Goal: Task Accomplishment & Management: Complete application form

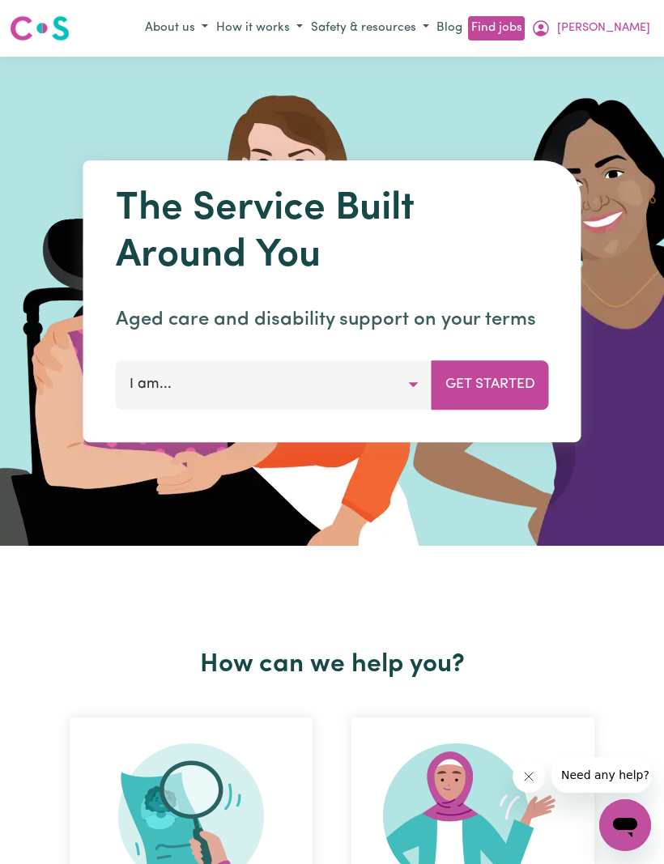
click at [646, 33] on span "[PERSON_NAME]" at bounding box center [603, 28] width 93 height 18
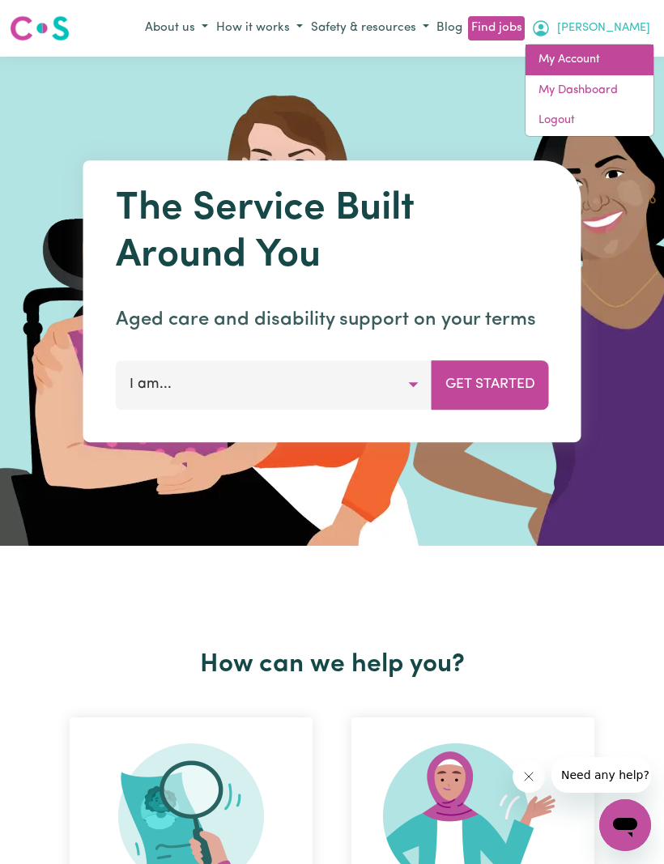
click at [545, 60] on link "My Account" at bounding box center [589, 60] width 128 height 31
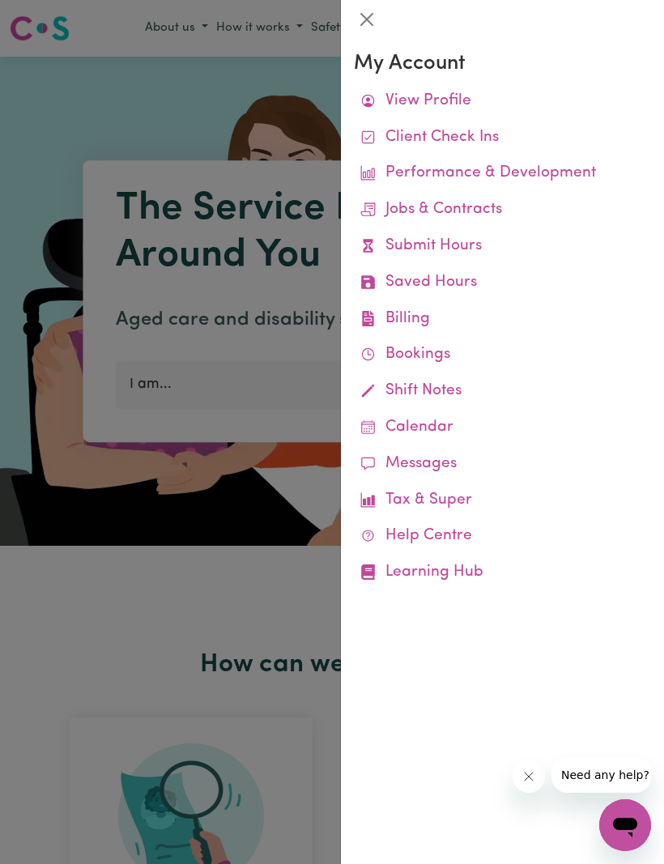
click at [463, 253] on link "Submit Hours" at bounding box center [502, 246] width 297 height 36
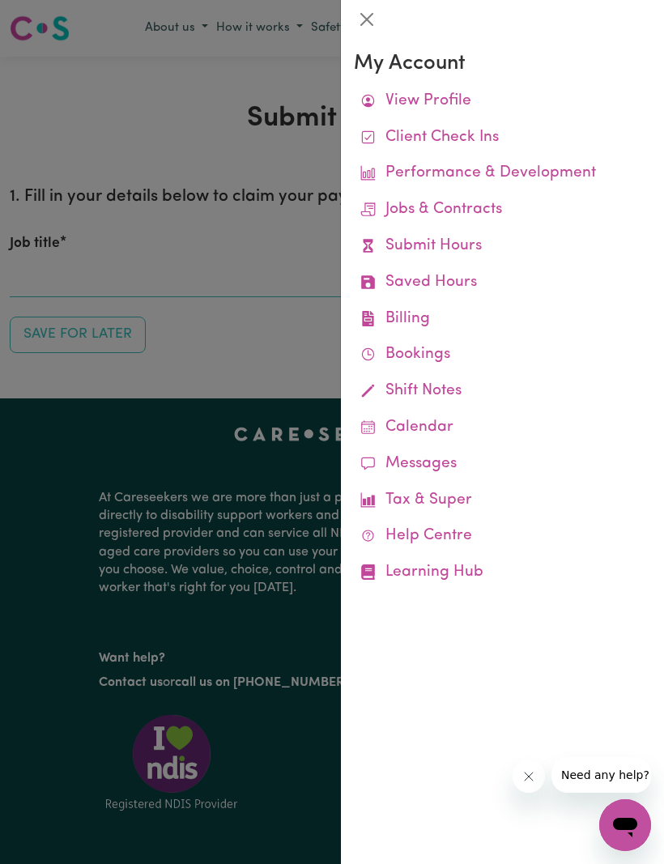
click at [458, 248] on link "Submit Hours" at bounding box center [502, 246] width 297 height 36
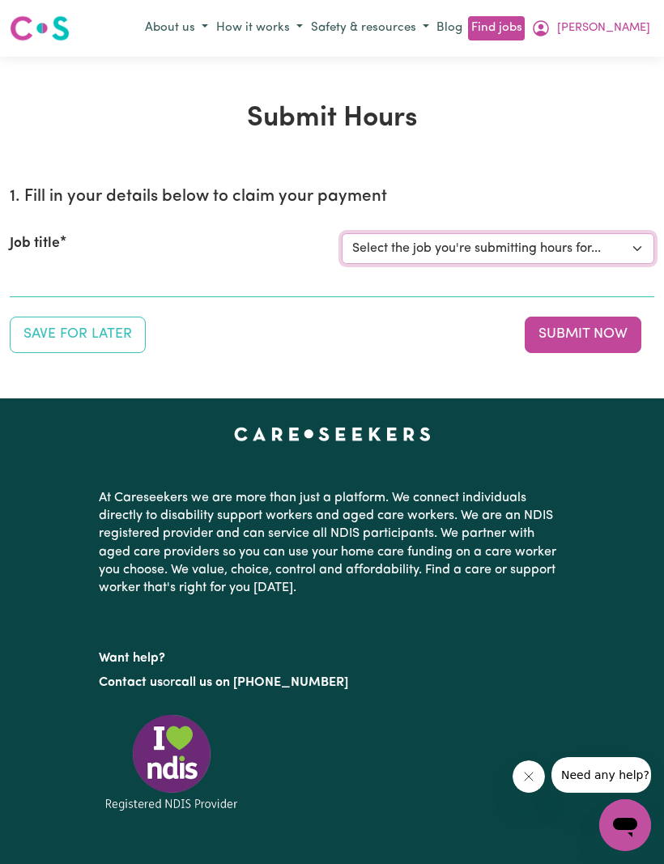
click at [620, 251] on select "Select the job you're submitting hours for... [[PERSON_NAME]] (Weekday) Assista…" at bounding box center [498, 248] width 312 height 31
select select "9678"
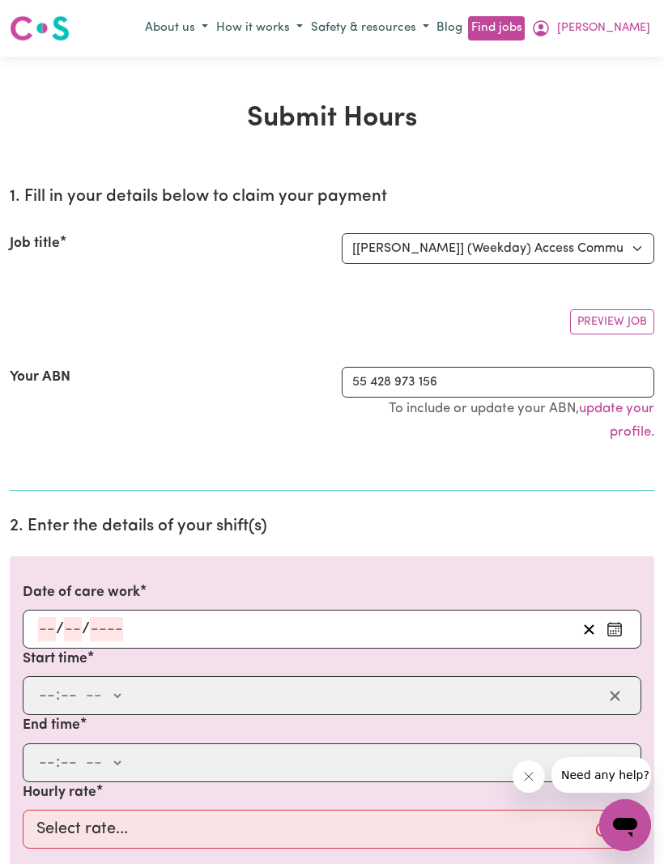
click at [49, 636] on input "number" at bounding box center [47, 629] width 18 height 24
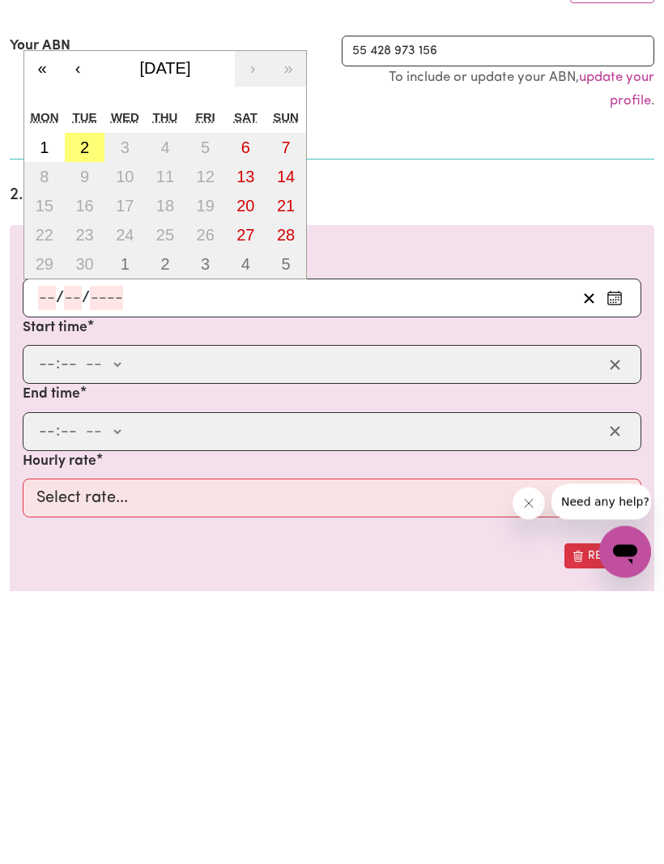
click at [83, 325] on button "‹" at bounding box center [78, 343] width 36 height 36
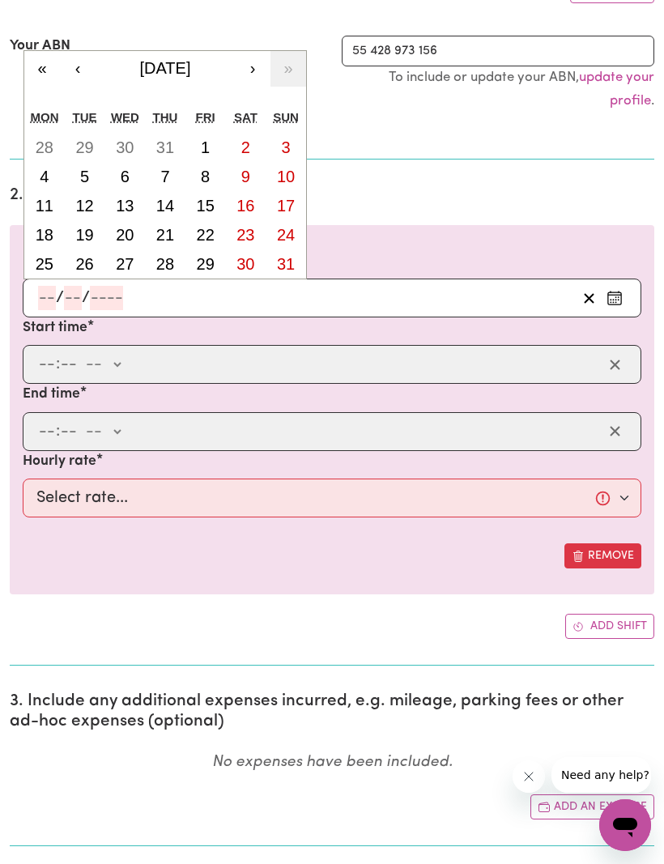
click at [91, 230] on abbr "19" at bounding box center [84, 235] width 18 height 18
type input "[DATE]"
type input "19"
type input "8"
type input "2025"
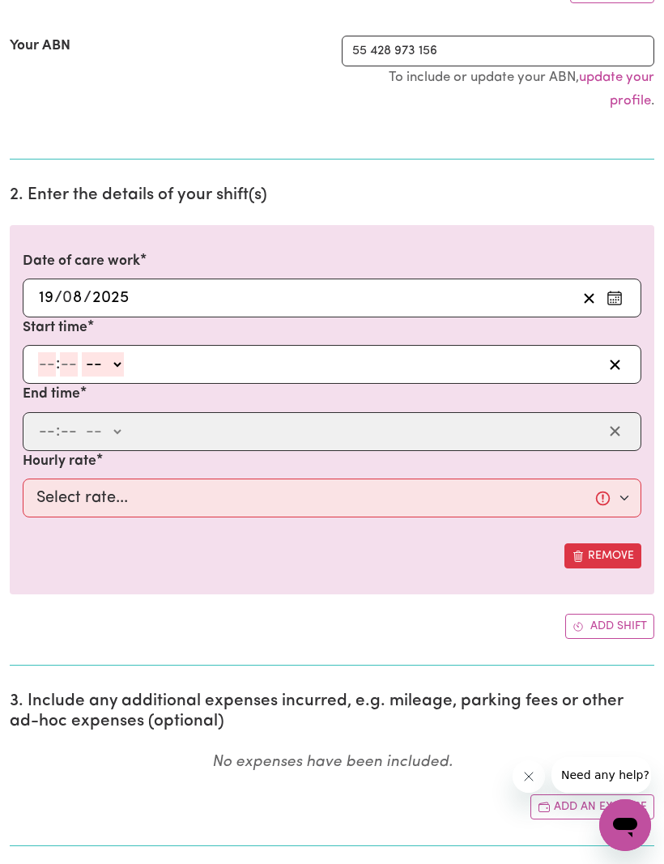
click at [42, 370] on input "number" at bounding box center [47, 364] width 18 height 24
type input "8"
type input "30"
click at [120, 367] on select "-- am pm" at bounding box center [99, 365] width 42 height 24
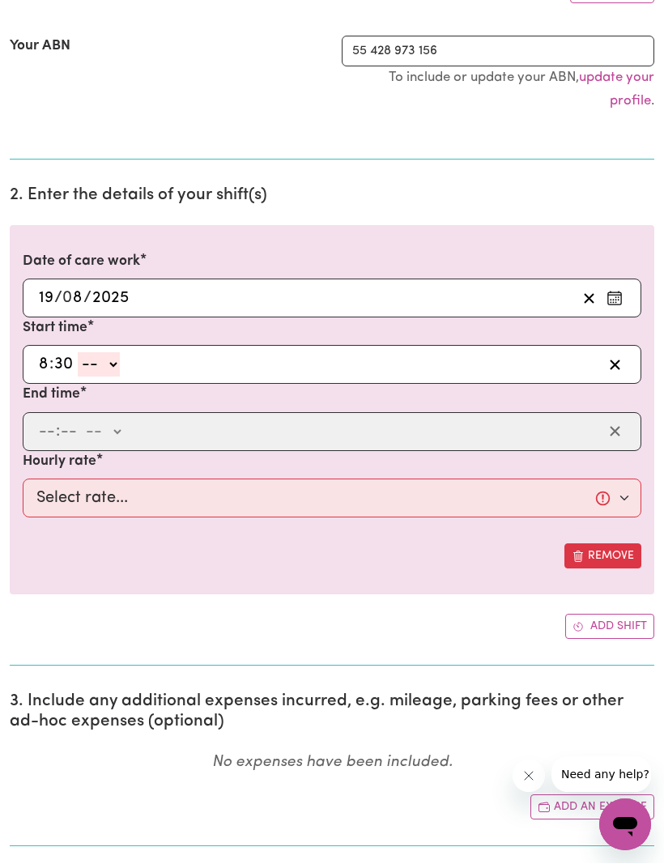
select select "am"
type input "08:30"
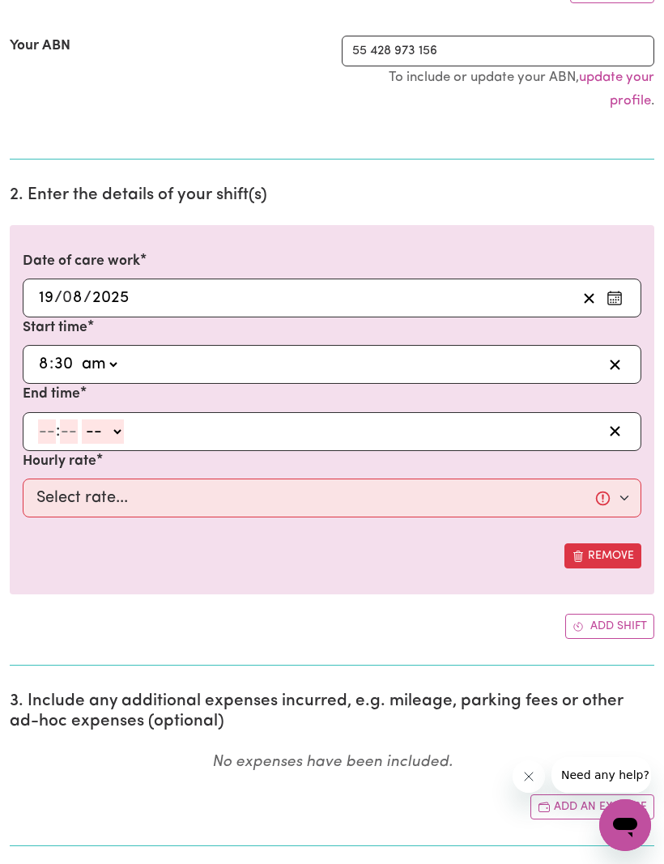
click at [40, 428] on input "number" at bounding box center [47, 431] width 18 height 24
type input "11"
type input "30"
click at [121, 424] on select "-- am pm" at bounding box center [100, 432] width 42 height 24
select select "am"
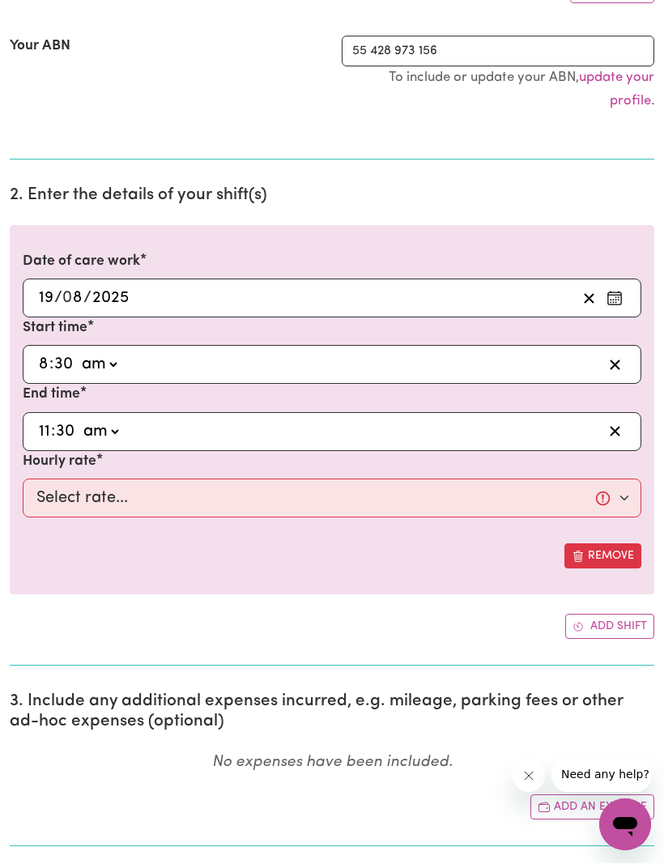
type input "11:30"
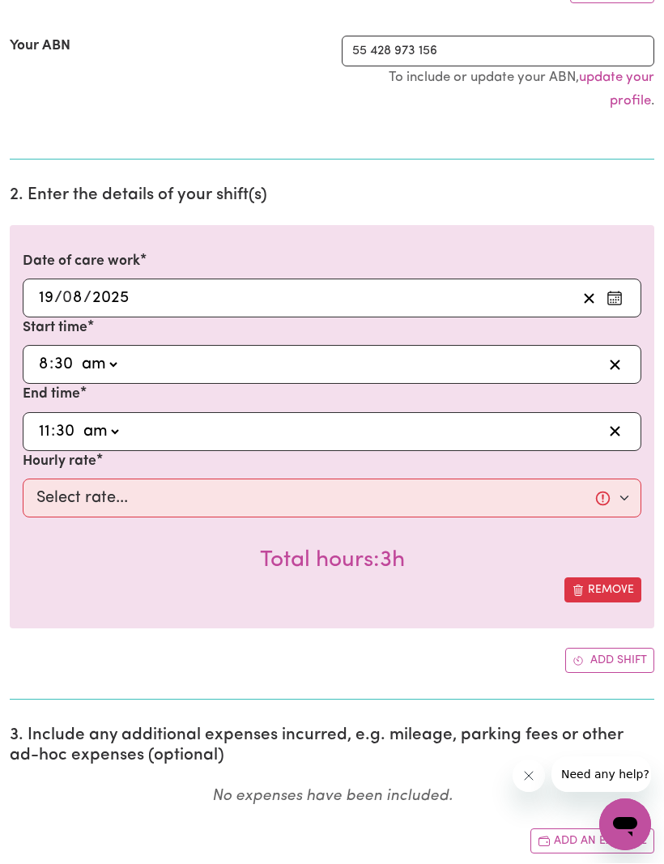
scroll to position [331, 0]
click at [618, 495] on select "Select rate... $62.37 (Weekday)" at bounding box center [332, 497] width 618 height 39
select select "62.37-Weekday"
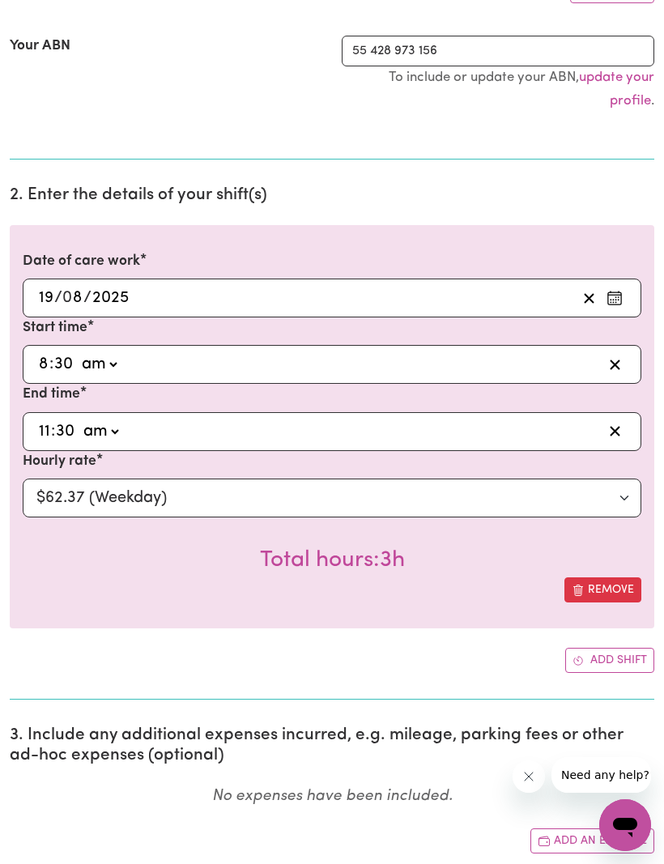
click at [585, 663] on button "Add shift" at bounding box center [609, 660] width 89 height 25
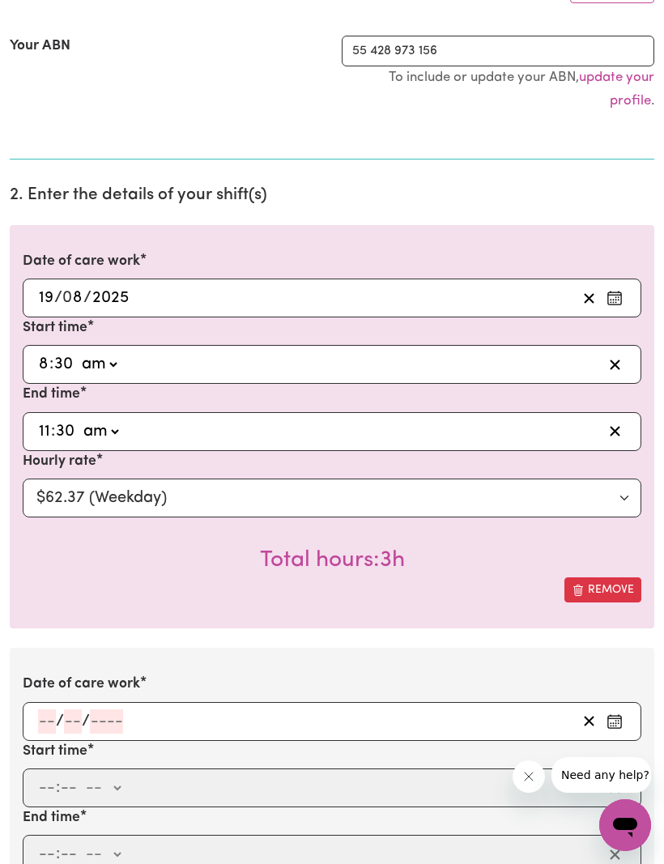
click at [47, 716] on input "number" at bounding box center [47, 721] width 18 height 24
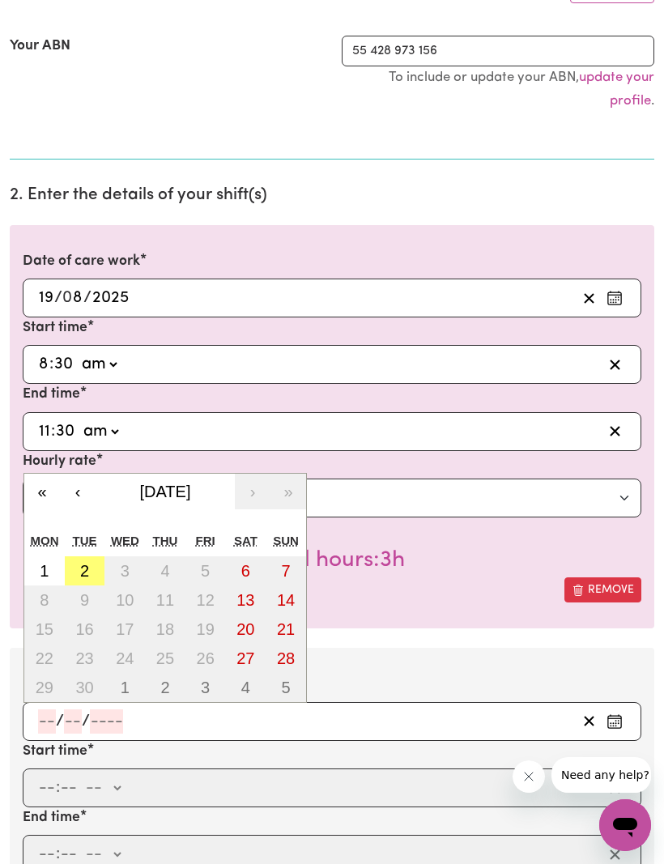
scroll to position [479, 0]
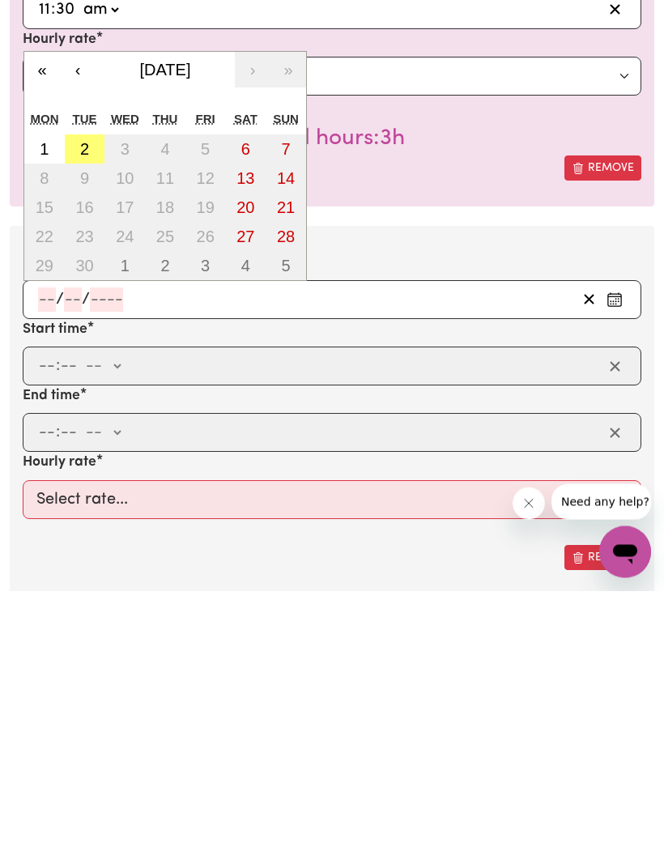
click at [86, 325] on button "‹" at bounding box center [78, 343] width 36 height 36
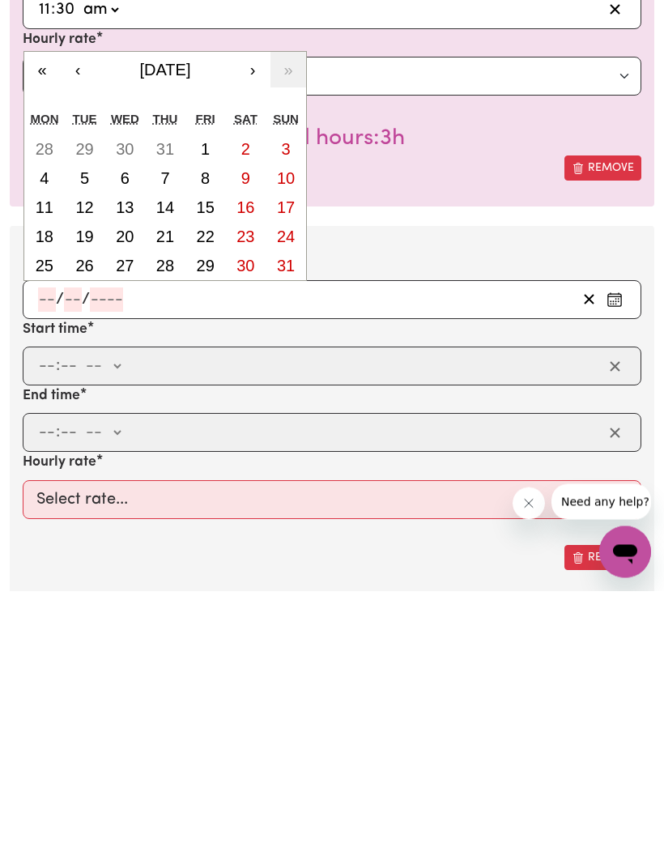
scroll to position [753, 0]
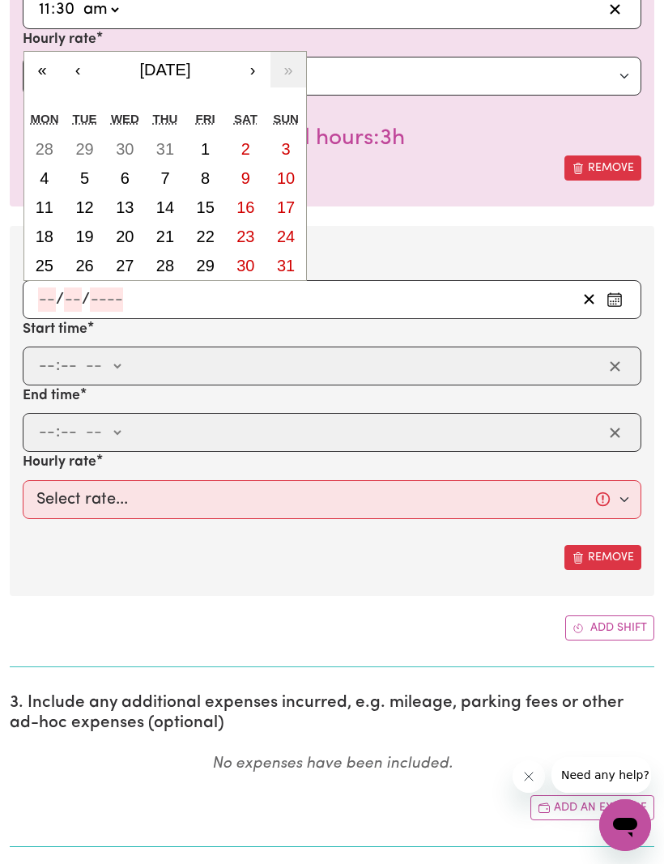
click at [172, 237] on abbr "21" at bounding box center [165, 236] width 18 height 18
type input "[DATE]"
type input "21"
type input "8"
type input "2025"
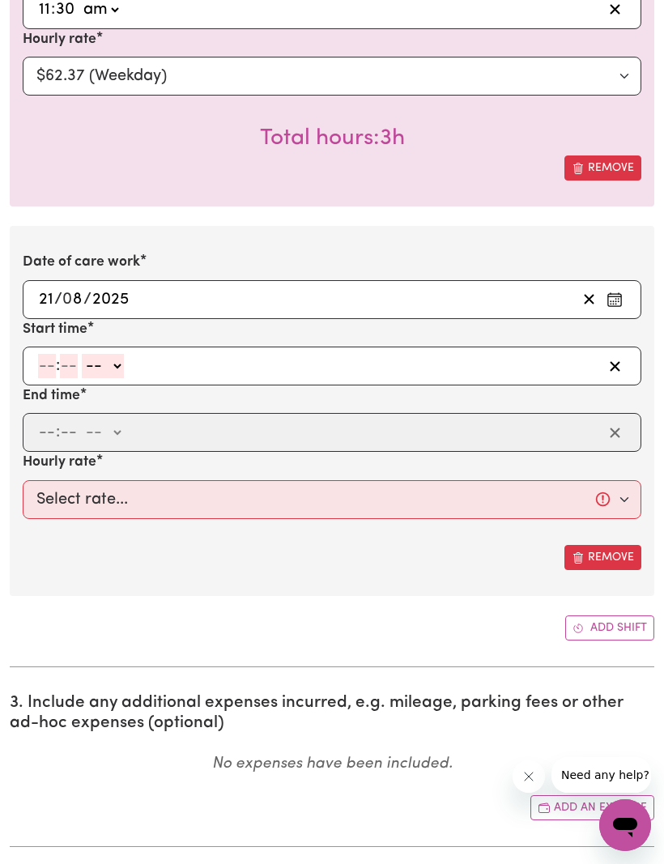
click at [46, 367] on input "number" at bounding box center [47, 366] width 18 height 24
type input "8"
type input "30"
click at [118, 362] on select "-- am pm" at bounding box center [99, 367] width 42 height 24
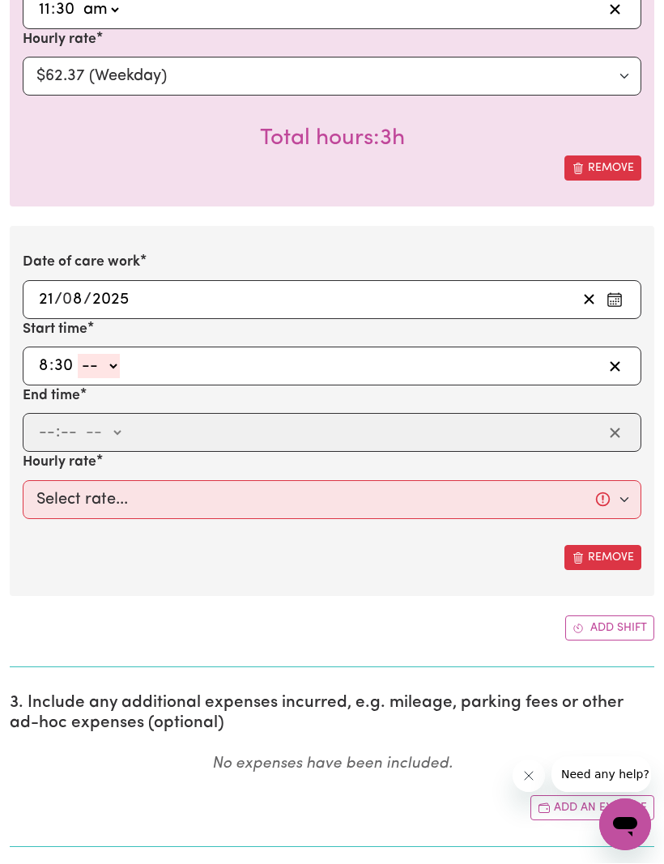
select select "am"
type input "08:30"
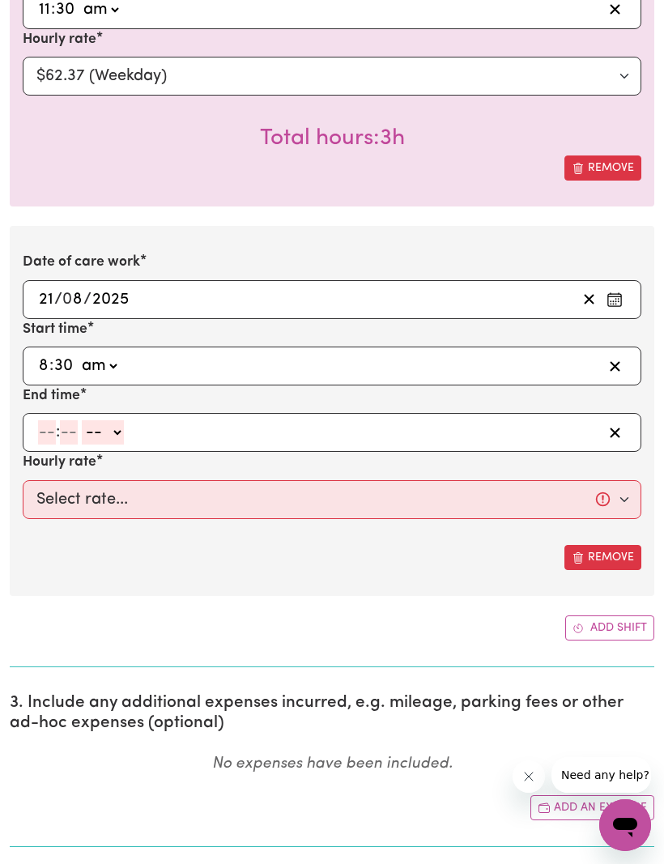
click at [40, 439] on input "number" at bounding box center [47, 432] width 18 height 24
type input "11"
type input "30"
click at [121, 427] on select "-- am pm" at bounding box center [100, 433] width 42 height 24
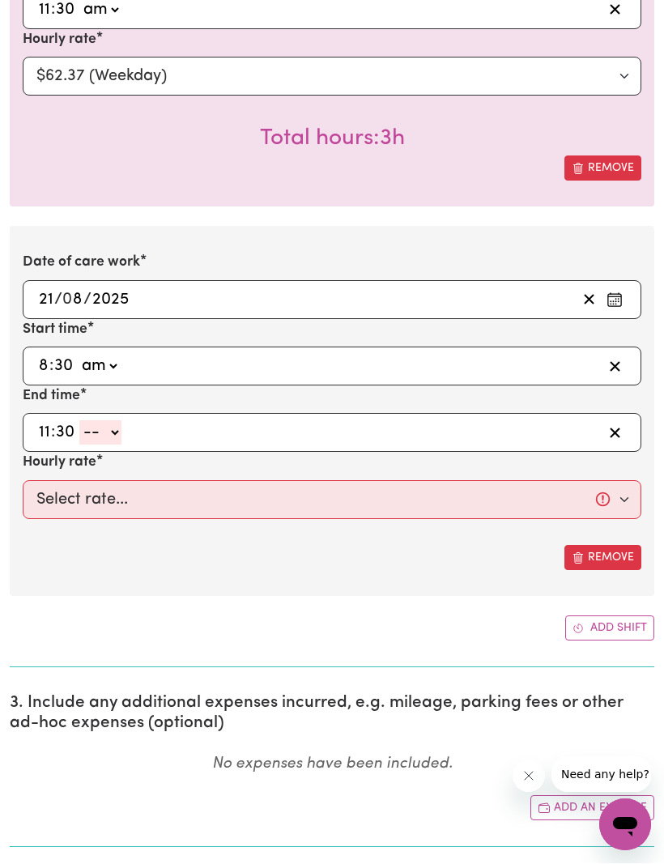
select select "am"
type input "11:30"
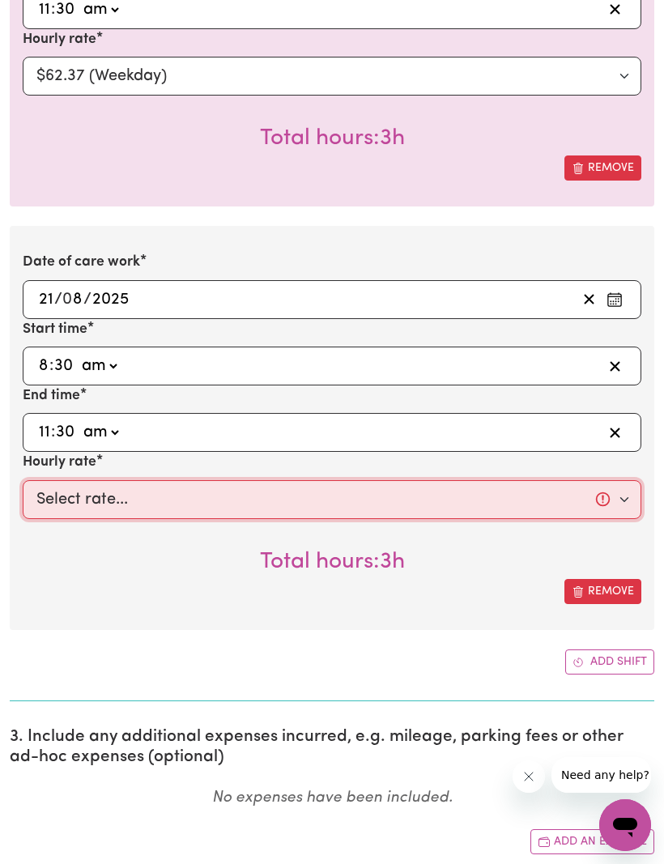
click at [621, 495] on select "Select rate... $62.37 (Weekday)" at bounding box center [332, 499] width 618 height 39
select select "62.37-Weekday"
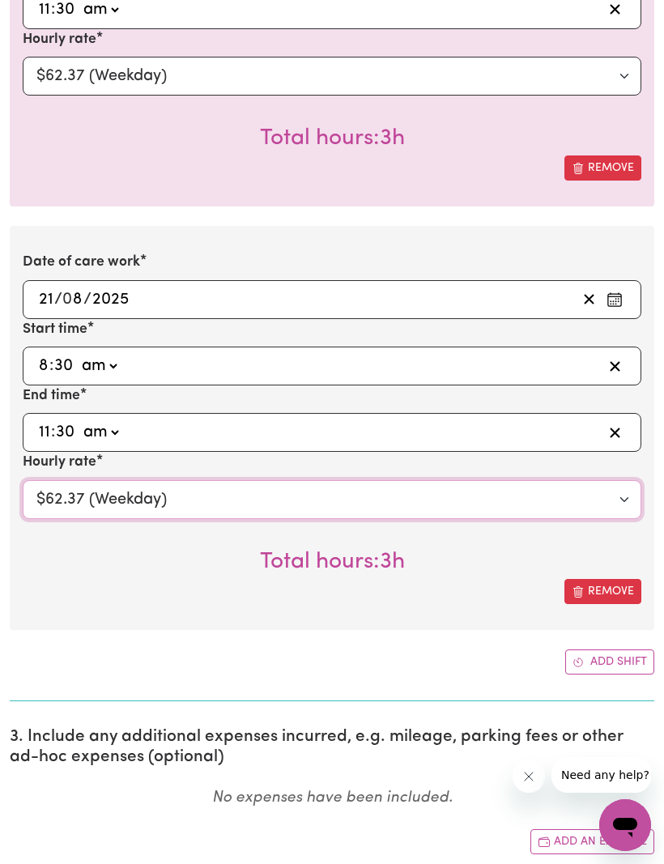
click at [594, 660] on button "Add shift" at bounding box center [609, 661] width 89 height 25
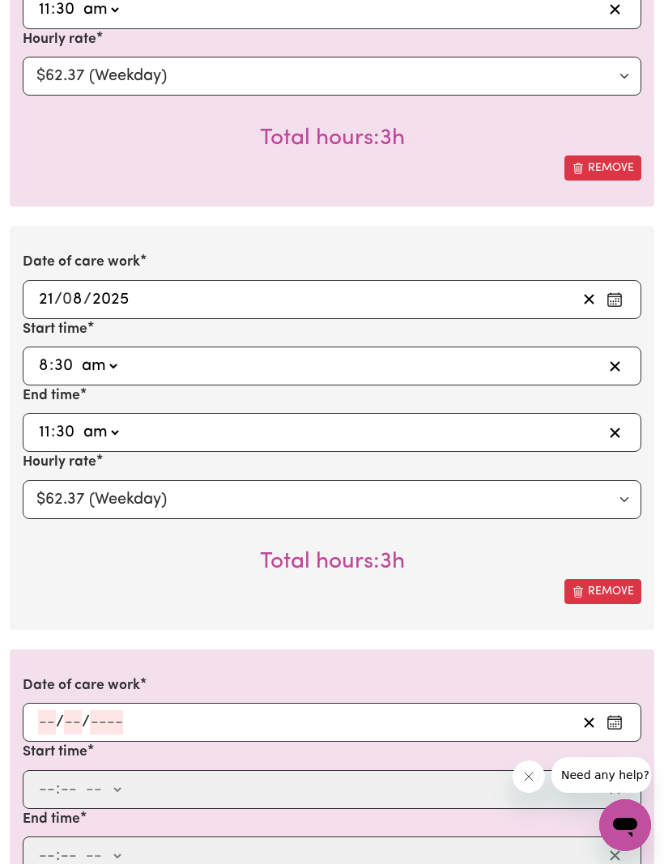
click at [45, 710] on input "number" at bounding box center [47, 722] width 18 height 24
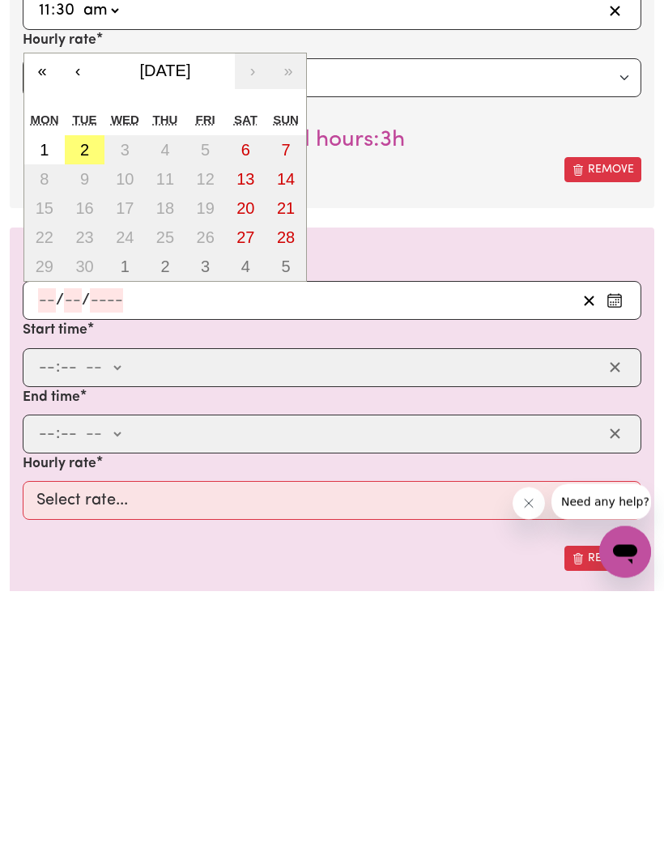
click at [83, 327] on button "‹" at bounding box center [78, 345] width 36 height 36
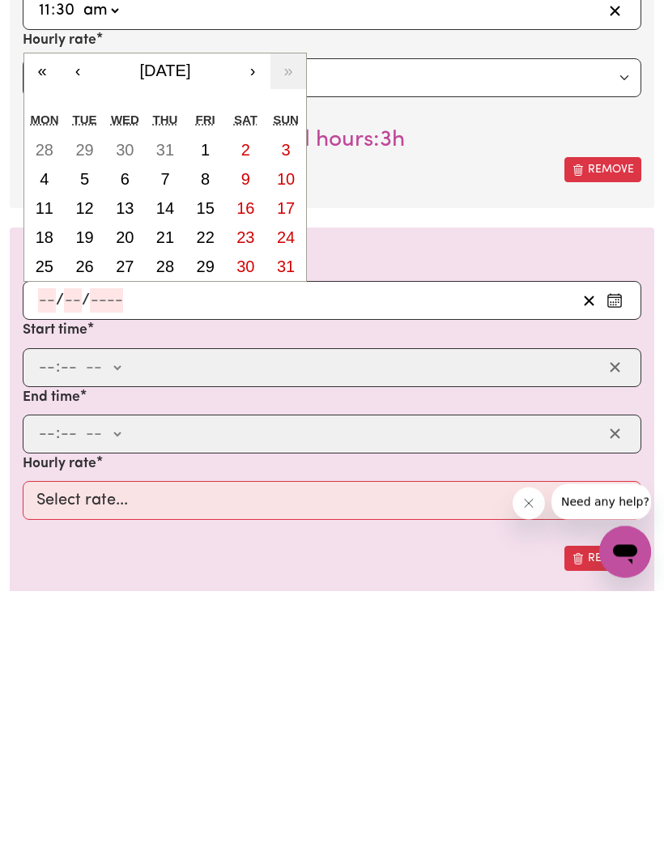
scroll to position [1174, 0]
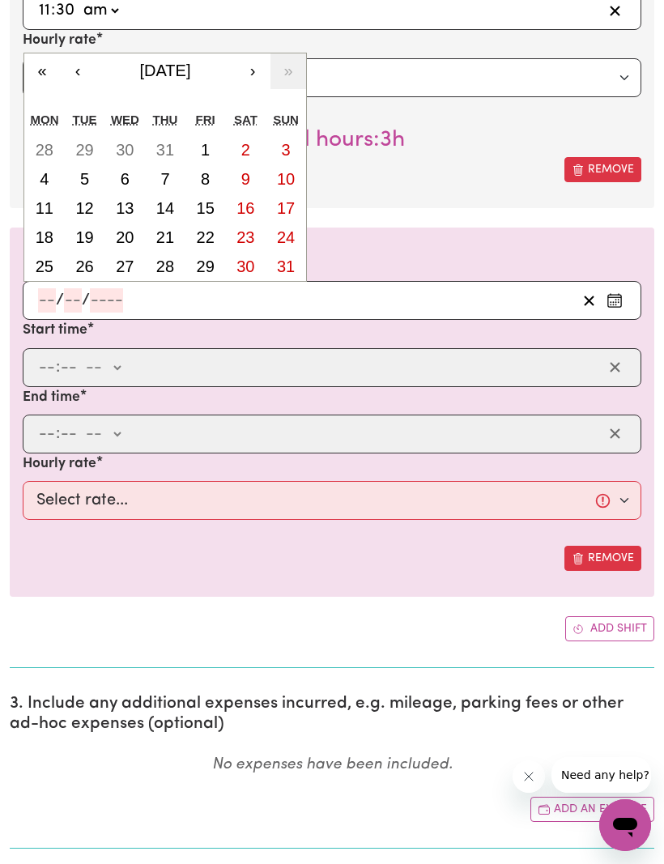
click at [215, 238] on button "22" at bounding box center [205, 237] width 40 height 29
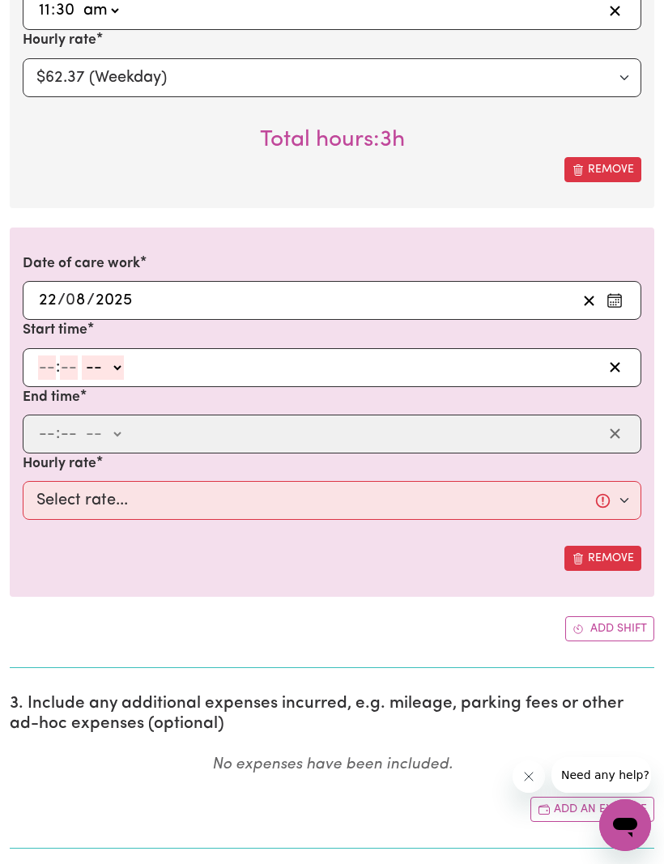
type input "[DATE]"
type input "22"
type input "8"
type input "2025"
click at [44, 387] on label "End time" at bounding box center [51, 397] width 57 height 21
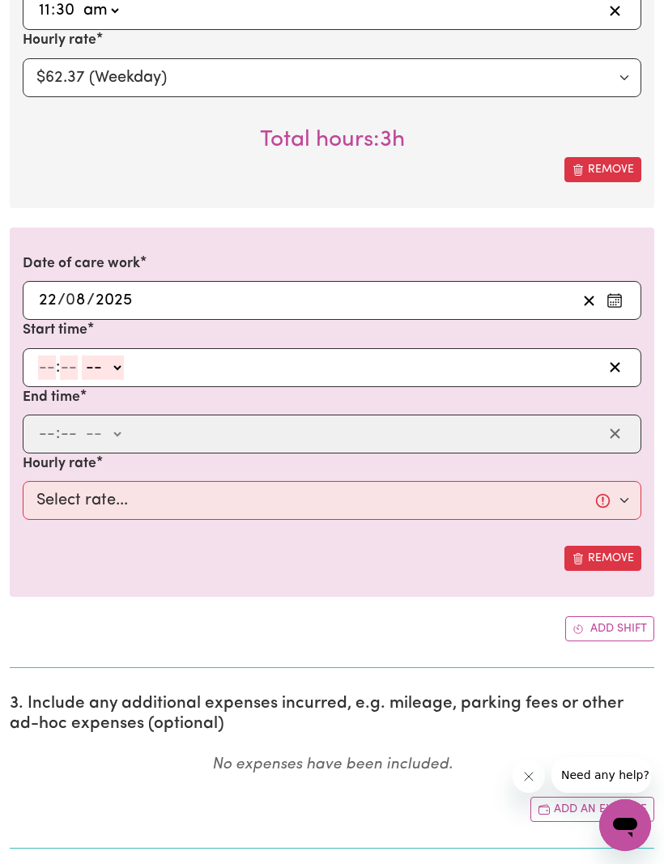
click at [50, 368] on input "number" at bounding box center [47, 367] width 18 height 24
type input "2"
type input "0"
click at [120, 364] on select "-- am pm" at bounding box center [100, 368] width 42 height 24
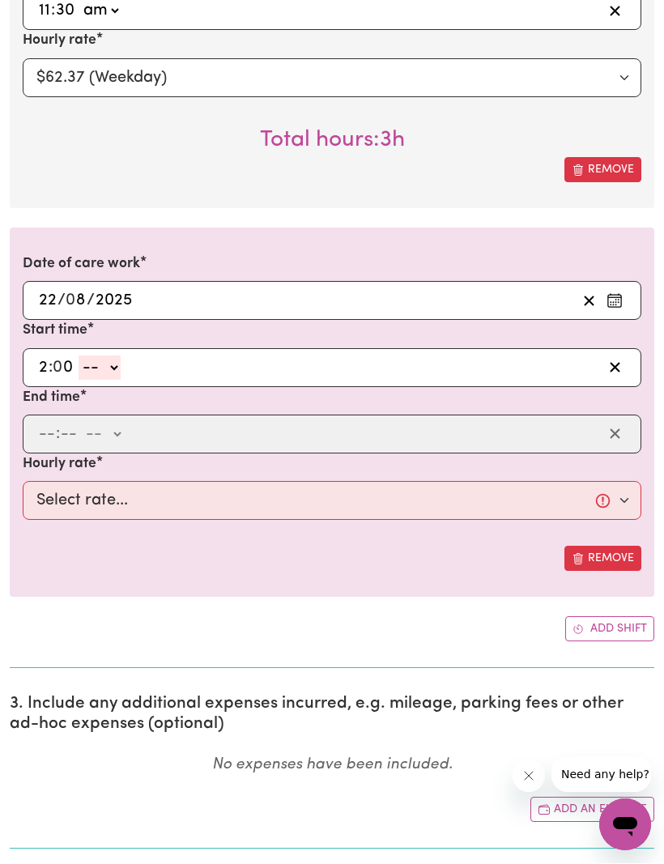
select select "pm"
type input "14:00"
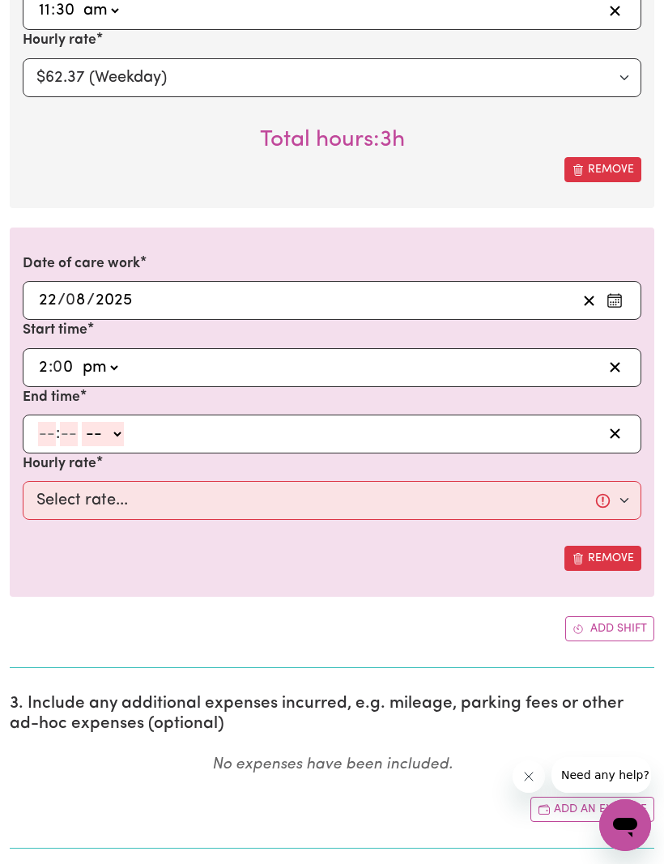
click at [49, 435] on input "number" at bounding box center [47, 434] width 18 height 24
type input "4"
type input "30"
click at [120, 434] on select "-- am pm" at bounding box center [99, 434] width 42 height 24
select select "pm"
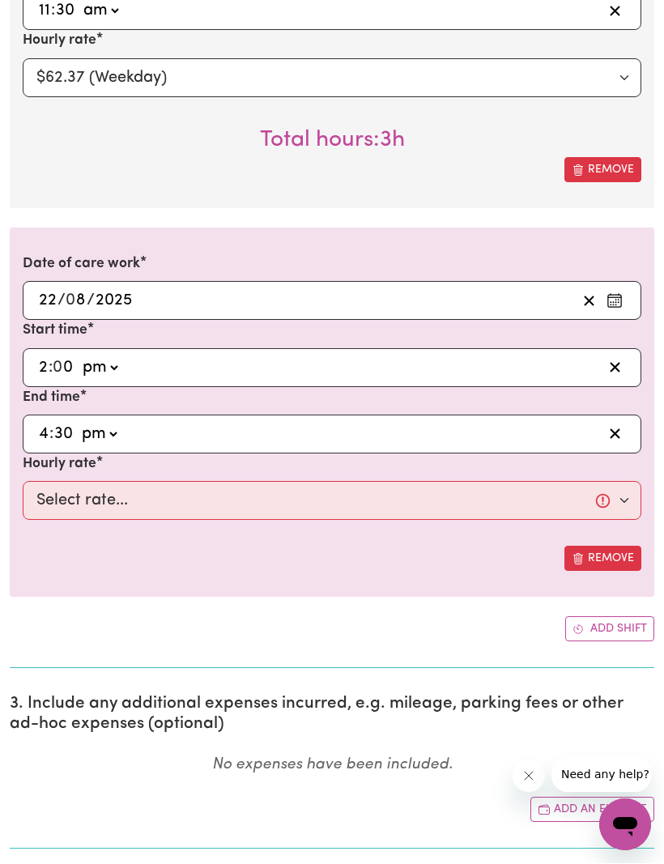
type input "16:30"
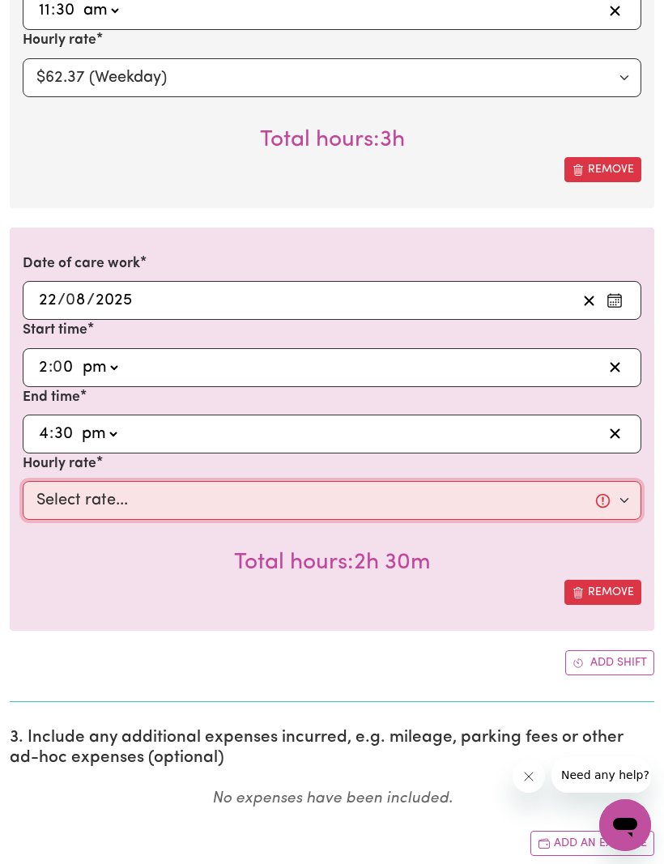
click at [622, 483] on select "Select rate... $62.37 (Weekday)" at bounding box center [332, 500] width 618 height 39
select select "62.37-Weekday"
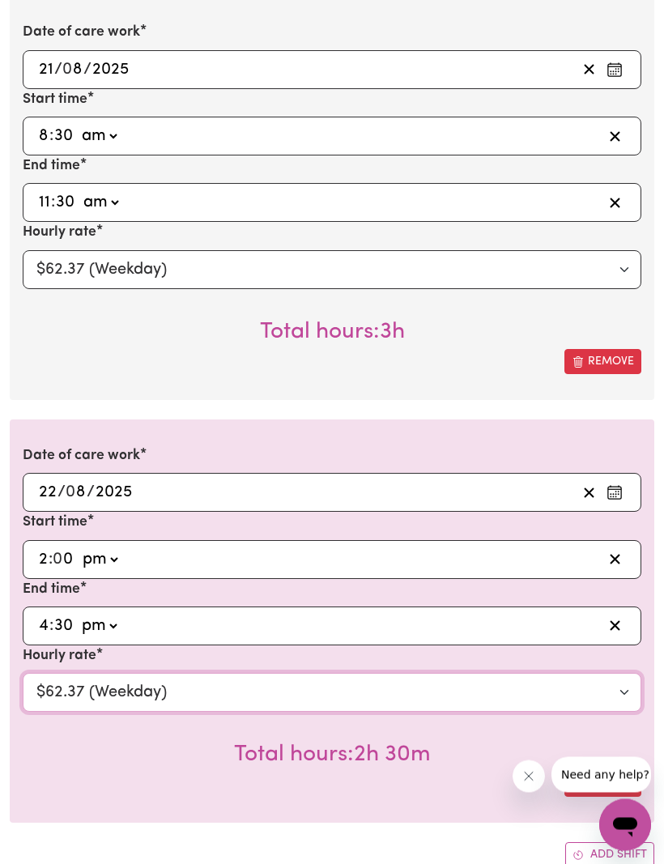
scroll to position [983, 0]
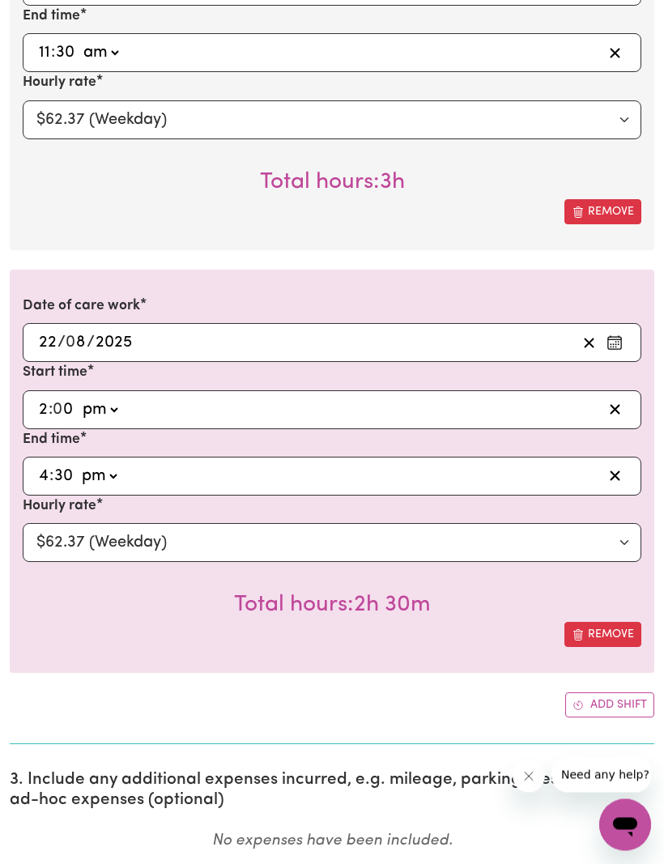
click at [581, 707] on button "Add shift" at bounding box center [609, 705] width 89 height 25
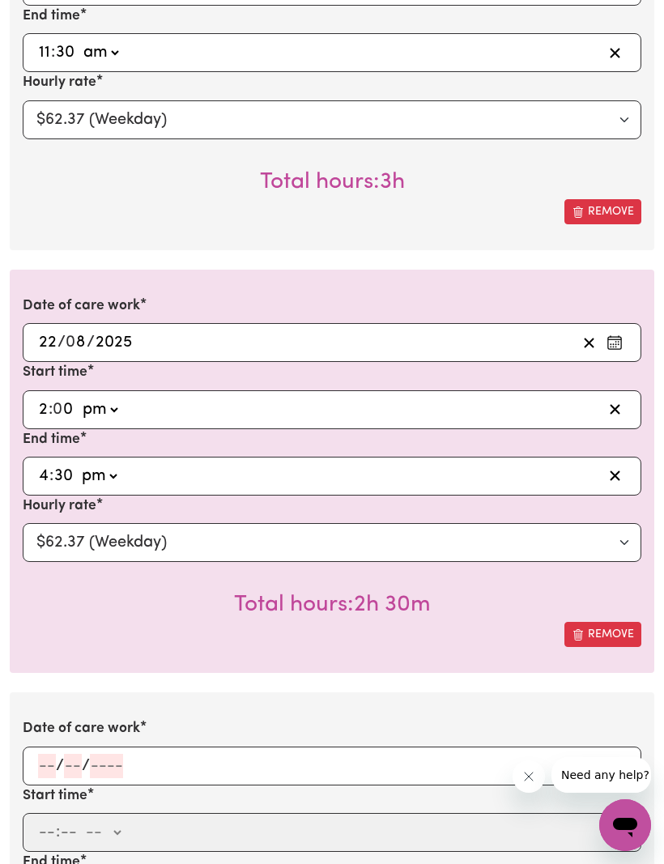
click at [54, 761] on input "number" at bounding box center [47, 766] width 18 height 24
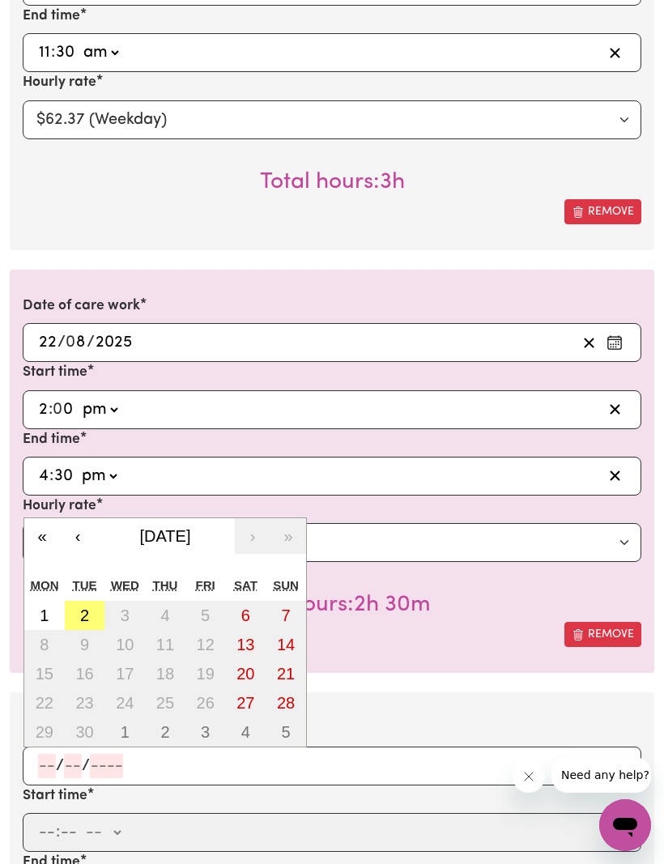
scroll to position [1296, 0]
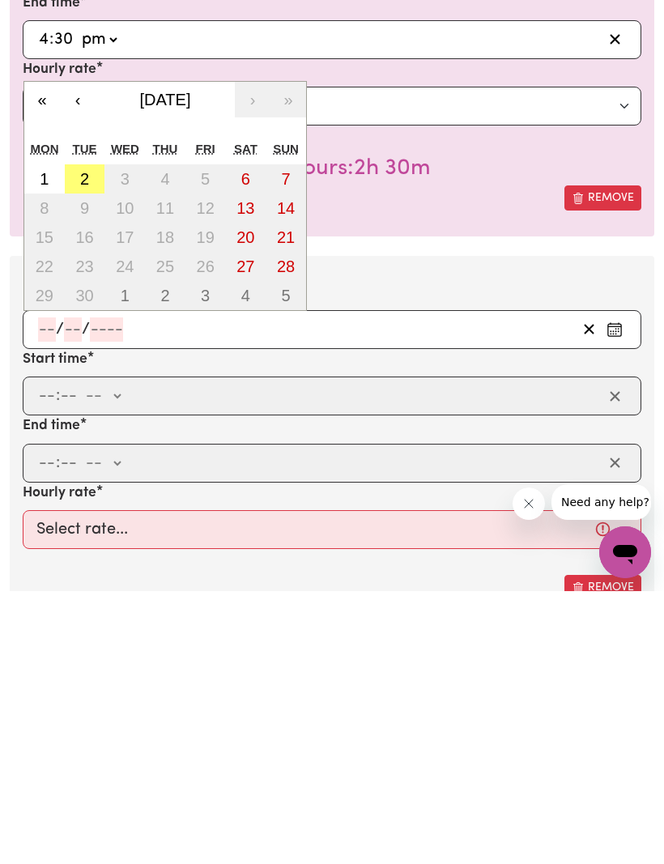
click at [79, 355] on button "‹" at bounding box center [78, 373] width 36 height 36
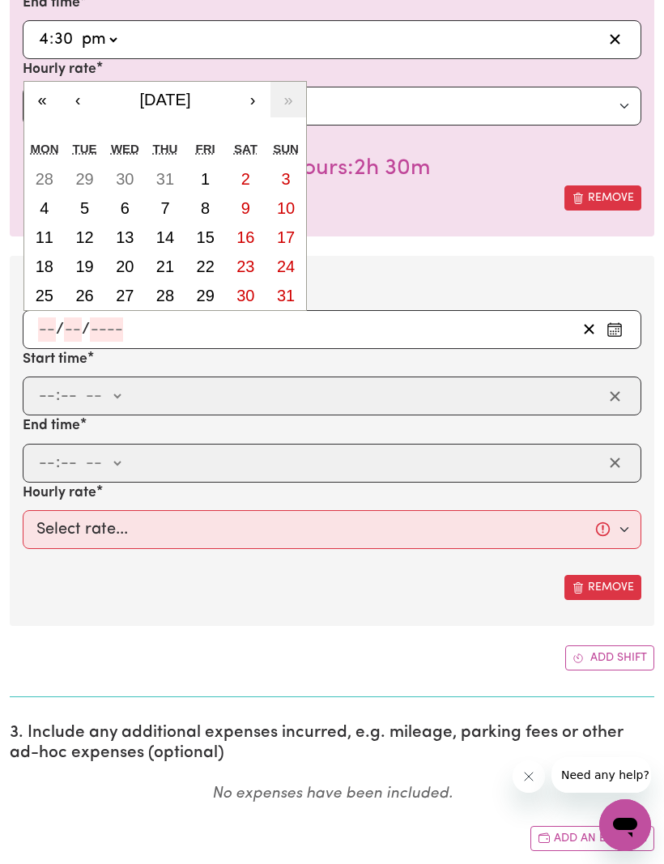
click at [88, 287] on abbr "26" at bounding box center [84, 296] width 18 height 18
type input "[DATE]"
type input "26"
type input "8"
type input "2025"
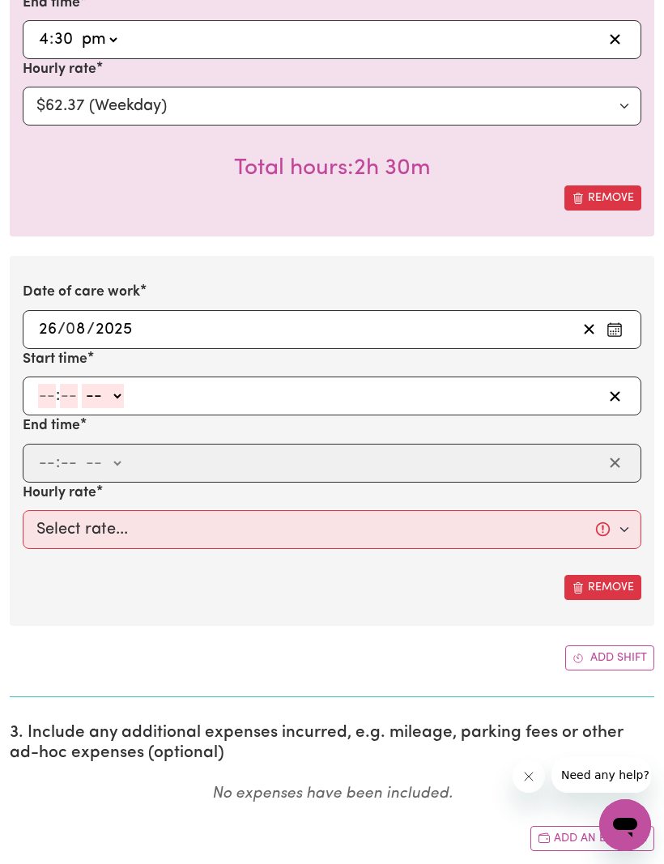
click at [36, 398] on div ": -- am pm" at bounding box center [319, 396] width 566 height 24
type input "8"
type input "30"
click at [118, 395] on select "-- am pm" at bounding box center [99, 396] width 42 height 24
select select "am"
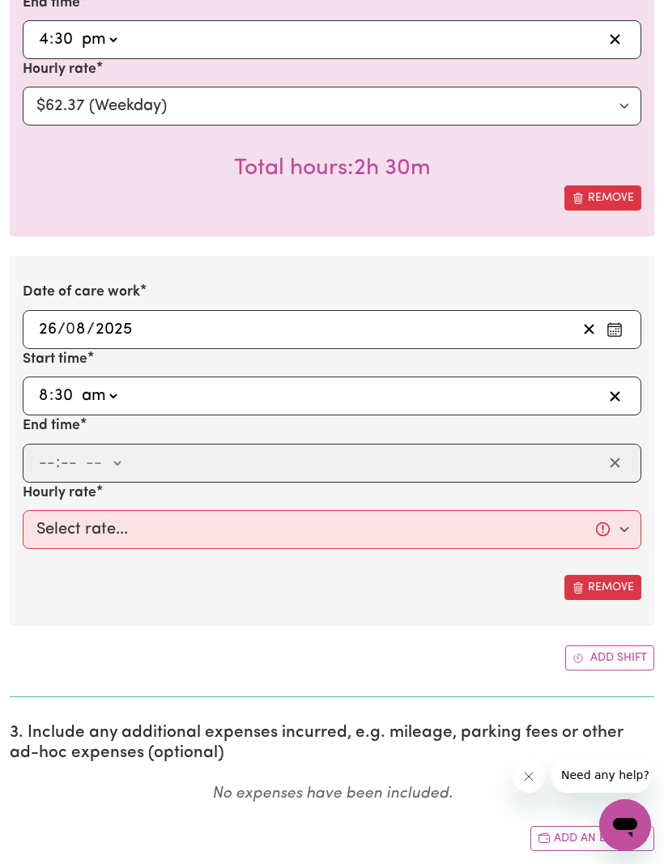
type input "08:30"
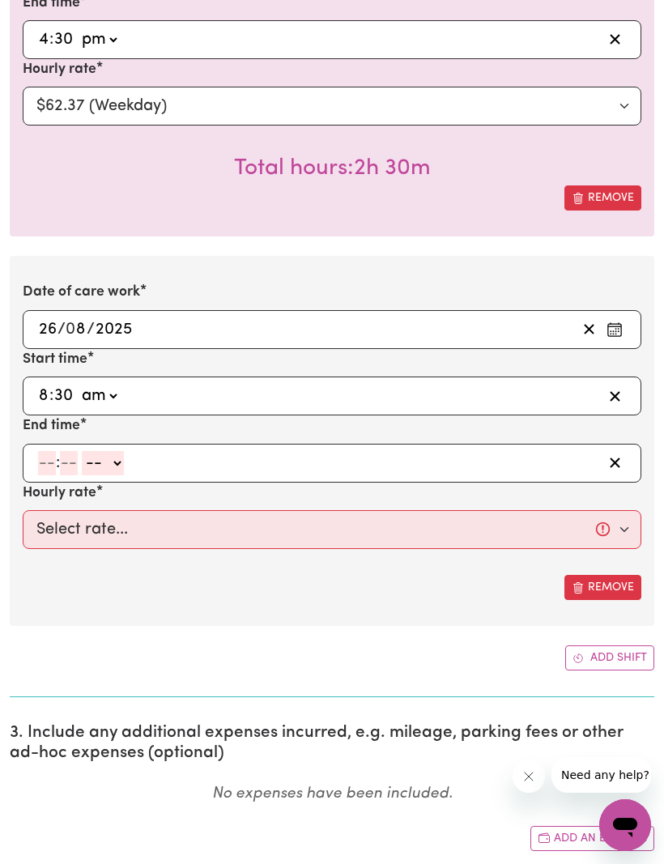
click at [46, 461] on input "number" at bounding box center [47, 463] width 18 height 24
type input "11"
type input "30"
click at [121, 462] on select "-- am pm" at bounding box center [100, 463] width 42 height 24
select select "am"
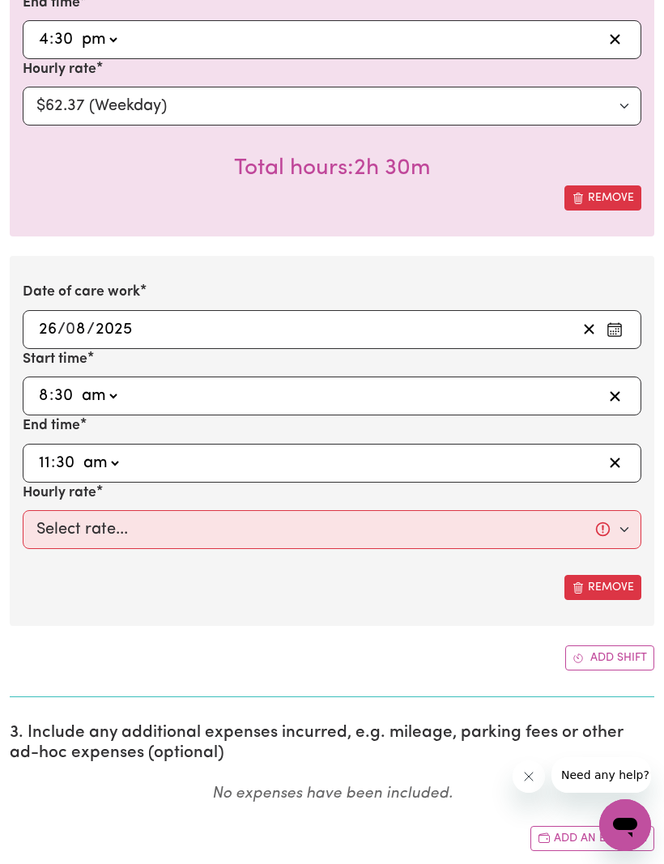
type input "11:30"
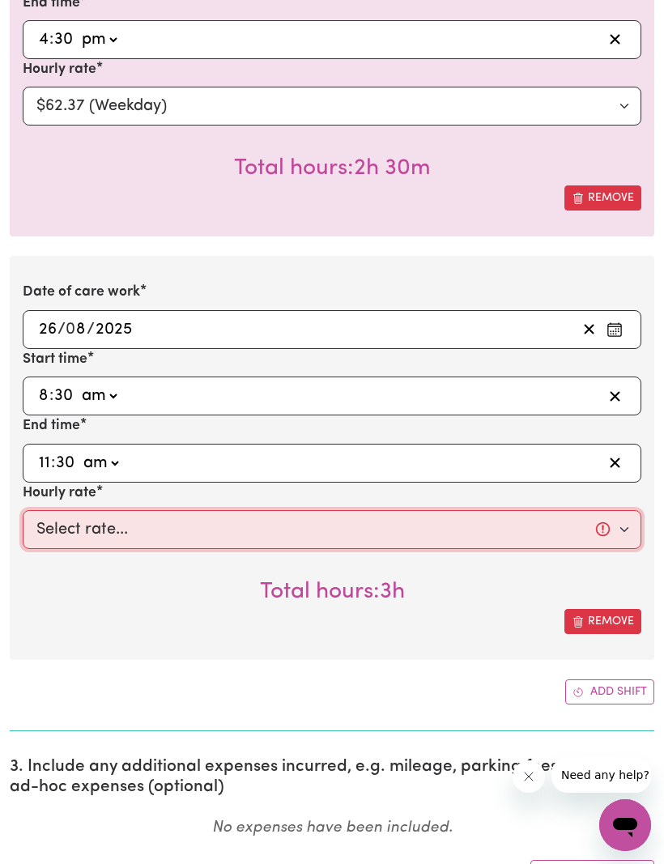
click at [618, 518] on select "Select rate... $62.37 (Weekday)" at bounding box center [332, 529] width 618 height 39
select select "62.37-Weekday"
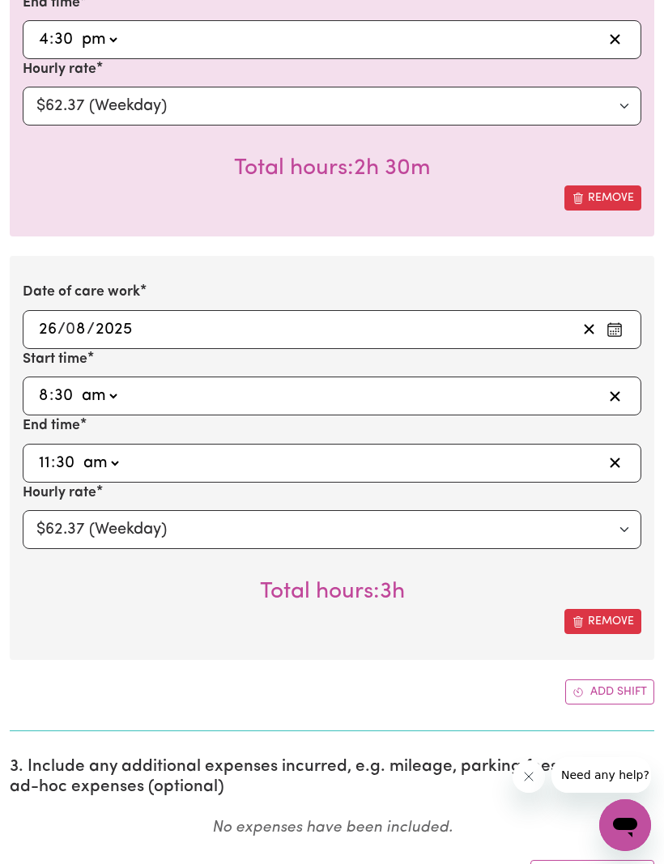
click at [587, 683] on button "Add shift" at bounding box center [609, 691] width 89 height 25
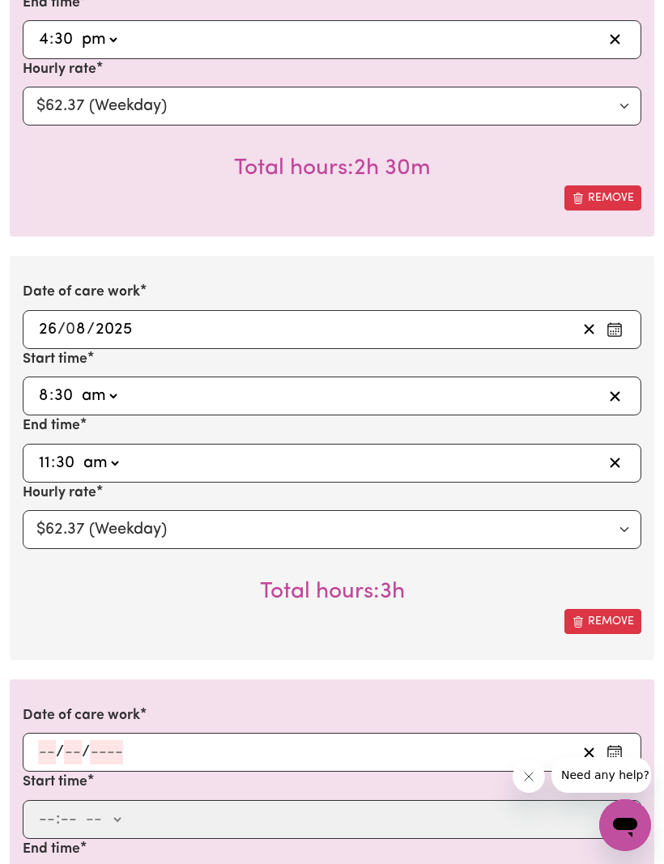
click at [49, 749] on input "number" at bounding box center [47, 752] width 18 height 24
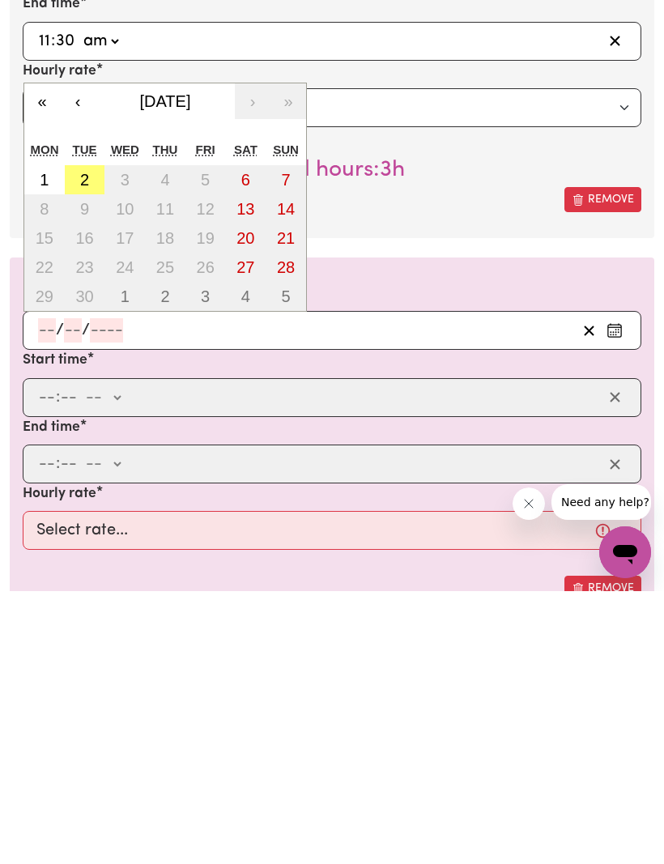
click at [80, 356] on button "‹" at bounding box center [78, 374] width 36 height 36
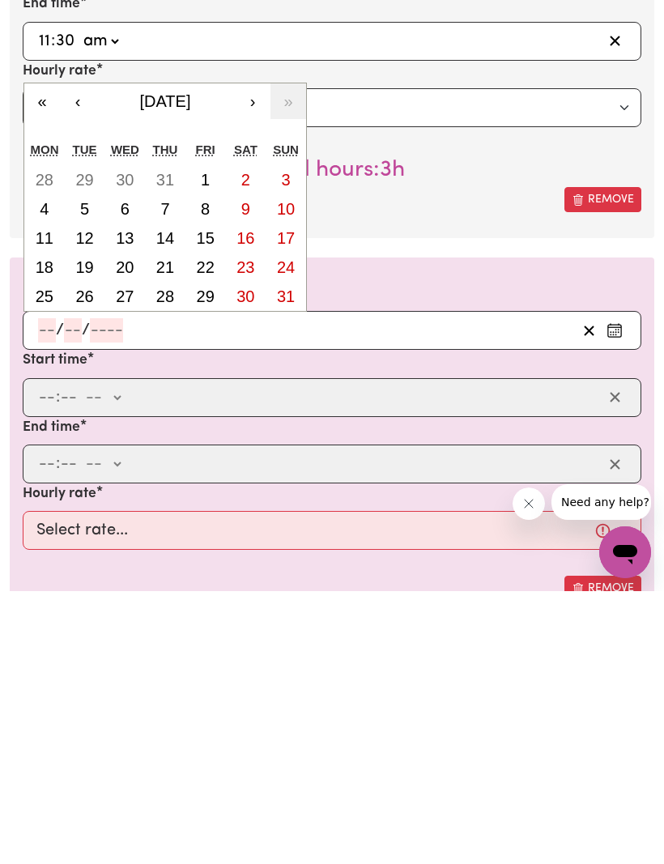
scroll to position [1990, 0]
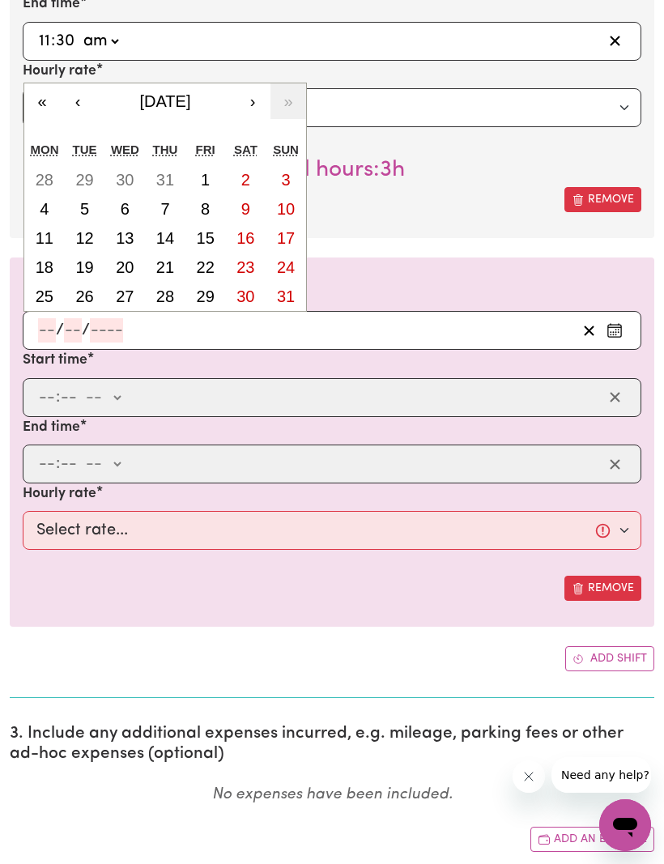
click at [169, 293] on abbr "28" at bounding box center [165, 296] width 18 height 18
type input "[DATE]"
type input "28"
type input "8"
type input "2025"
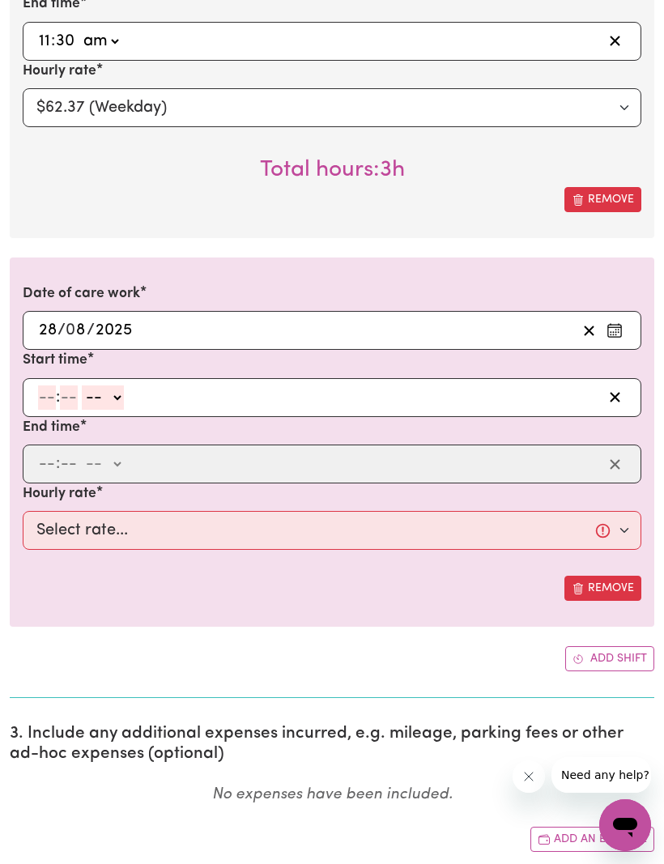
click at [47, 394] on input "number" at bounding box center [47, 397] width 18 height 24
type input "8"
type input "30"
click at [120, 393] on select "-- am pm" at bounding box center [99, 397] width 42 height 24
select select "am"
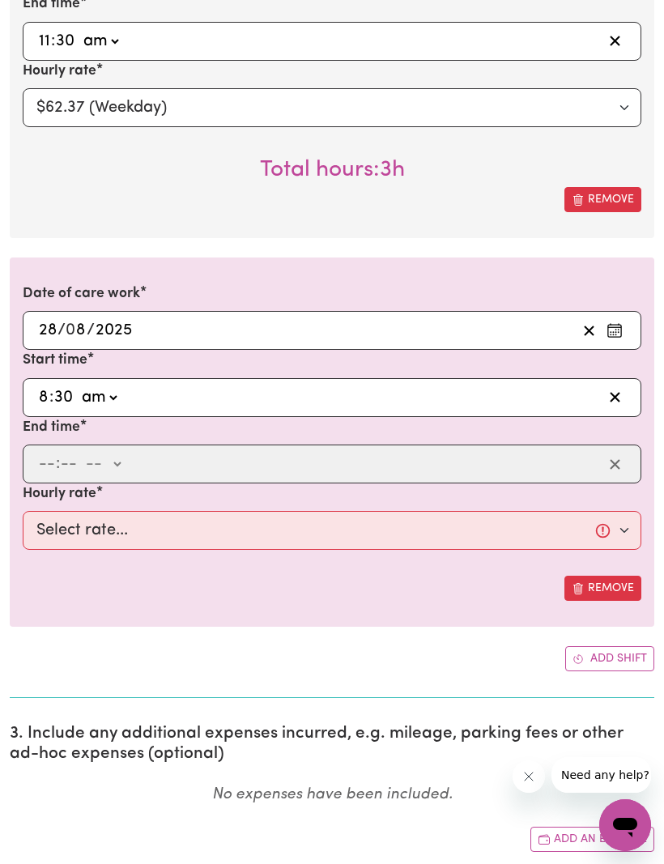
type input "08:30"
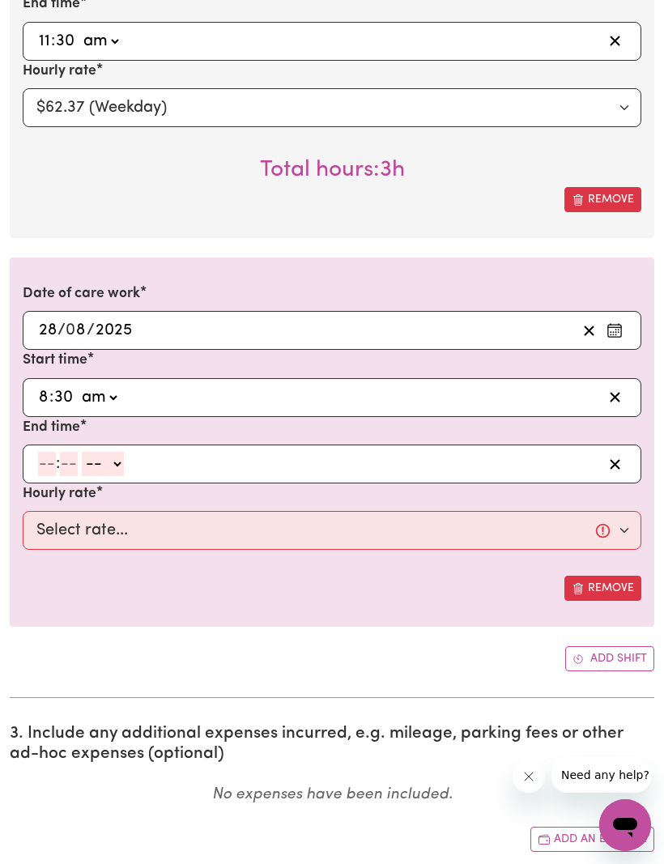
click at [42, 461] on input "number" at bounding box center [47, 464] width 18 height 24
type input "11"
type input "30"
click at [118, 465] on select "-- am pm" at bounding box center [100, 464] width 42 height 24
select select "am"
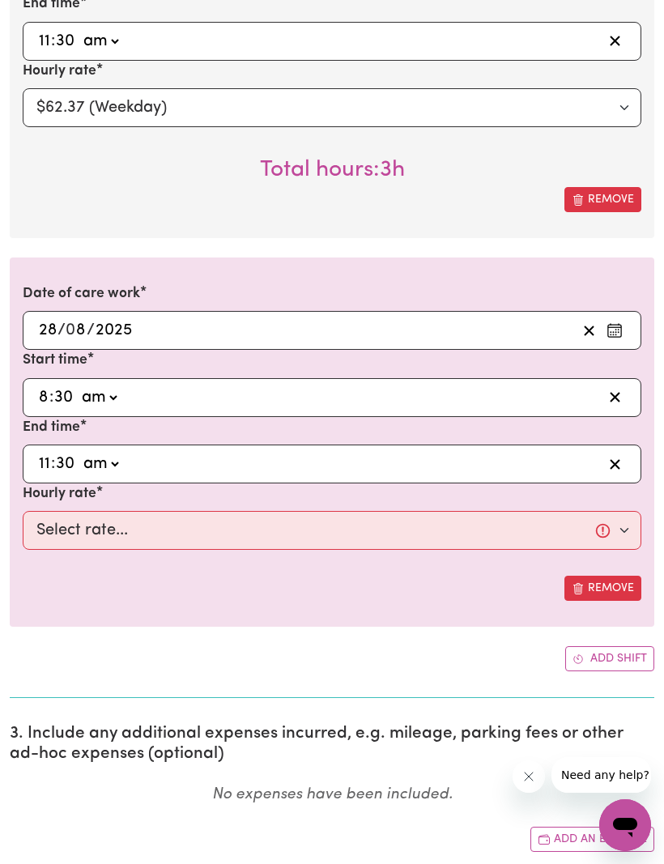
type input "11:30"
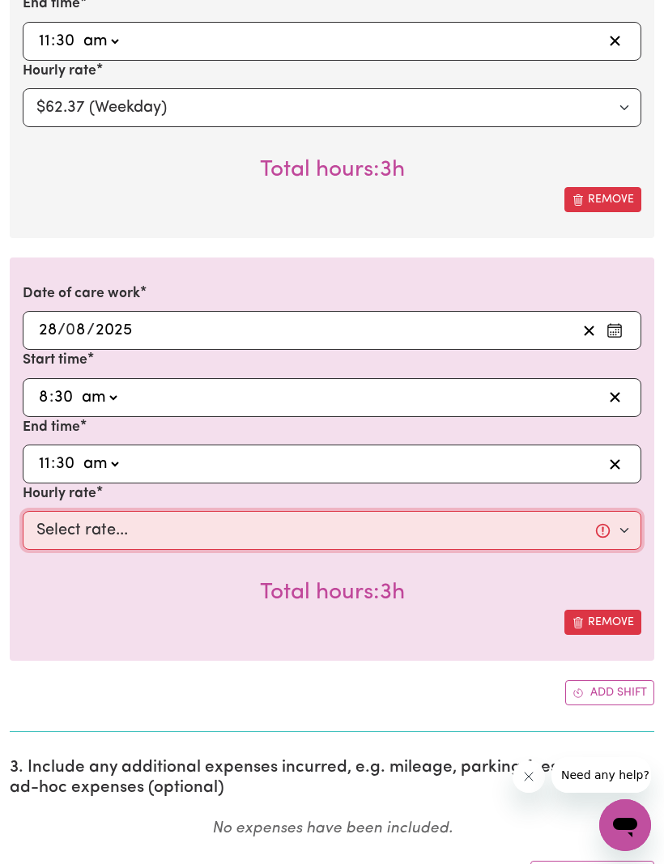
click at [614, 523] on select "Select rate... $62.37 (Weekday)" at bounding box center [332, 530] width 618 height 39
select select "62.37-Weekday"
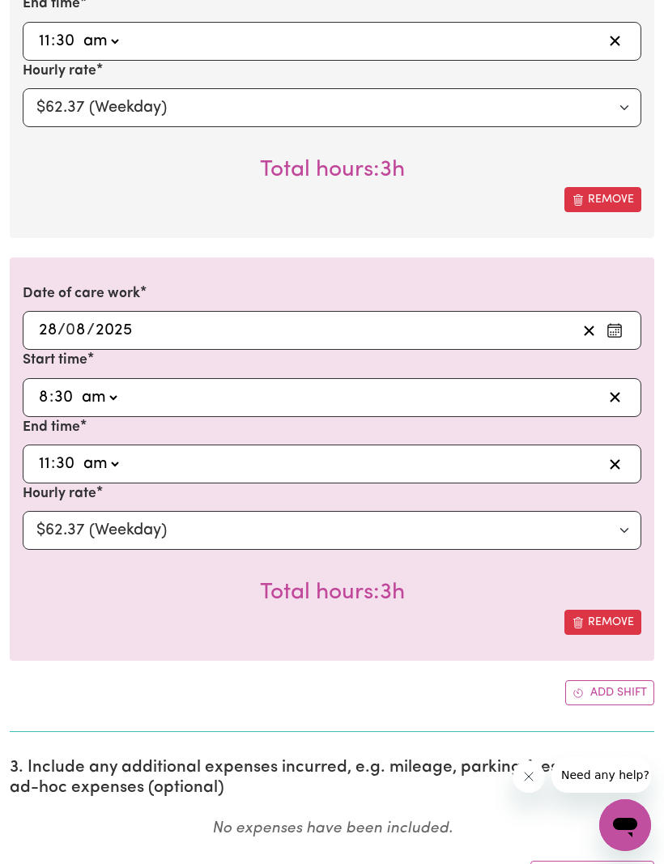
click at [584, 680] on button "Add shift" at bounding box center [609, 692] width 89 height 25
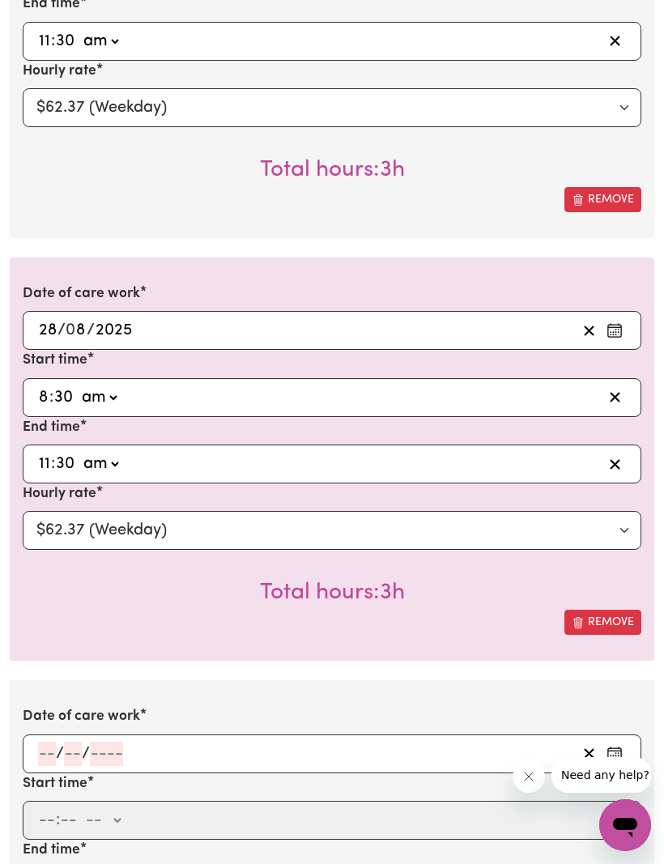
click at [43, 741] on input "number" at bounding box center [47, 753] width 18 height 24
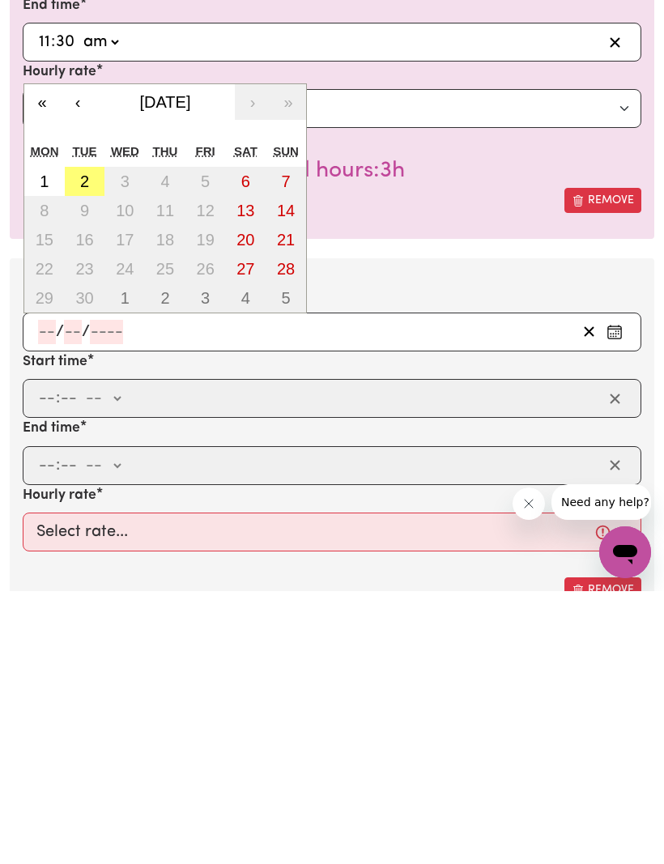
click at [83, 357] on button "‹" at bounding box center [78, 375] width 36 height 36
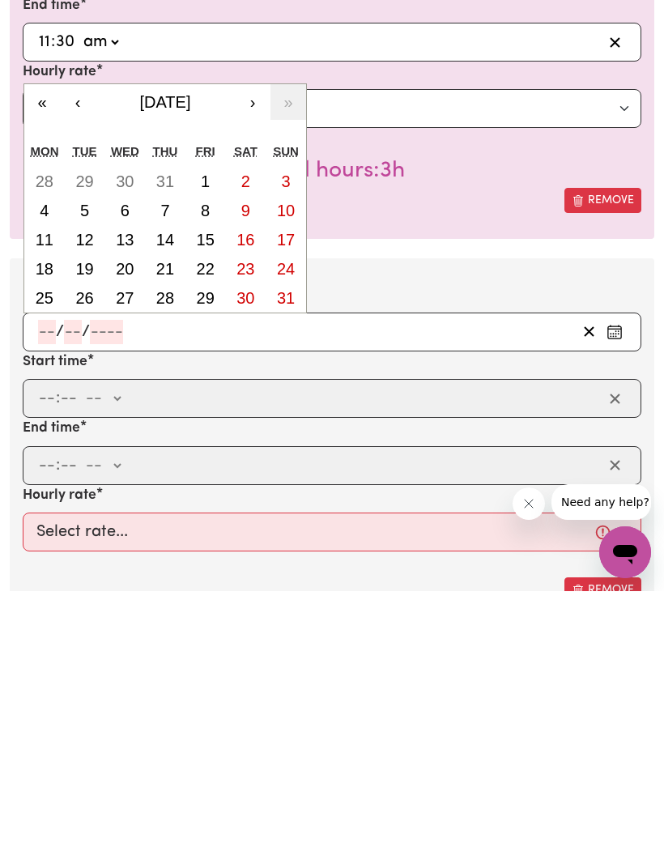
scroll to position [2412, 0]
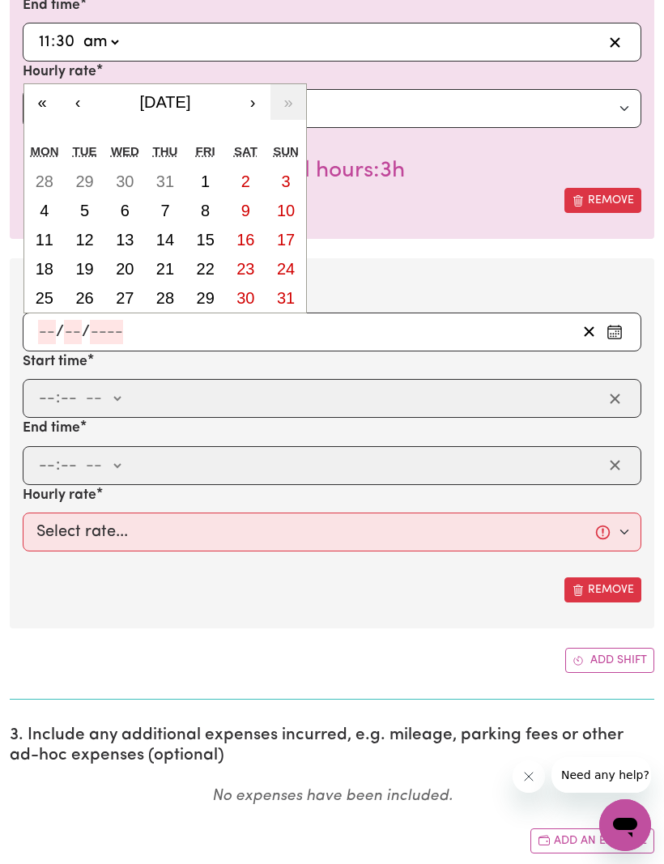
click at [206, 299] on button "29" at bounding box center [205, 297] width 40 height 29
type input "[DATE]"
type input "29"
type input "8"
type input "2025"
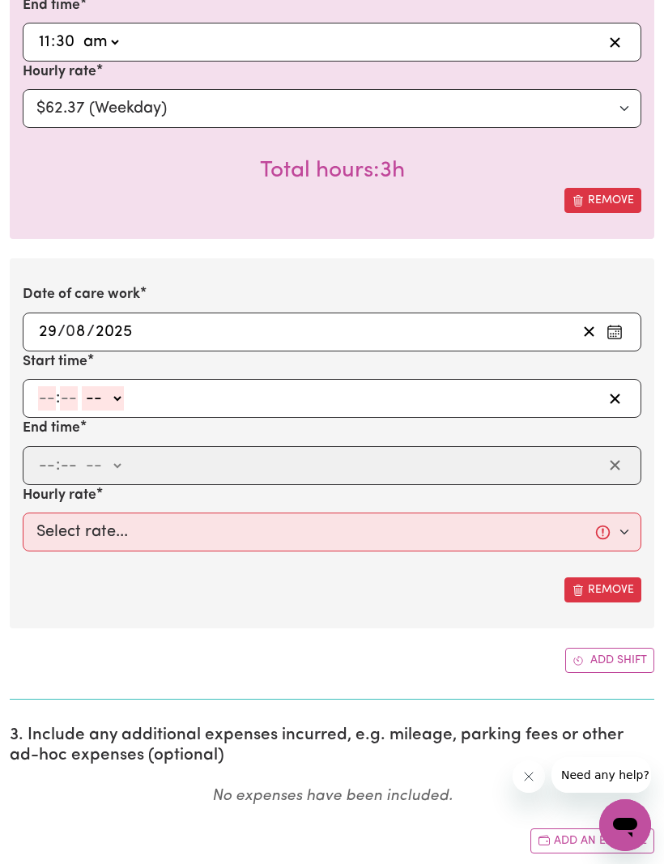
click at [44, 397] on input "number" at bounding box center [47, 398] width 18 height 24
type input "2"
type input "0"
click at [121, 394] on select "-- am pm" at bounding box center [100, 398] width 42 height 24
select select "pm"
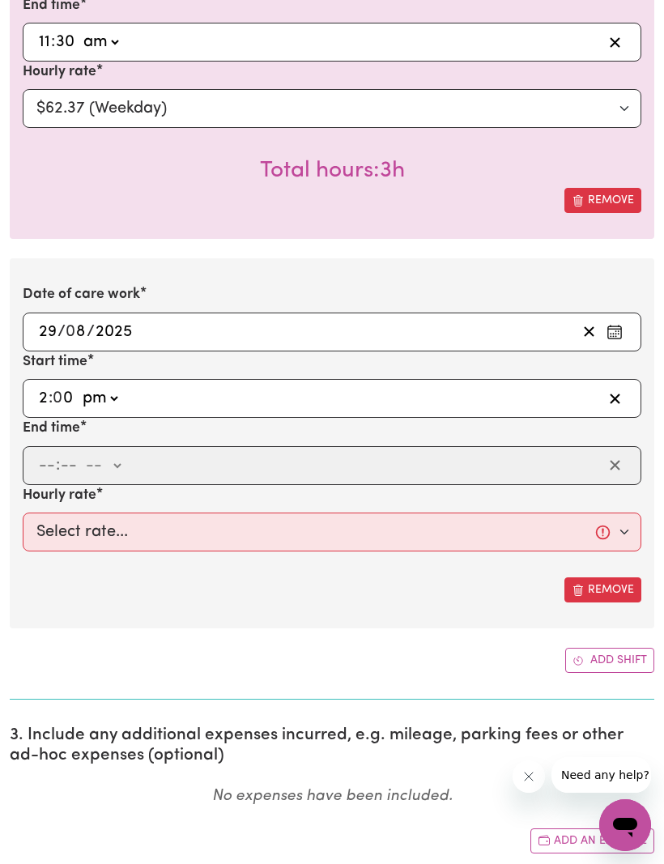
type input "14:00"
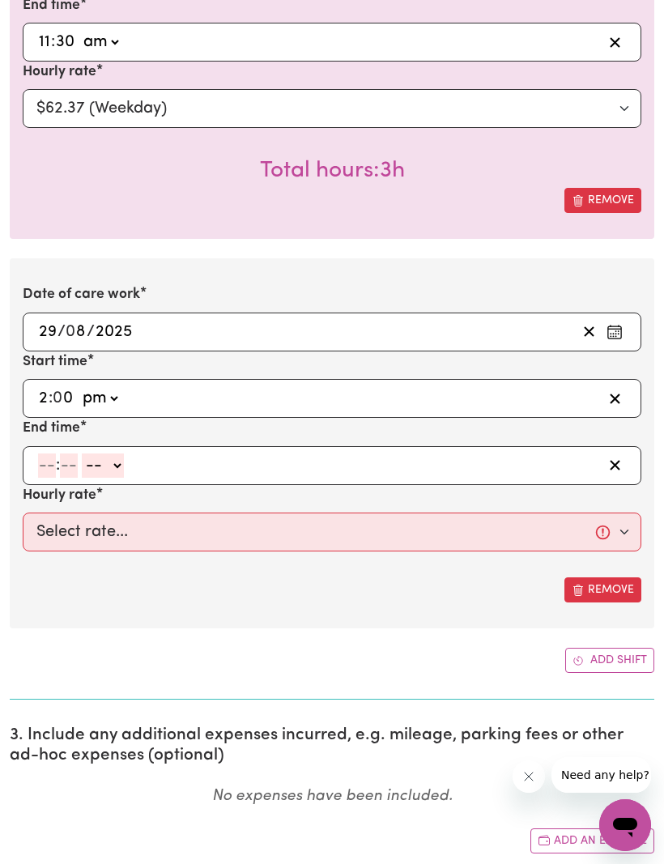
click at [50, 464] on input "number" at bounding box center [47, 465] width 18 height 24
type input "4"
type input "30"
click at [120, 456] on select "-- am pm" at bounding box center [99, 465] width 42 height 24
select select "pm"
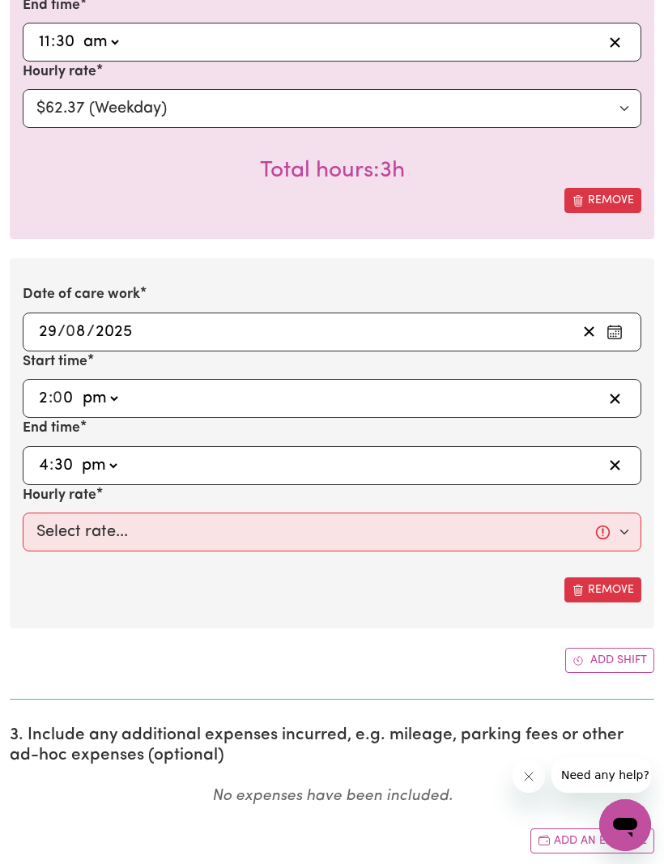
type input "16:30"
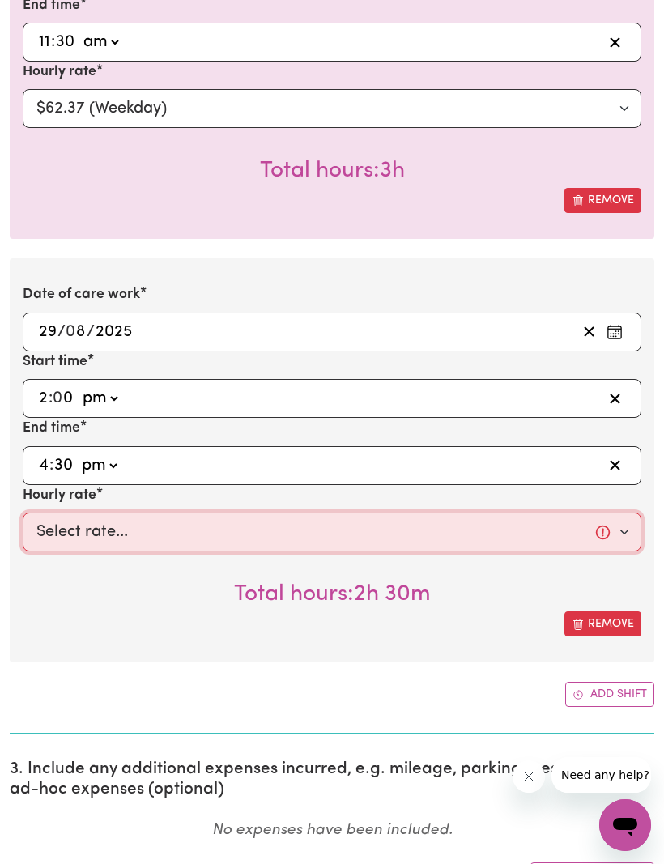
click at [618, 537] on select "Select rate... $62.37 (Weekday)" at bounding box center [332, 531] width 618 height 39
select select "62.37-Weekday"
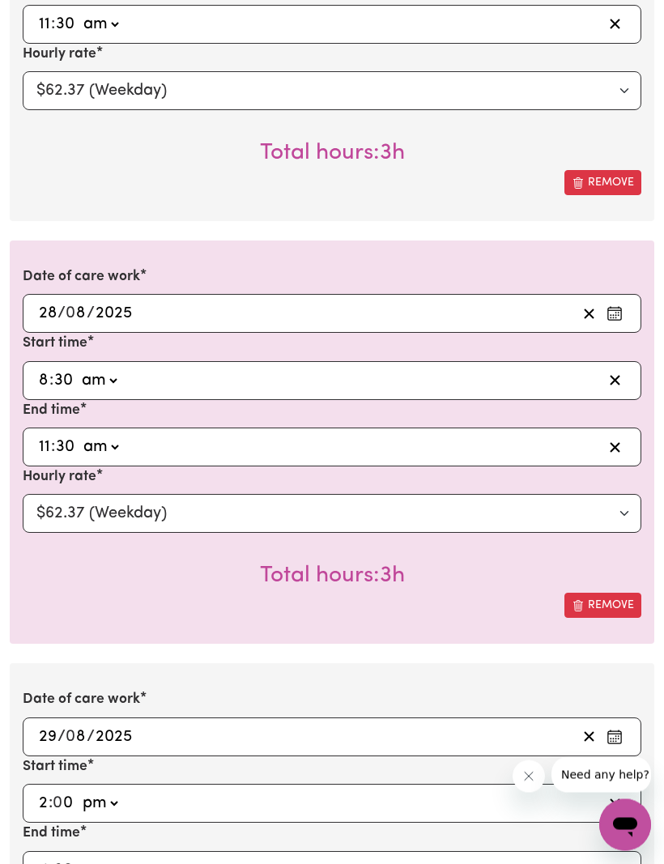
scroll to position [2007, 0]
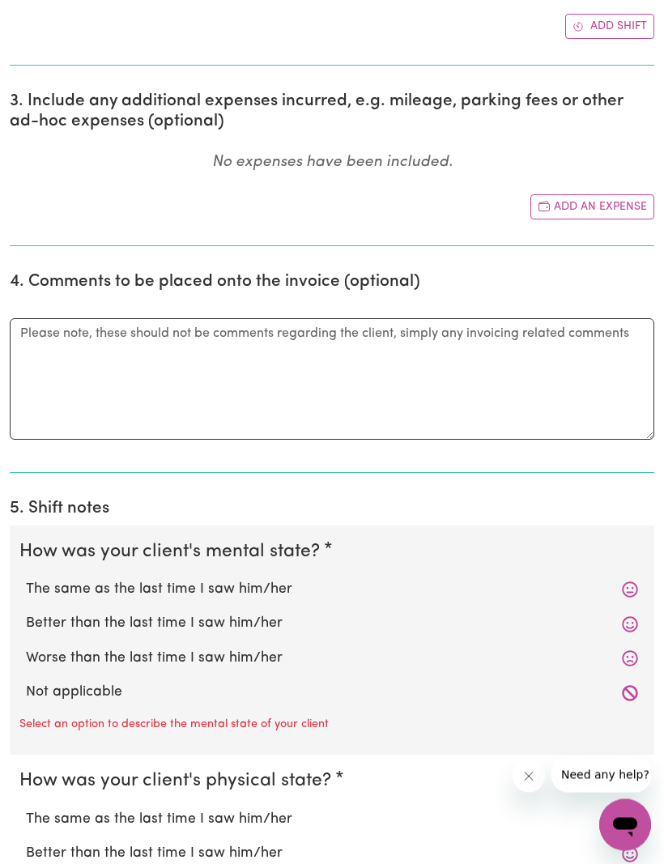
click at [611, 583] on label "The same as the last time I saw him/her" at bounding box center [332, 590] width 612 height 21
click at [26, 580] on input "The same as the last time I saw him/her" at bounding box center [25, 579] width 1 height 1
radio input "true"
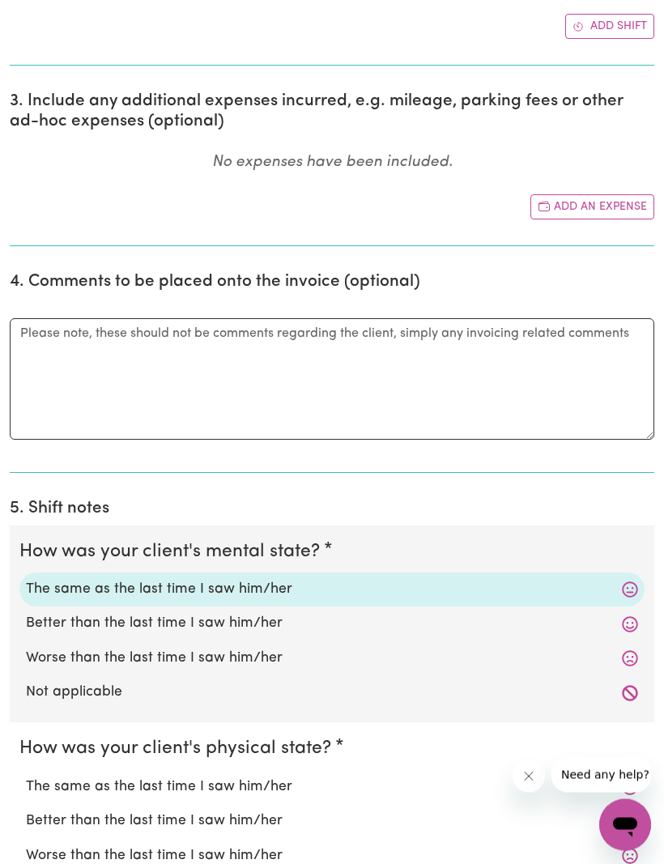
scroll to position [3080, 0]
click at [608, 780] on label "The same as the last time I saw him/her" at bounding box center [332, 786] width 612 height 21
click at [26, 776] on input "The same as the last time I saw him/her" at bounding box center [25, 775] width 1 height 1
radio input "true"
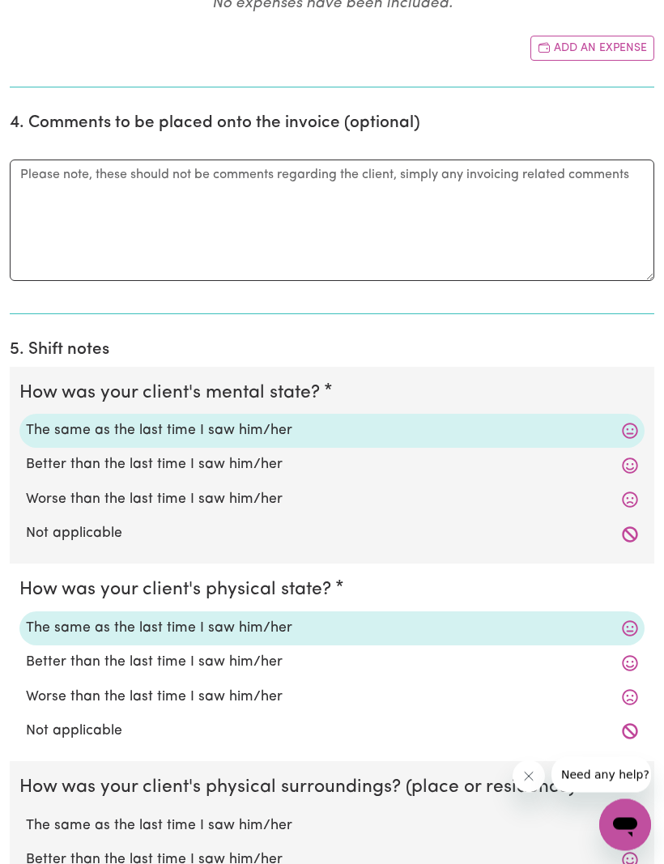
scroll to position [3270, 0]
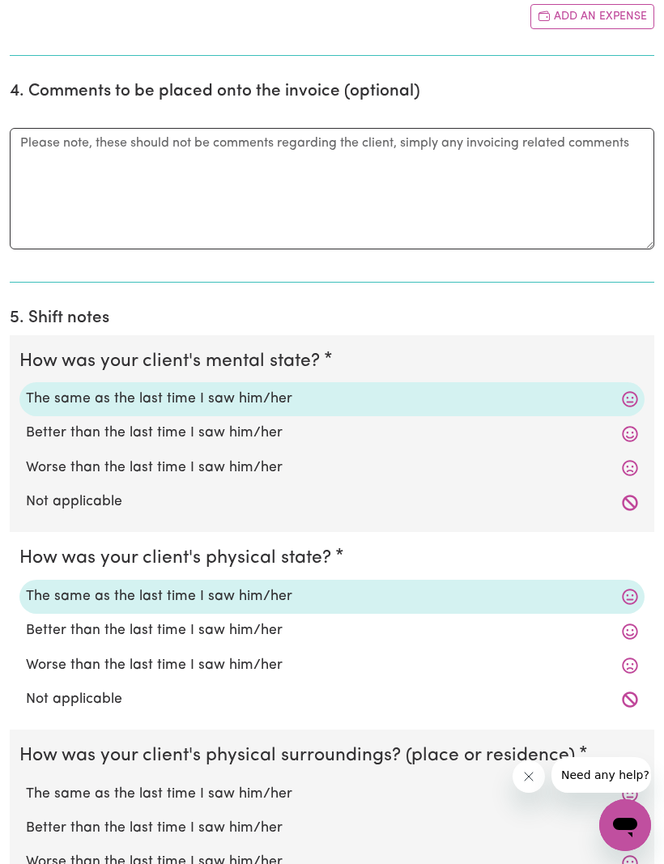
click at [615, 784] on label "The same as the last time I saw him/her" at bounding box center [332, 793] width 612 height 21
click at [26, 783] on input "The same as the last time I saw him/her" at bounding box center [25, 783] width 1 height 1
radio input "true"
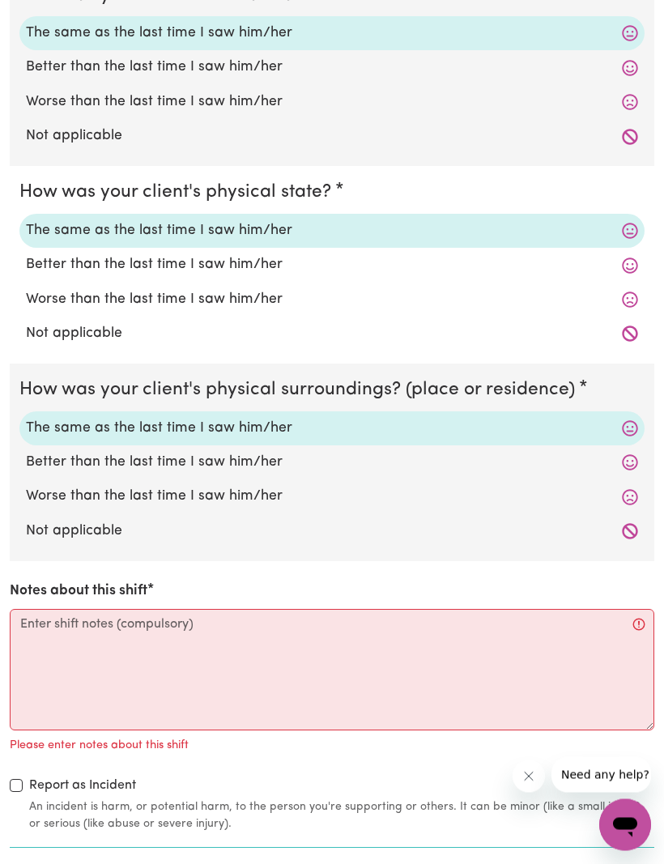
scroll to position [3636, 0]
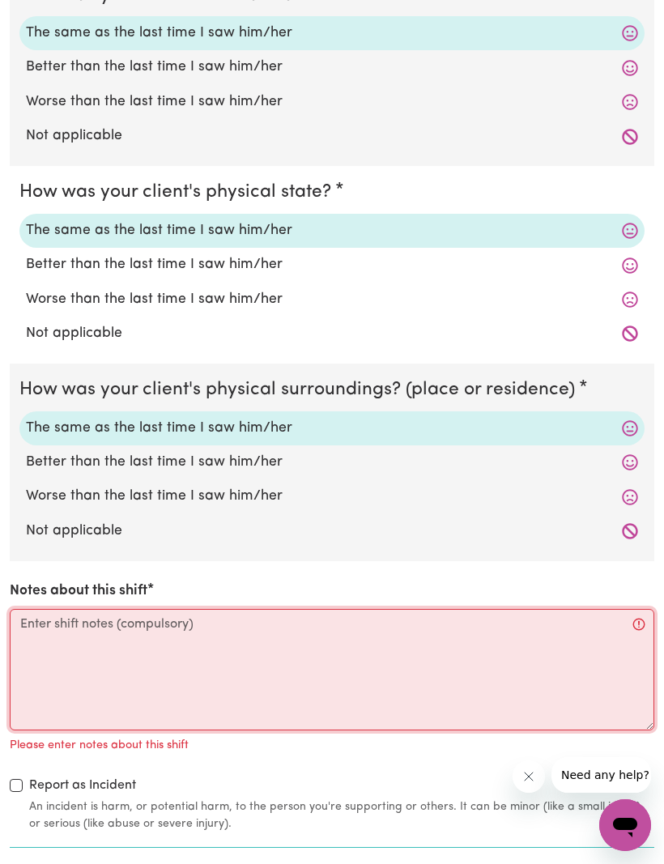
click at [67, 618] on textarea "Notes about this shift" at bounding box center [332, 669] width 644 height 121
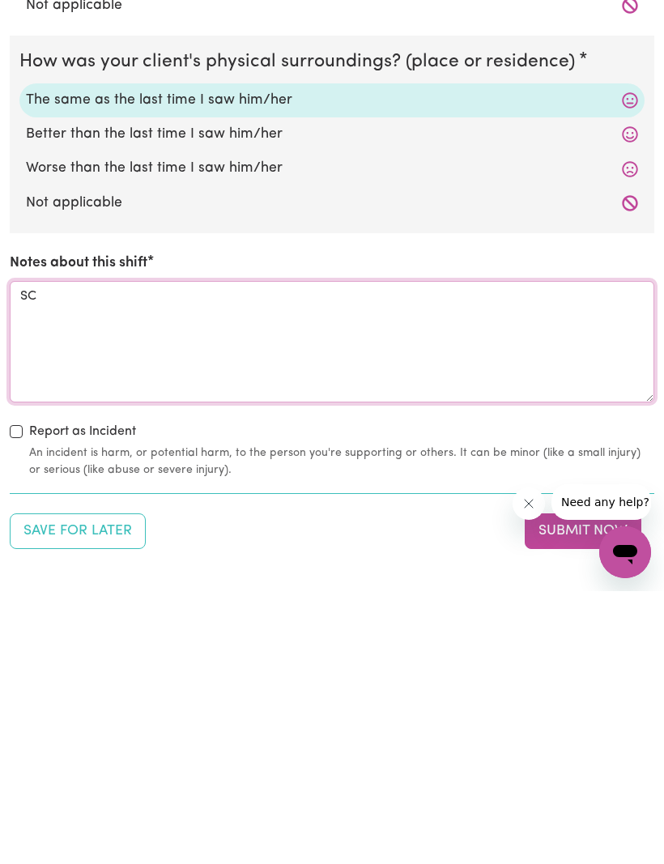
type textarea "SC"
click at [565, 786] on button "Submit Now" at bounding box center [582, 804] width 117 height 36
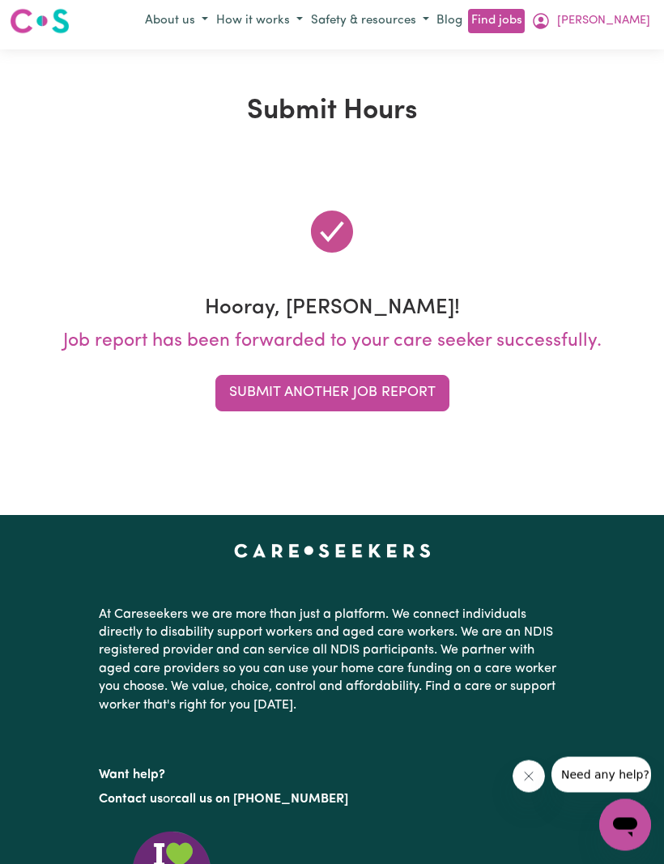
scroll to position [0, 0]
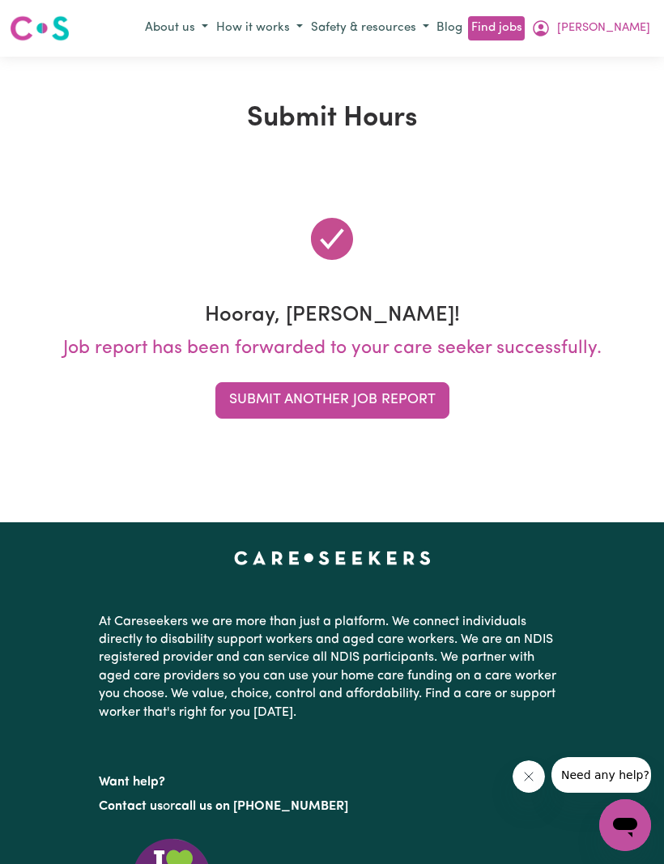
click at [284, 404] on button "Submit Another Job Report" at bounding box center [332, 400] width 234 height 36
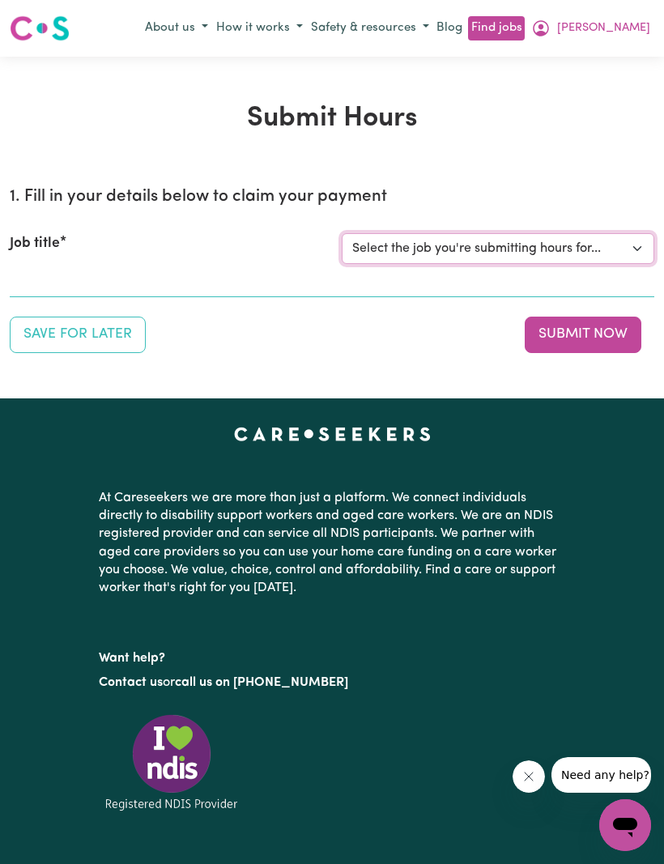
click at [622, 254] on select "Select the job you're submitting hours for... [[PERSON_NAME]] (Weekday) Assista…" at bounding box center [498, 248] width 312 height 31
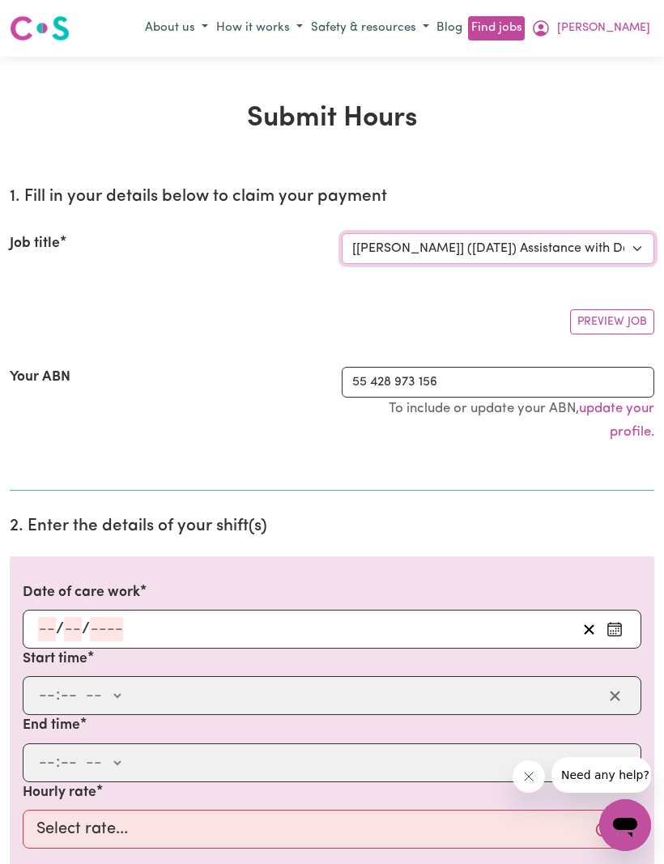
click at [623, 256] on select "Select the job you're submitting hours for... [[PERSON_NAME]] (Weekday) Assista…" at bounding box center [498, 248] width 312 height 31
select select "10579"
click at [53, 623] on input "number" at bounding box center [47, 629] width 18 height 24
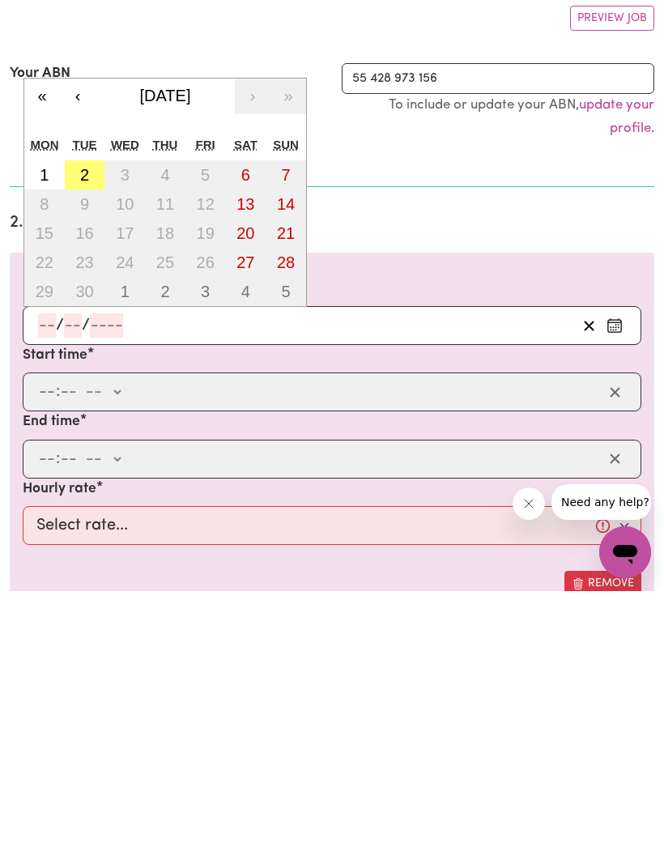
click at [74, 351] on button "‹" at bounding box center [78, 369] width 36 height 36
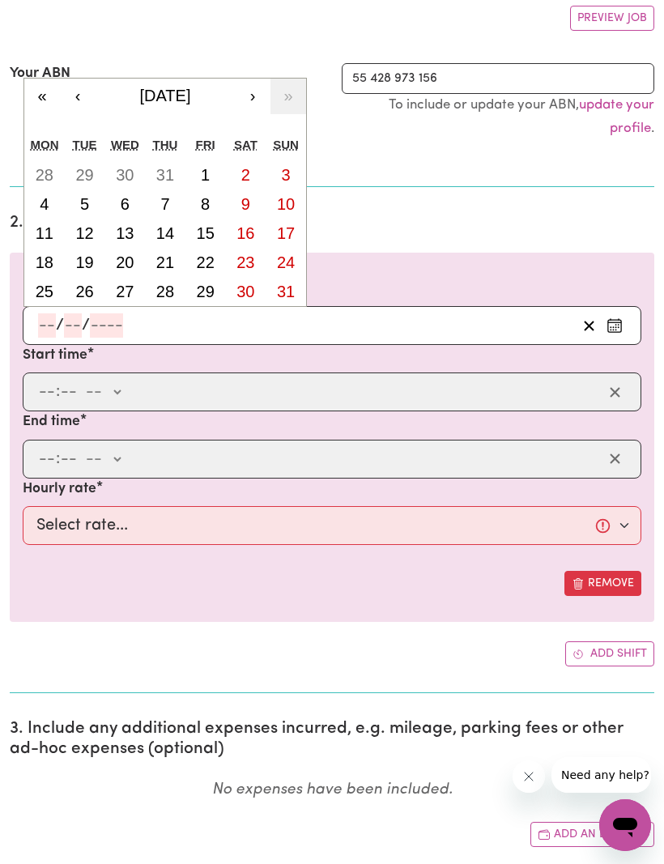
click at [170, 271] on button "21" at bounding box center [165, 262] width 40 height 29
type input "[DATE]"
type input "21"
type input "8"
type input "2025"
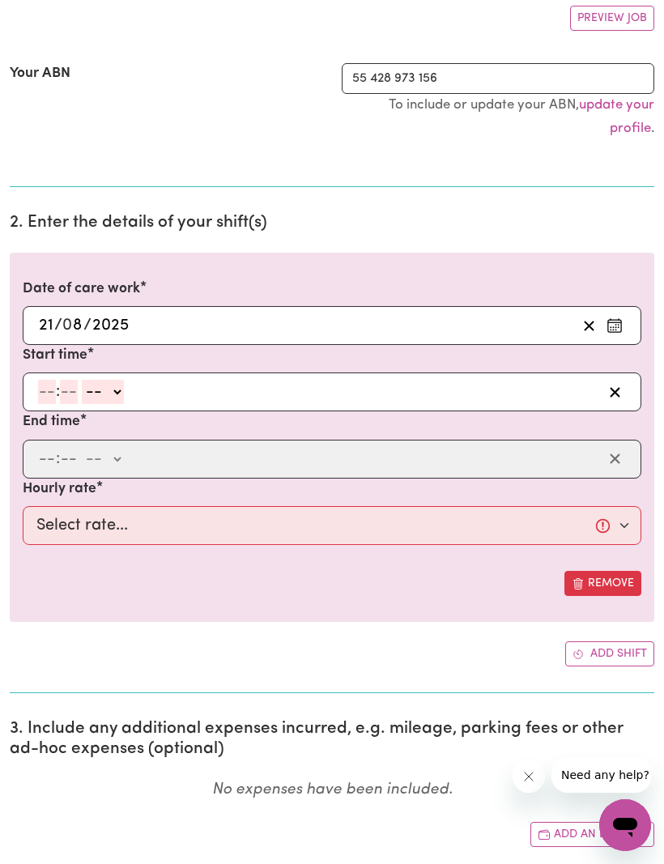
click at [51, 397] on input "number" at bounding box center [47, 392] width 18 height 24
type input "11"
type input "30"
click at [121, 398] on select "-- am pm" at bounding box center [100, 392] width 42 height 24
select select "am"
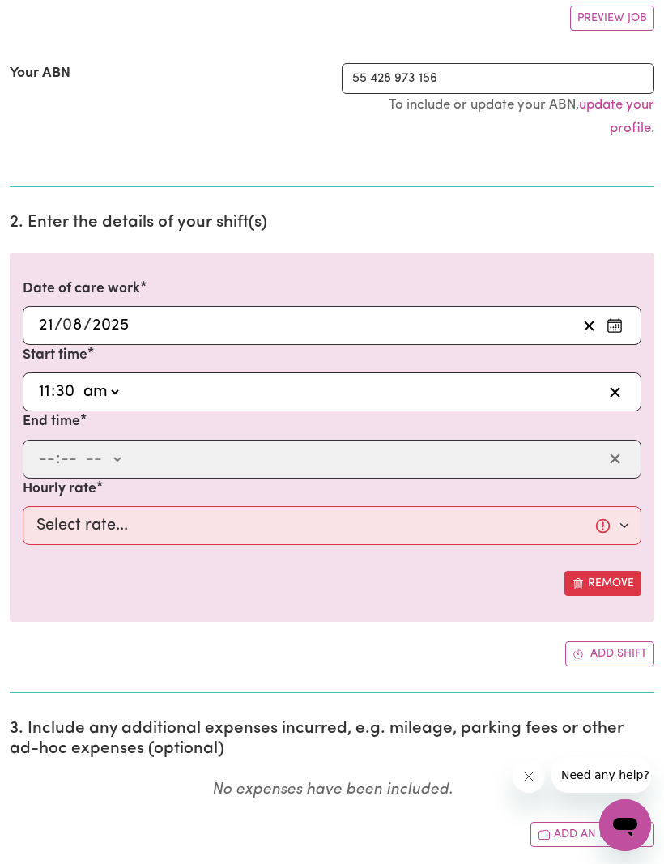
type input "11:30"
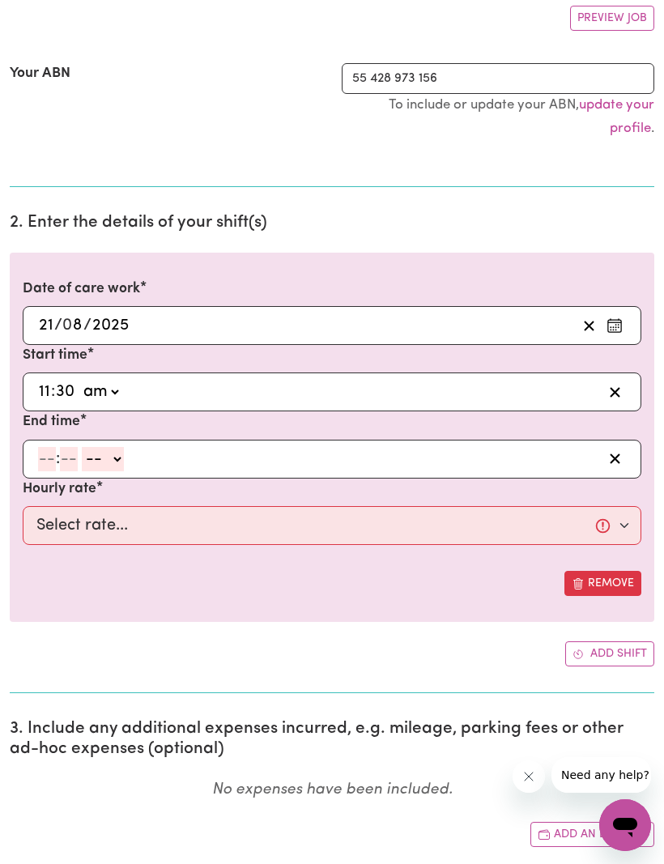
click at [53, 478] on label "Hourly rate" at bounding box center [60, 488] width 74 height 21
click at [50, 455] on input "number" at bounding box center [47, 459] width 18 height 24
type input "1"
click at [66, 465] on input "number" at bounding box center [62, 459] width 18 height 24
type input "0"
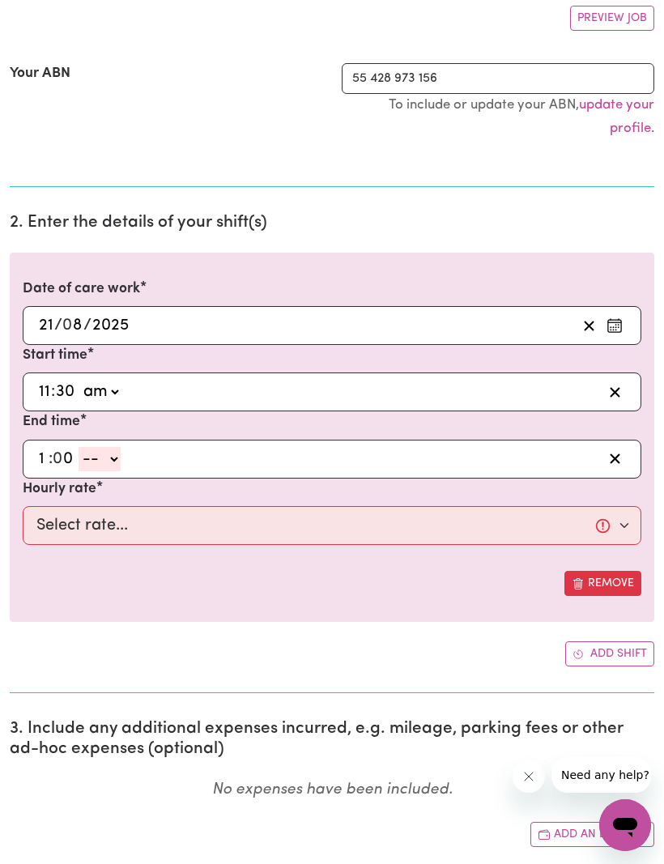
click at [121, 460] on select "-- am pm" at bounding box center [100, 459] width 42 height 24
select select "pm"
type input "13:00"
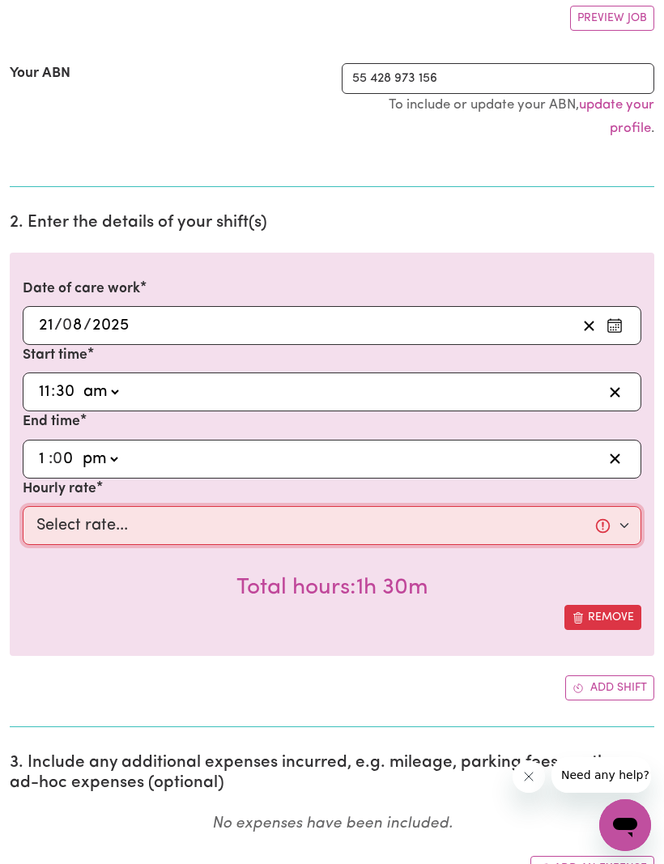
click at [625, 530] on select "Select rate... $62.37 (Weekday)" at bounding box center [332, 525] width 618 height 39
select select "62.37-Weekday"
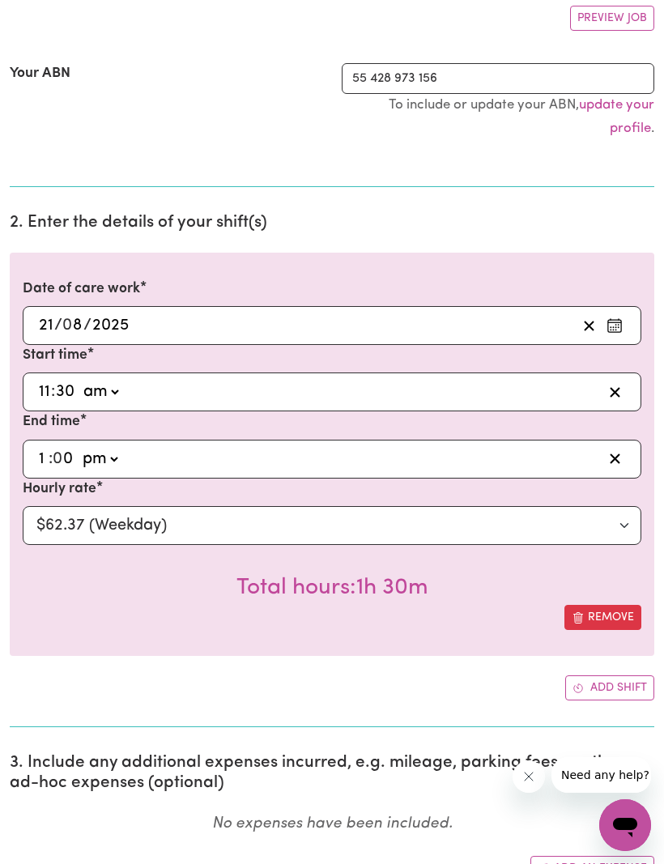
click at [593, 690] on button "Add shift" at bounding box center [609, 687] width 89 height 25
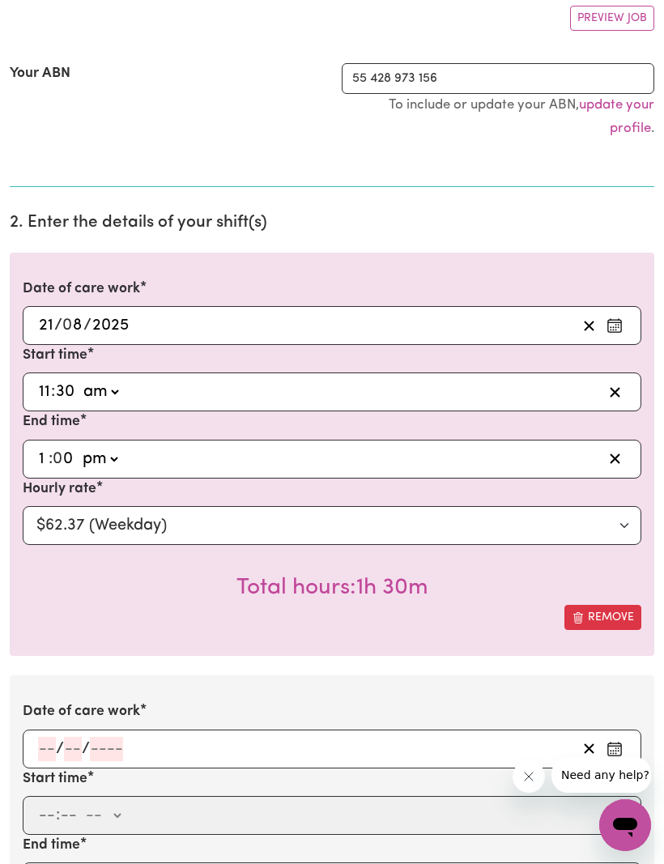
click at [53, 746] on input "number" at bounding box center [47, 749] width 18 height 24
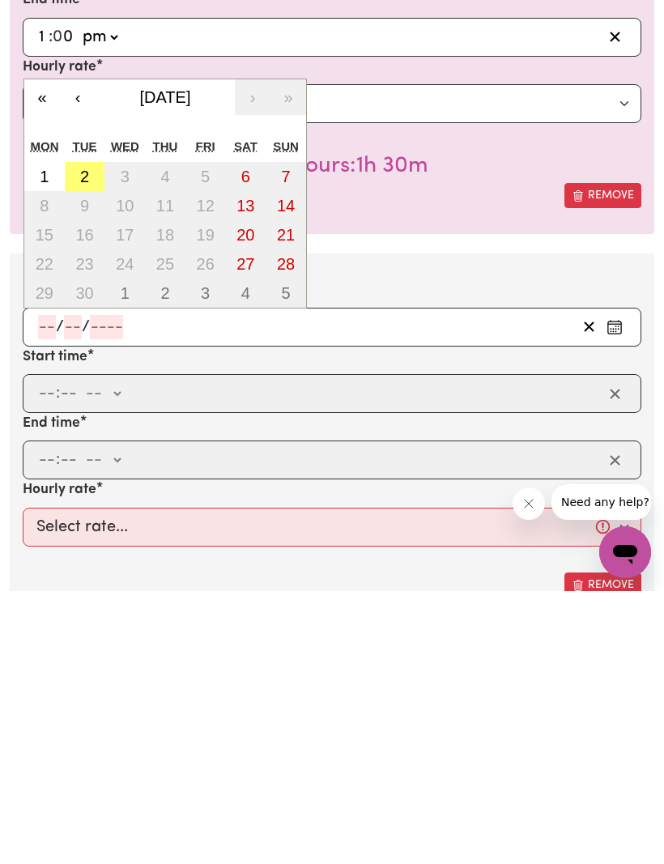
click at [82, 352] on button "‹" at bounding box center [78, 370] width 36 height 36
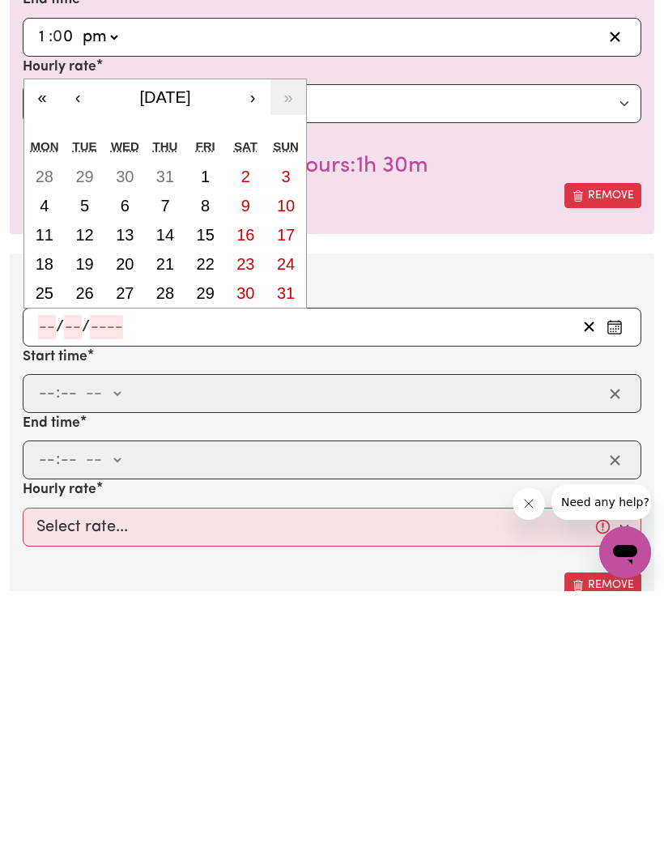
scroll to position [725, 0]
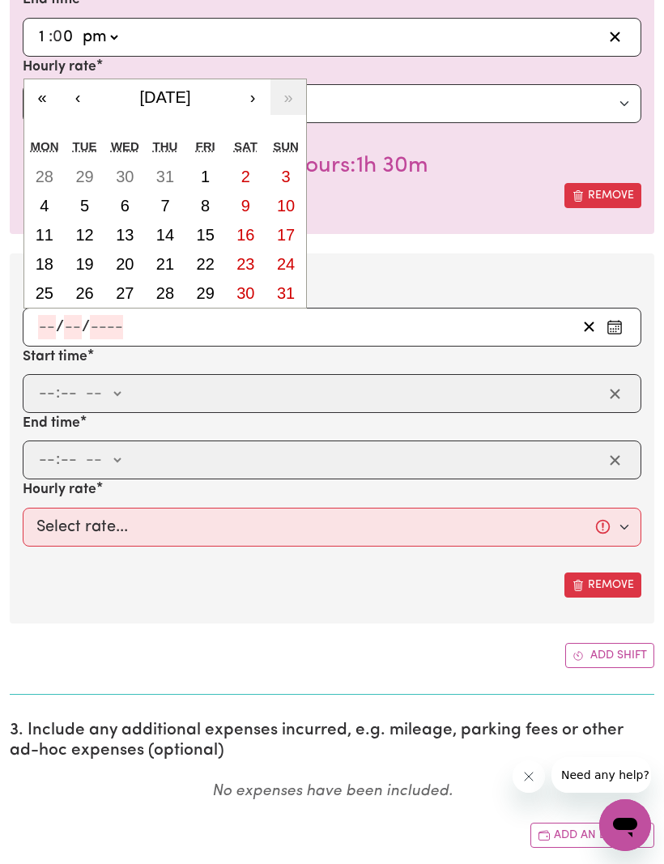
click at [166, 297] on abbr "28" at bounding box center [165, 293] width 18 height 18
type input "[DATE]"
type input "28"
type input "8"
type input "2025"
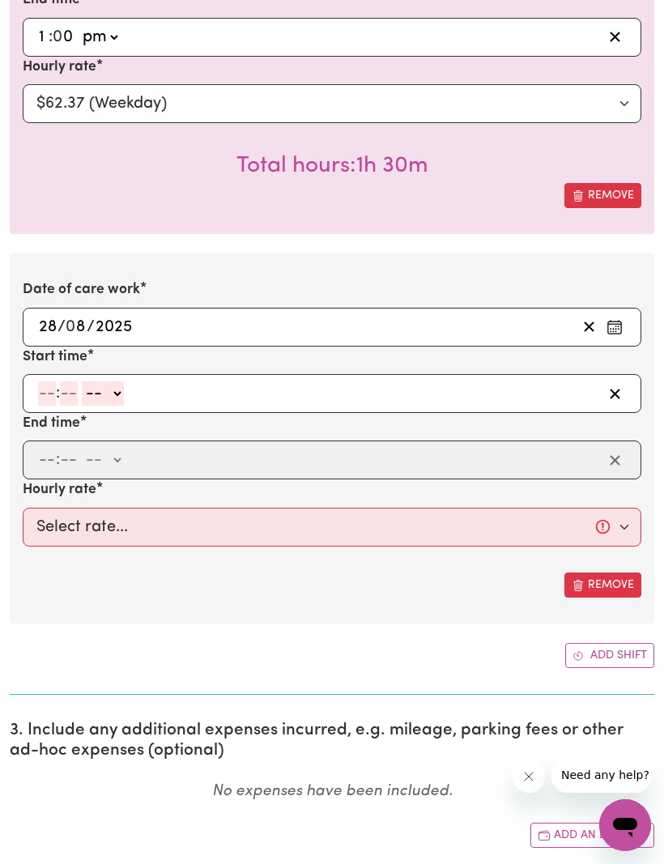
click at [47, 393] on input "number" at bounding box center [47, 393] width 18 height 24
type input "11"
type input "30"
click at [121, 393] on select "-- am pm" at bounding box center [100, 393] width 42 height 24
select select "am"
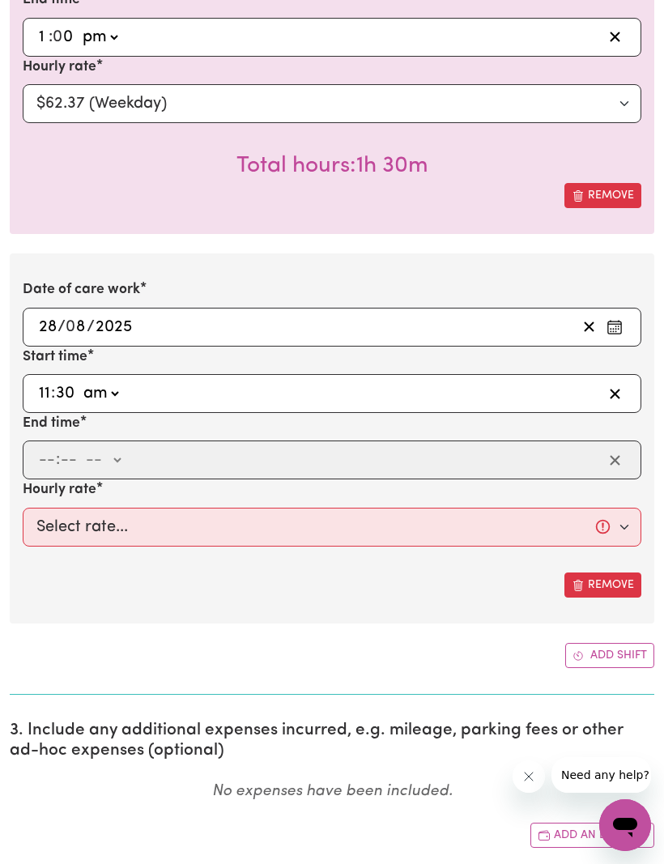
type input "11:30"
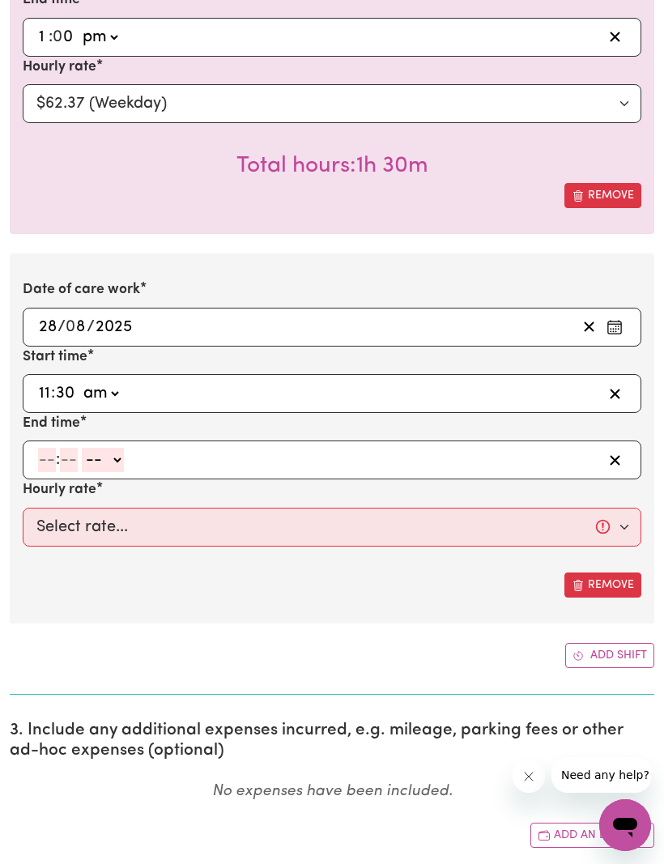
click at [48, 465] on input "number" at bounding box center [47, 460] width 18 height 24
type input "1"
click at [63, 462] on input "number" at bounding box center [62, 460] width 18 height 24
type input "0"
click at [121, 461] on select "-- am pm" at bounding box center [100, 460] width 42 height 24
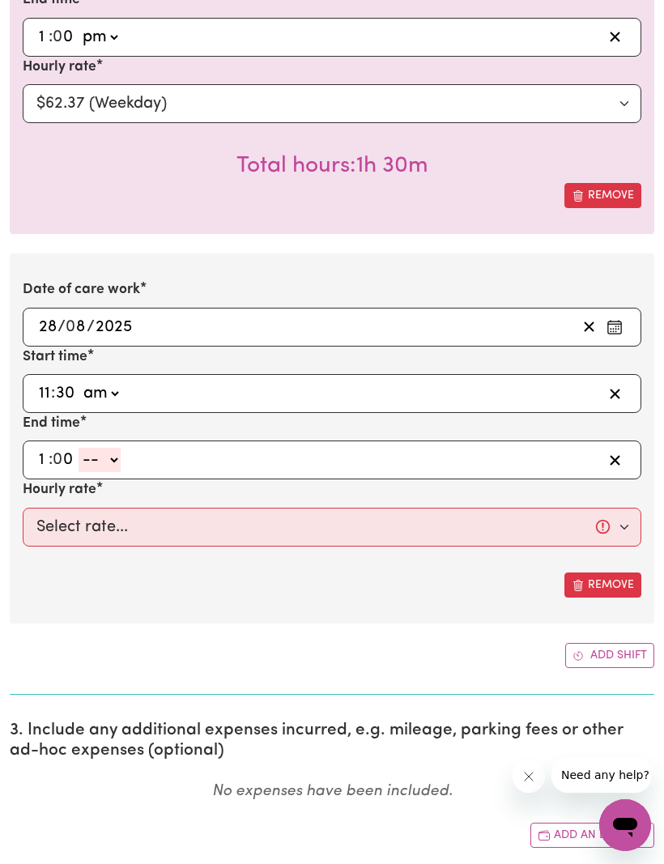
select select "pm"
type input "13:00"
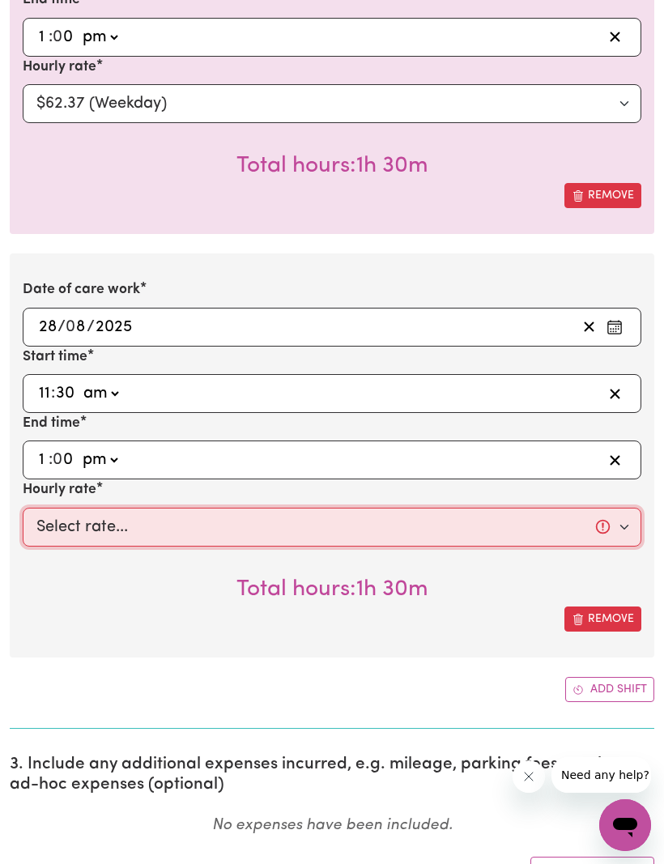
click at [621, 528] on select "Select rate... $62.37 (Weekday)" at bounding box center [332, 526] width 618 height 39
select select "62.37-Weekday"
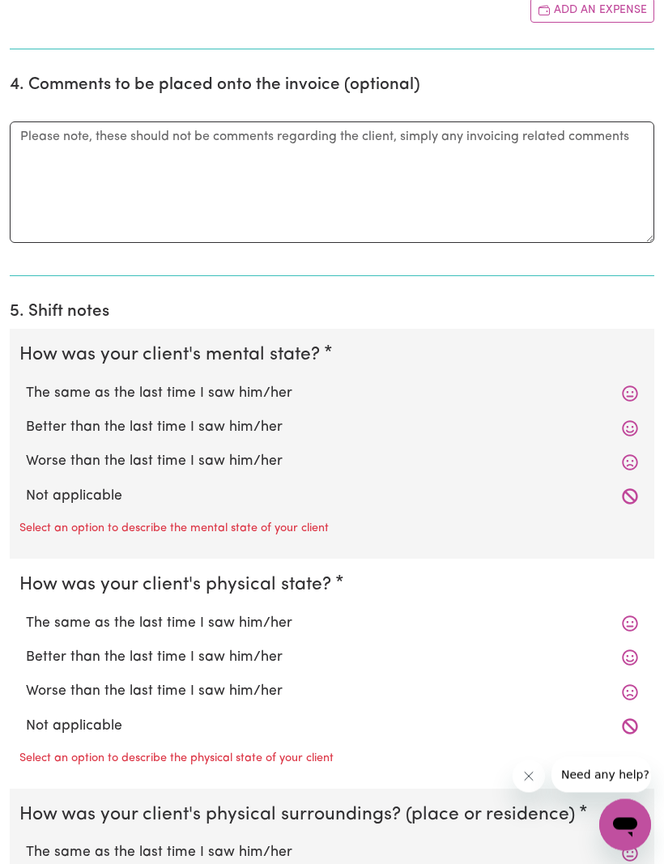
scroll to position [1584, 0]
click at [620, 384] on label "The same as the last time I saw him/her" at bounding box center [332, 393] width 612 height 21
click at [26, 383] on input "The same as the last time I saw him/her" at bounding box center [25, 382] width 1 height 1
radio input "true"
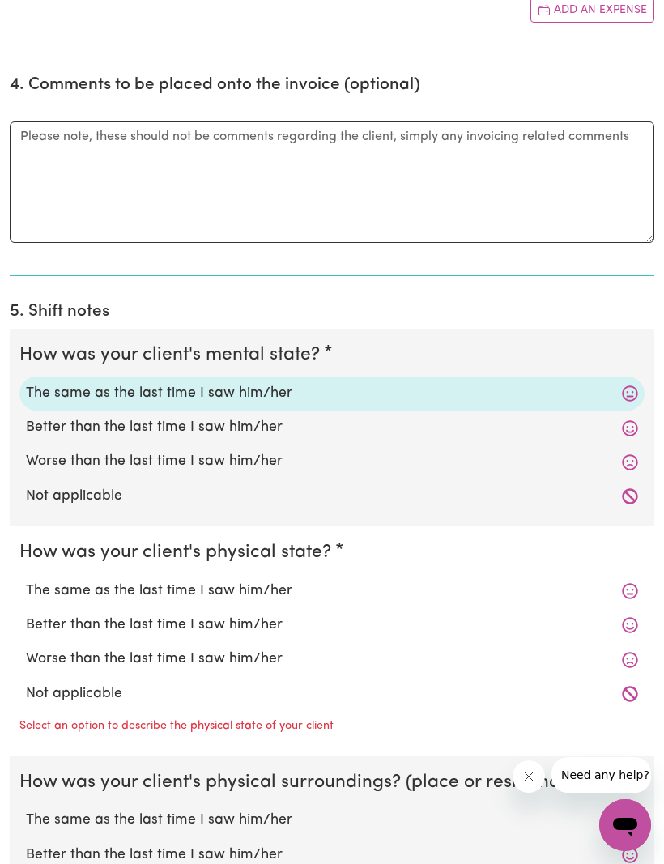
click at [614, 587] on label "The same as the last time I saw him/her" at bounding box center [332, 590] width 612 height 21
click at [26, 580] on input "The same as the last time I saw him/her" at bounding box center [25, 580] width 1 height 1
radio input "true"
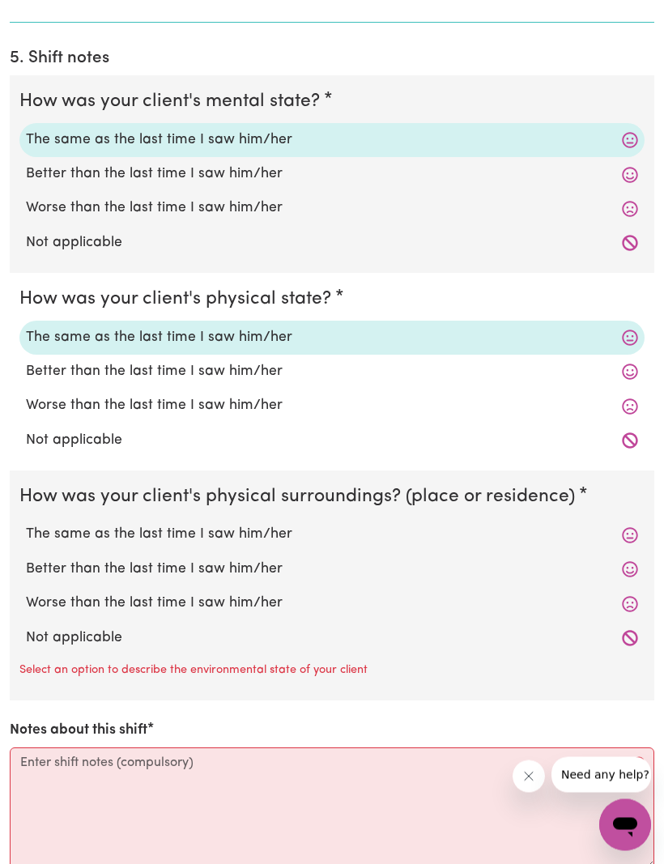
scroll to position [1837, 0]
click at [620, 528] on label "The same as the last time I saw him/her" at bounding box center [332, 534] width 612 height 21
click at [26, 524] on input "The same as the last time I saw him/her" at bounding box center [25, 523] width 1 height 1
radio input "true"
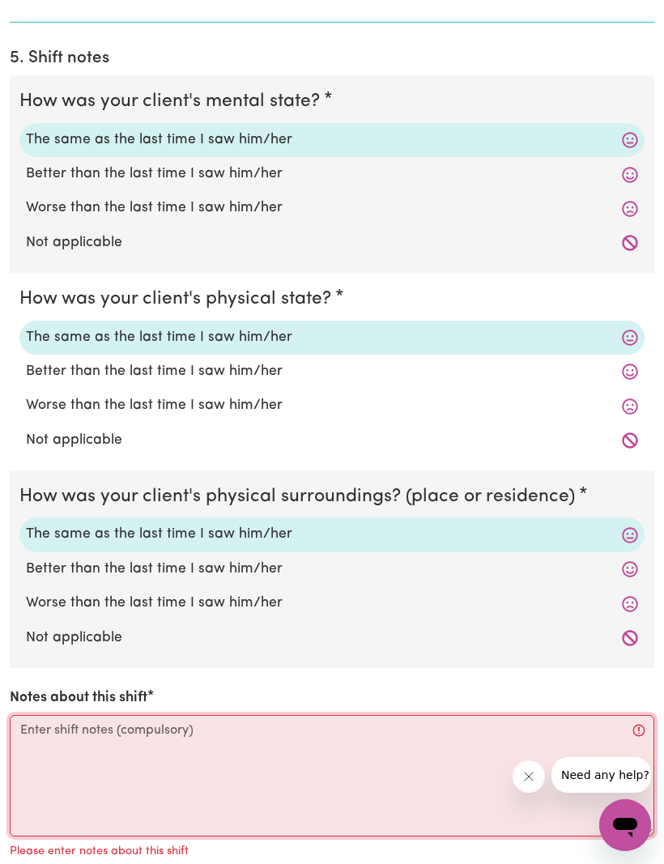
click at [42, 715] on textarea "Notes about this shift" at bounding box center [332, 775] width 644 height 121
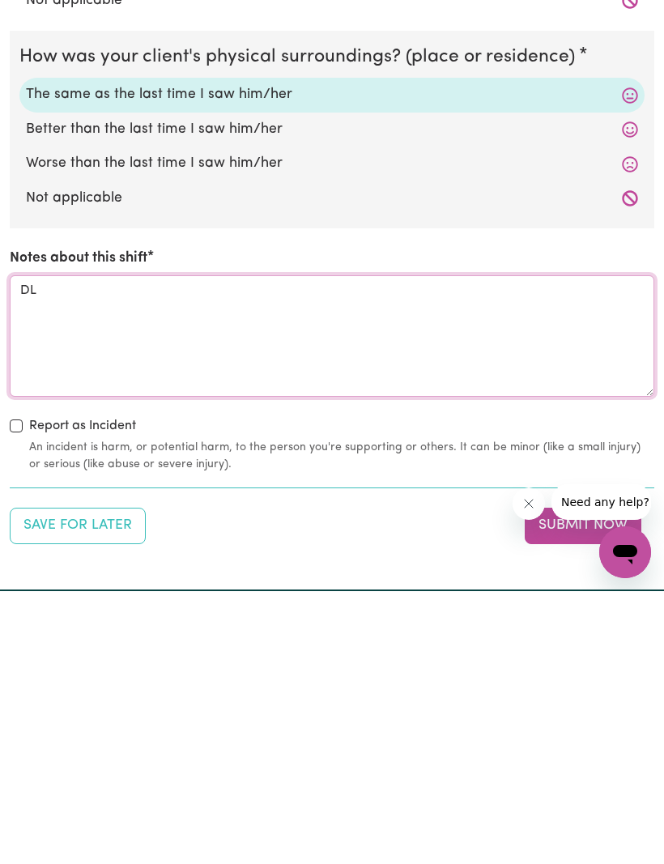
type textarea "DL"
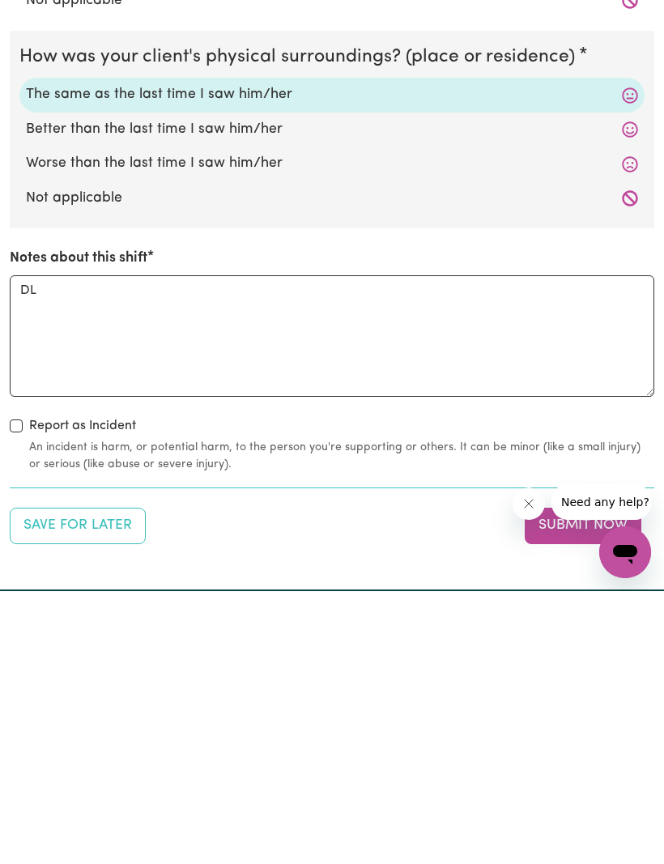
click at [553, 780] on button "Submit Now" at bounding box center [582, 798] width 117 height 36
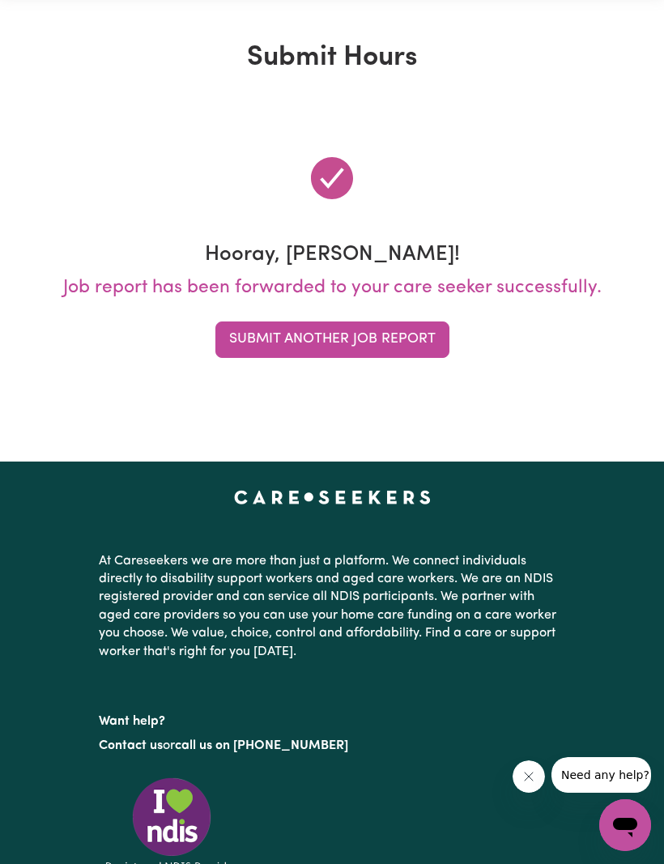
scroll to position [0, 0]
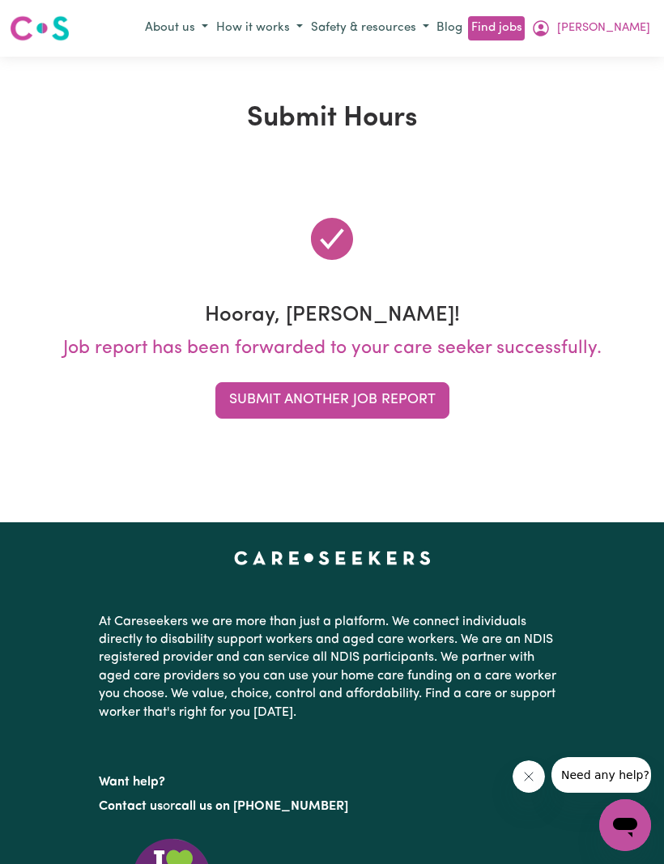
click at [295, 410] on button "Submit Another Job Report" at bounding box center [332, 400] width 234 height 36
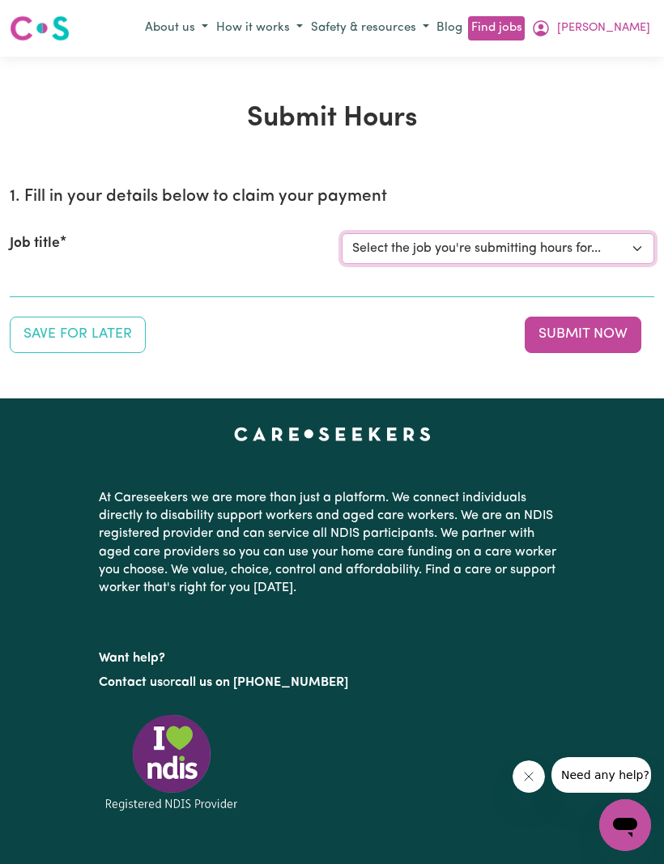
click at [634, 261] on select "Select the job you're submitting hours for... [[PERSON_NAME]] (Weekday) Assista…" at bounding box center [498, 248] width 312 height 31
select select "8670"
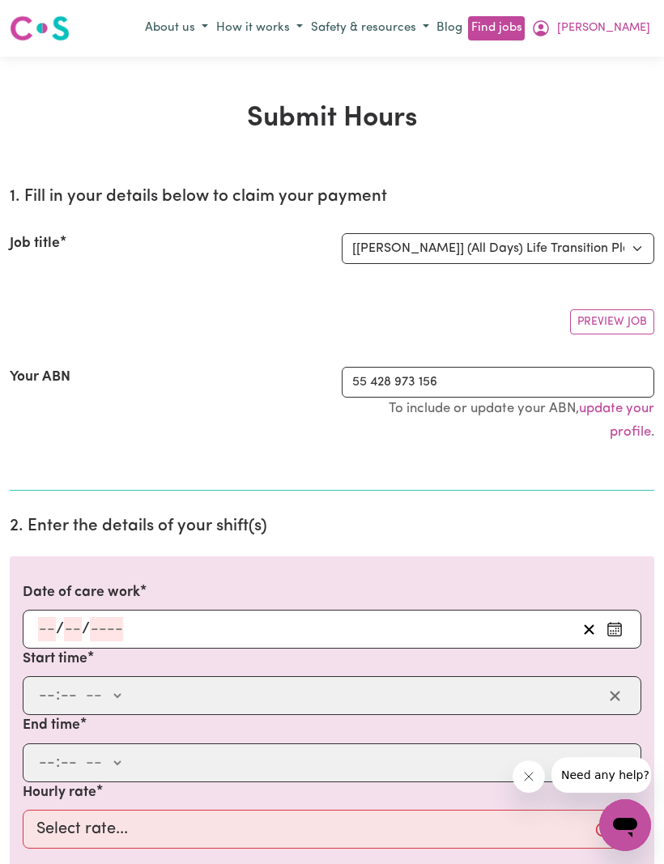
click at [53, 626] on input "number" at bounding box center [47, 629] width 18 height 24
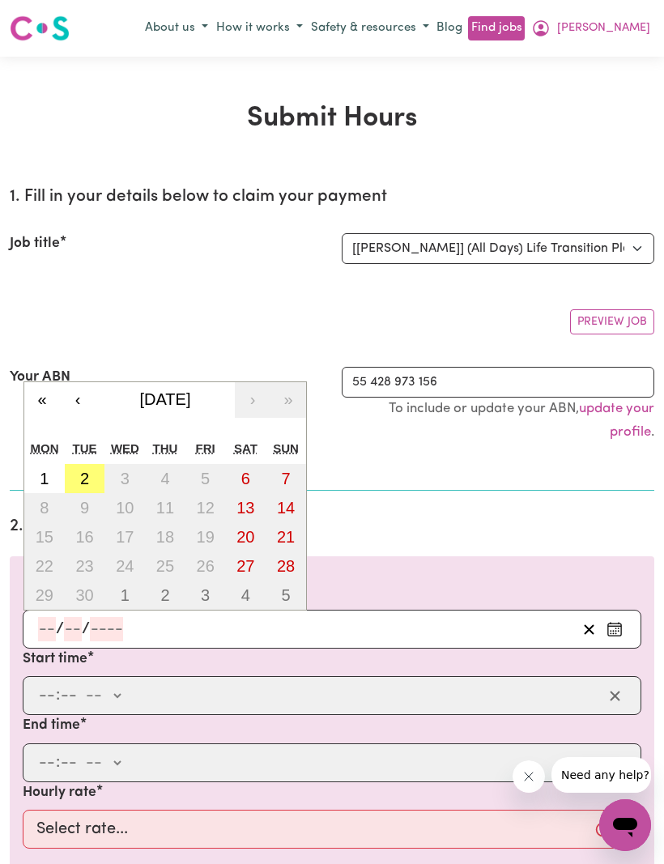
scroll to position [31, 0]
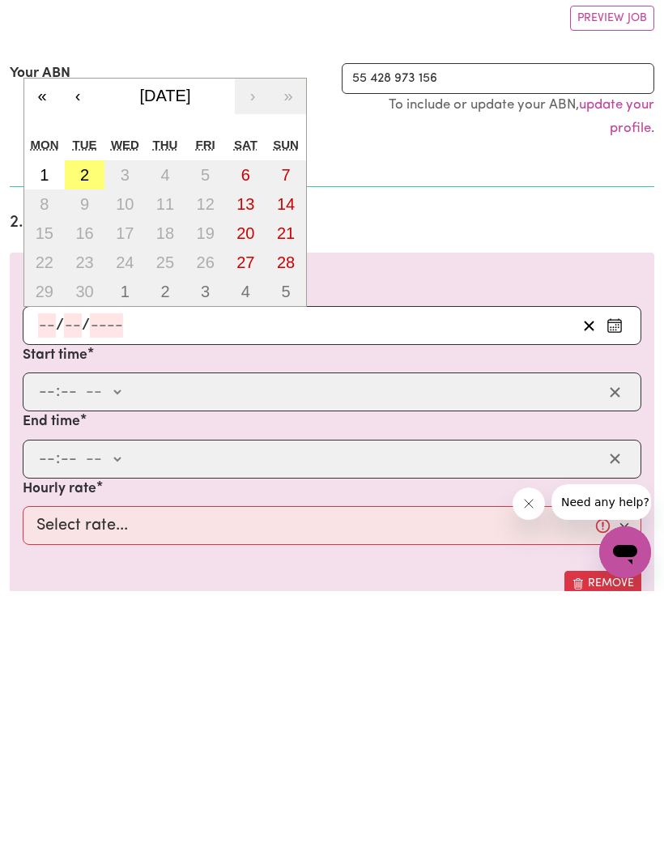
click at [84, 351] on button "‹" at bounding box center [78, 369] width 36 height 36
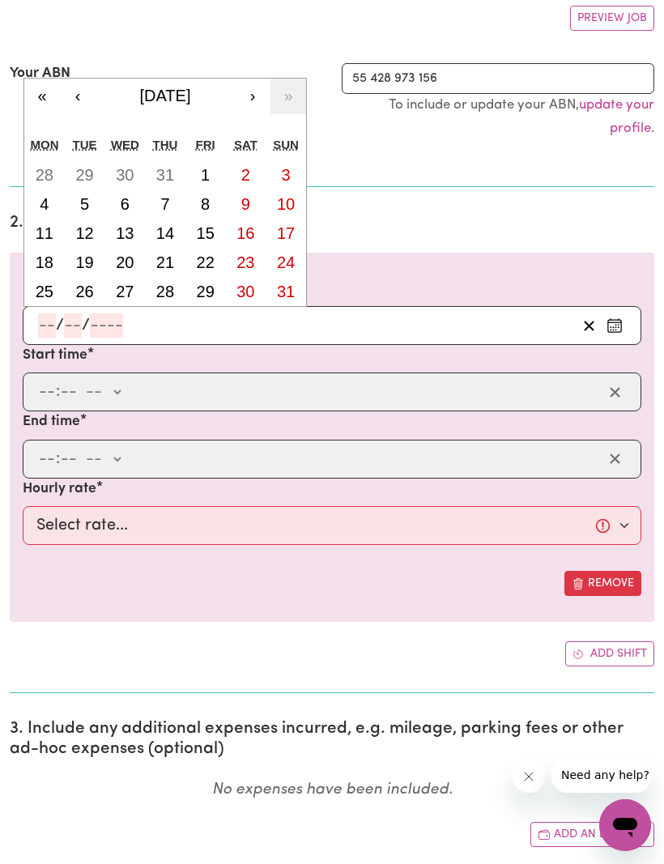
click at [90, 259] on abbr "19" at bounding box center [84, 262] width 18 height 18
type input "[DATE]"
type input "19"
type input "8"
type input "2025"
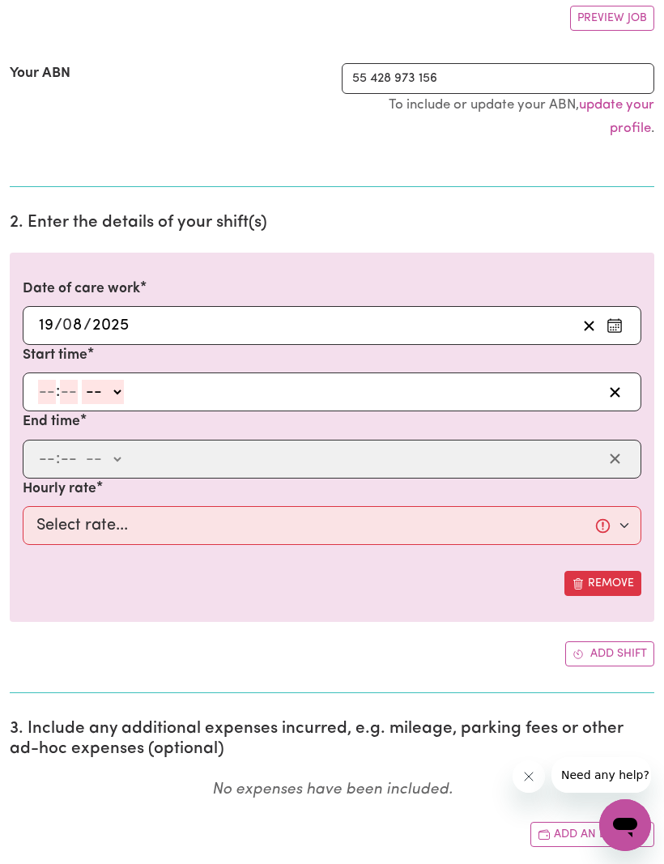
click at [44, 398] on input "number" at bounding box center [47, 392] width 18 height 24
type input "11"
type input "30"
click at [121, 387] on select "-- am pm" at bounding box center [100, 392] width 42 height 24
select select "am"
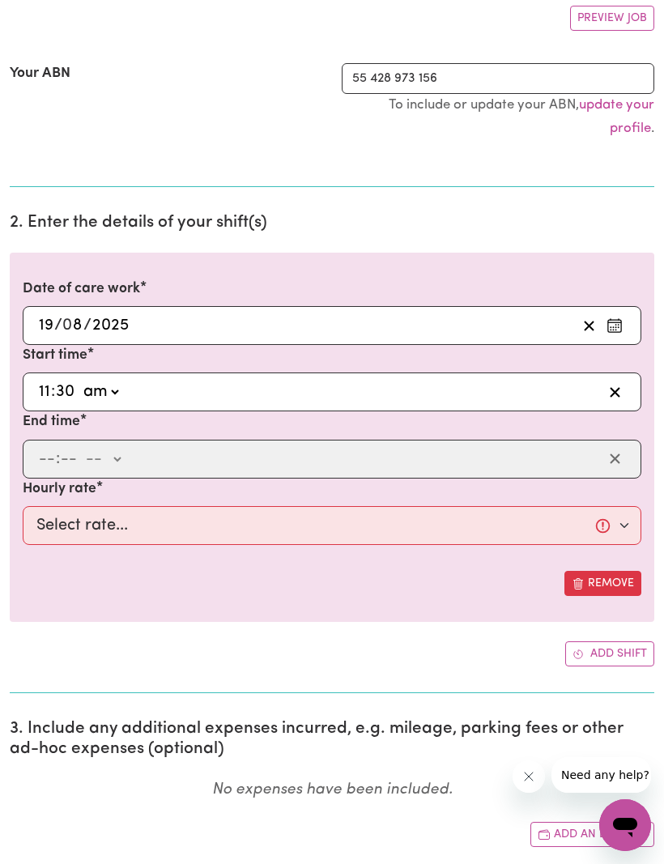
type input "11:30"
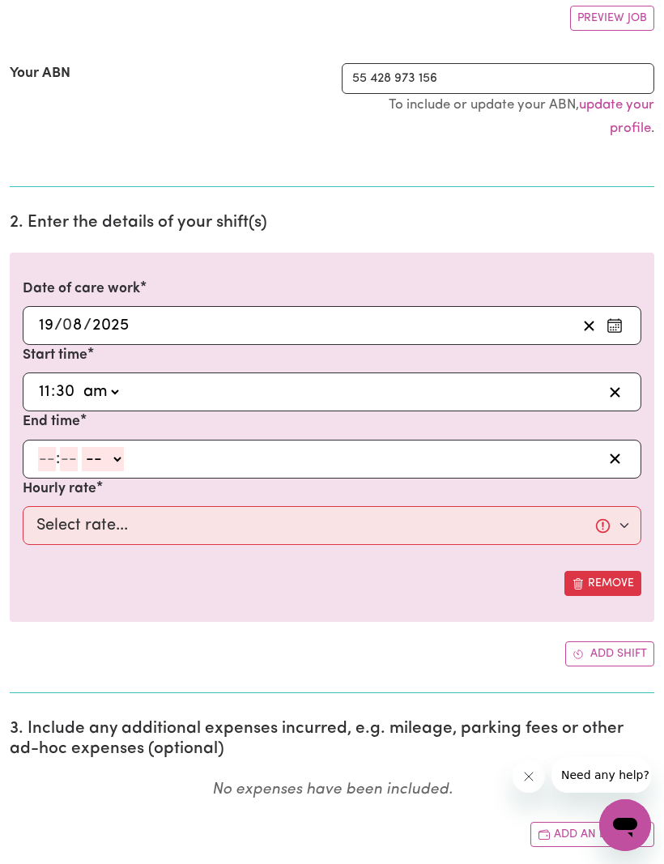
click at [48, 461] on input "number" at bounding box center [47, 459] width 18 height 24
type input "2"
type input "0"
click at [121, 456] on select "-- am pm" at bounding box center [100, 459] width 42 height 24
select select "pm"
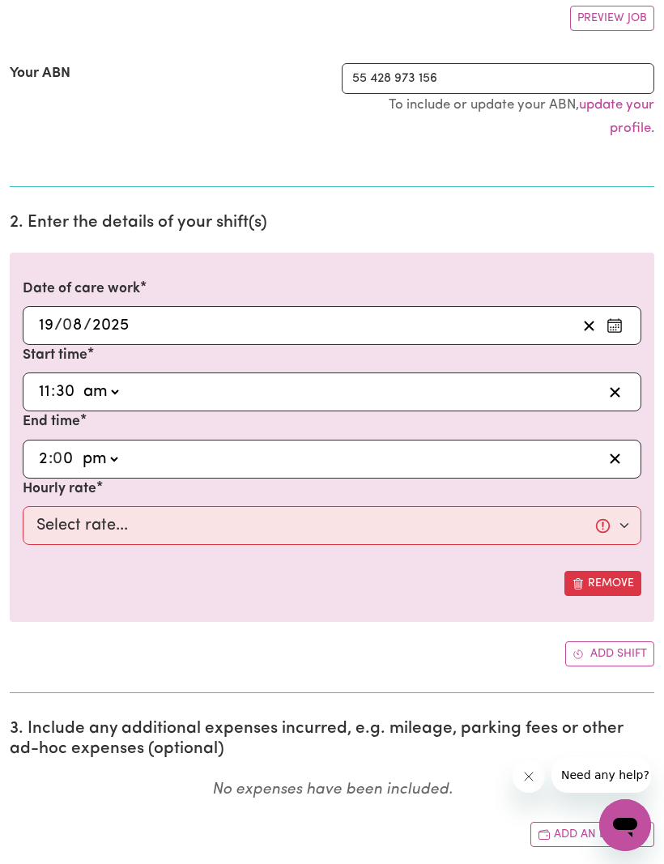
type input "14:00"
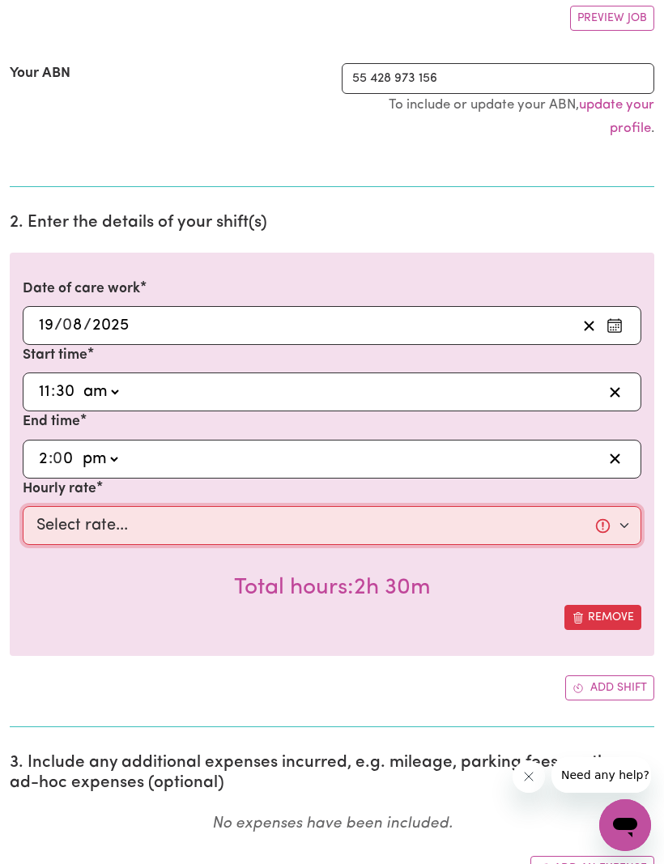
click at [627, 531] on select "Select rate... $72.77 (Weekday)" at bounding box center [332, 525] width 618 height 39
select select "72.77-Weekday"
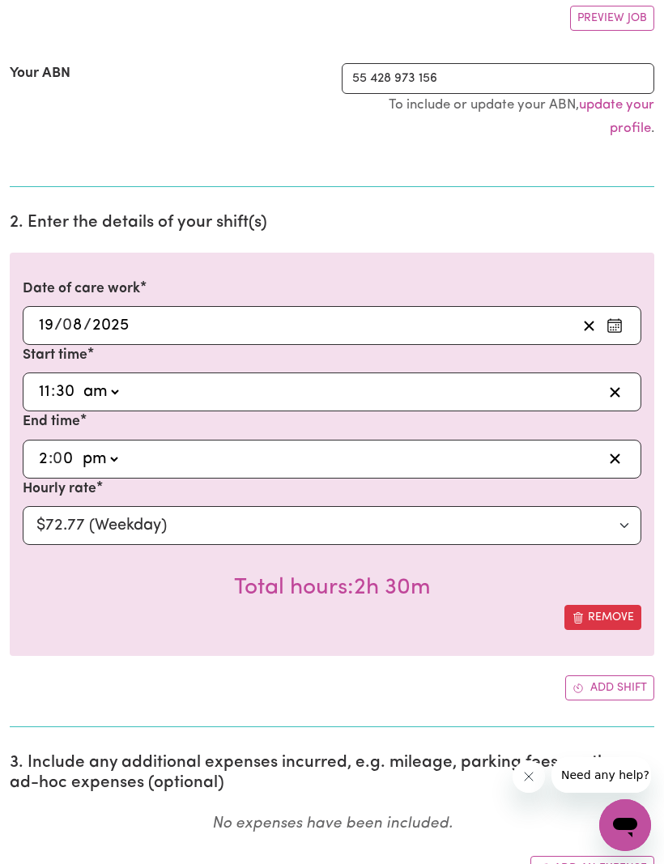
click at [580, 689] on icon "Add another shift" at bounding box center [577, 687] width 11 height 11
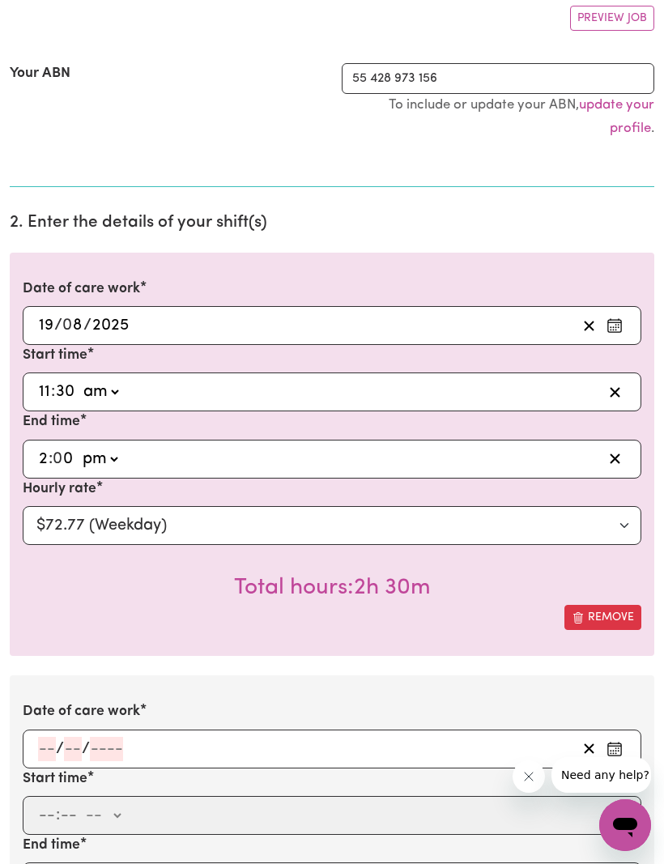
click at [41, 745] on input "number" at bounding box center [47, 749] width 18 height 24
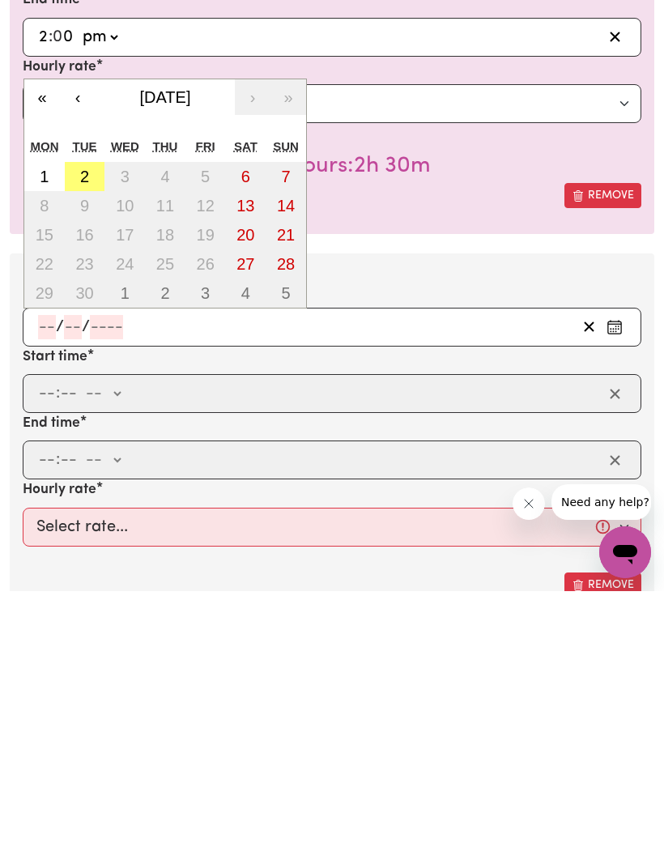
click at [83, 352] on button "‹" at bounding box center [78, 370] width 36 height 36
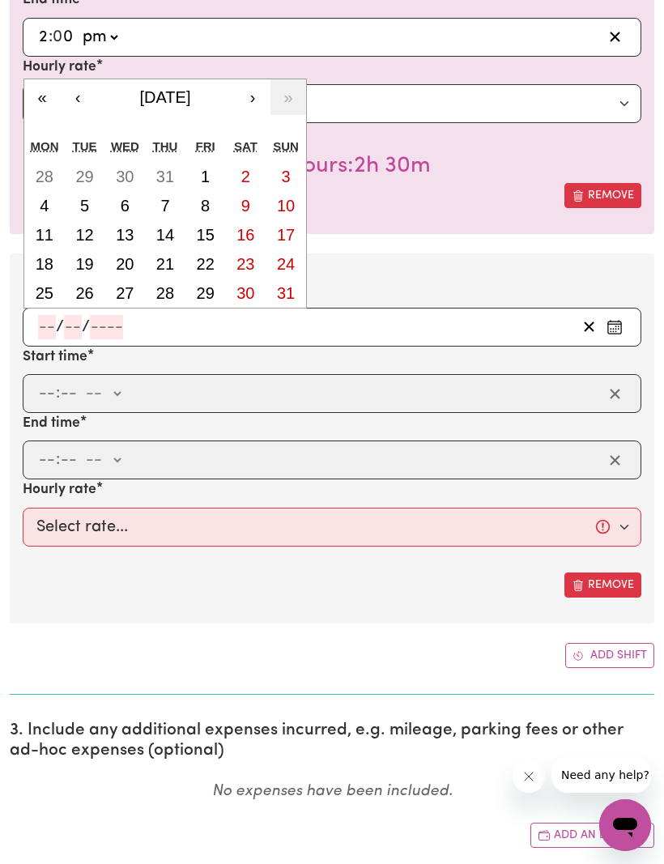
click at [209, 268] on abbr "22" at bounding box center [206, 264] width 18 height 18
type input "[DATE]"
type input "22"
type input "8"
type input "2025"
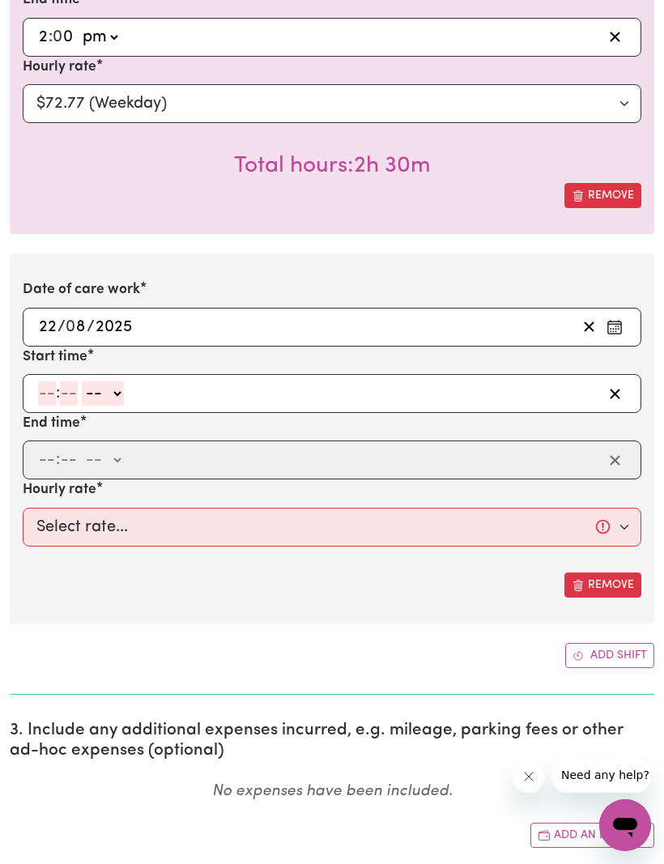
click at [45, 387] on input "number" at bounding box center [47, 393] width 18 height 24
type input "4"
type input "30"
click at [120, 392] on select "-- am pm" at bounding box center [99, 393] width 42 height 24
select select "pm"
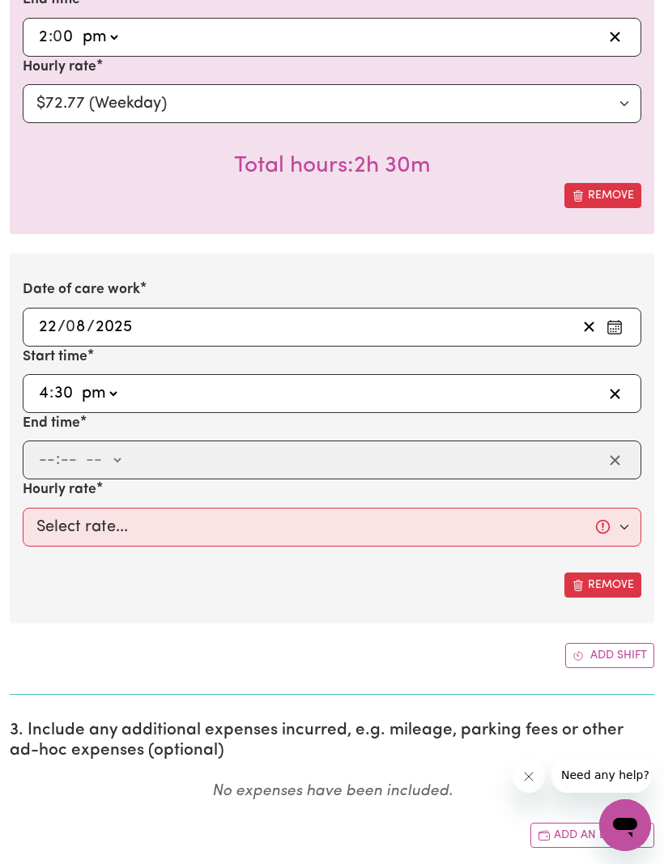
type input "16:30"
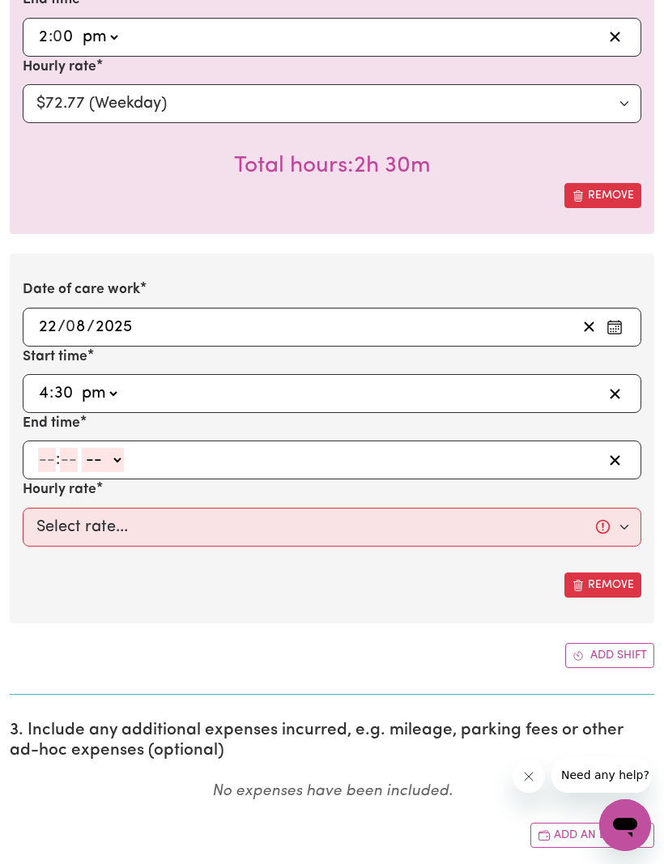
click at [42, 465] on input "number" at bounding box center [47, 460] width 18 height 24
type input "8"
type input "0"
click at [121, 448] on select "-- am pm" at bounding box center [100, 460] width 42 height 24
select select "pm"
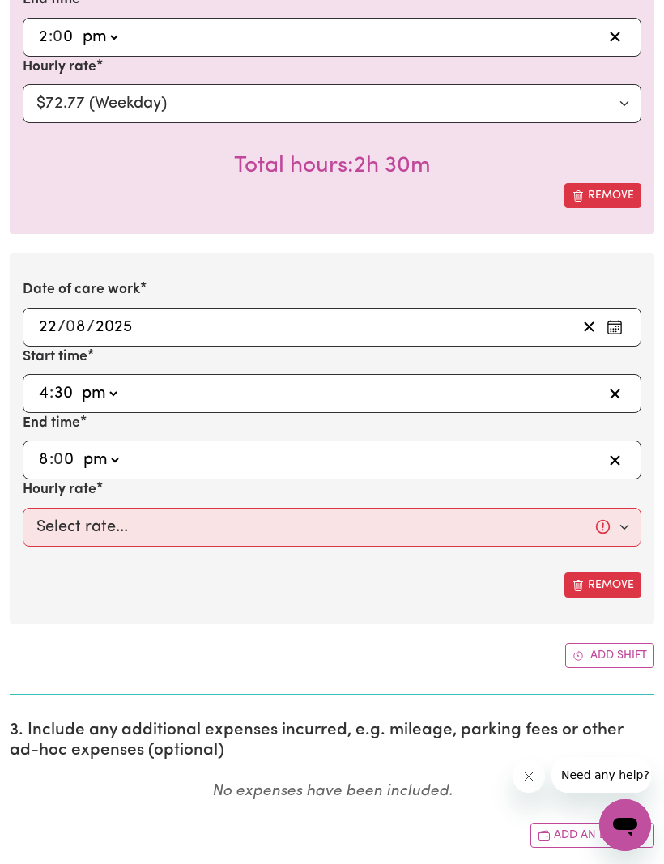
type input "20:00"
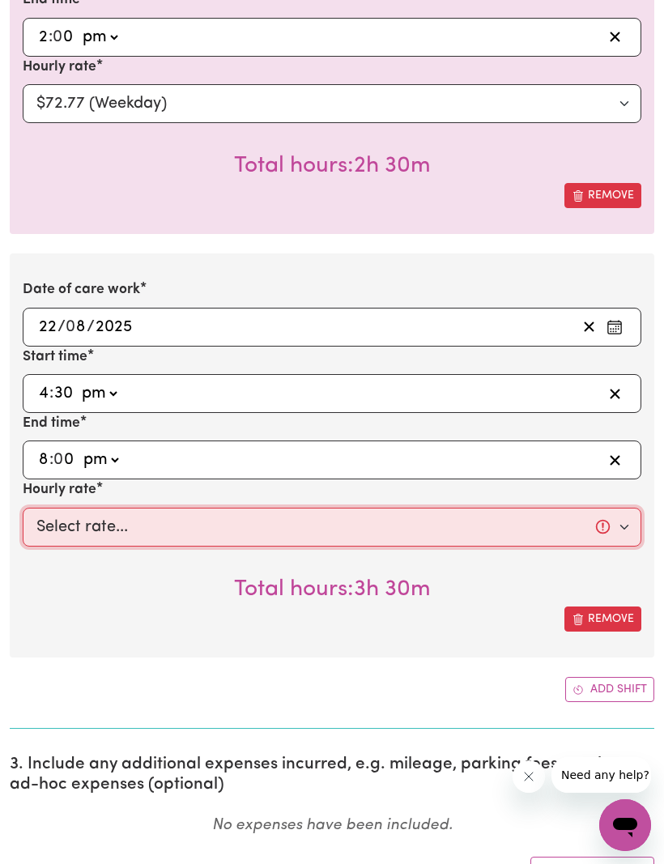
click at [615, 537] on select "Select rate... $72.77 (Weekday)" at bounding box center [332, 526] width 618 height 39
select select "72.77-Weekday"
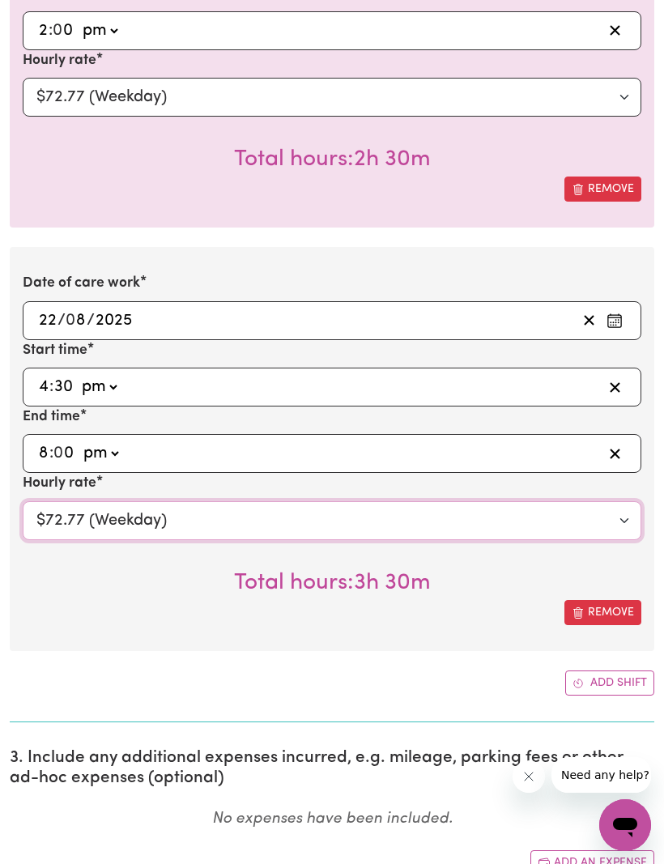
scroll to position [737, 0]
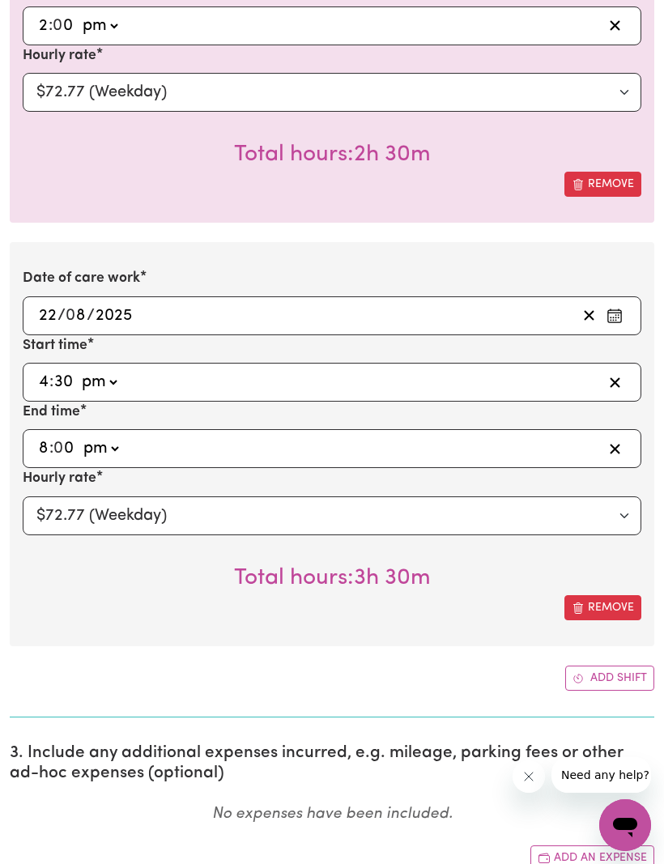
click at [581, 681] on button "Add shift" at bounding box center [609, 677] width 89 height 25
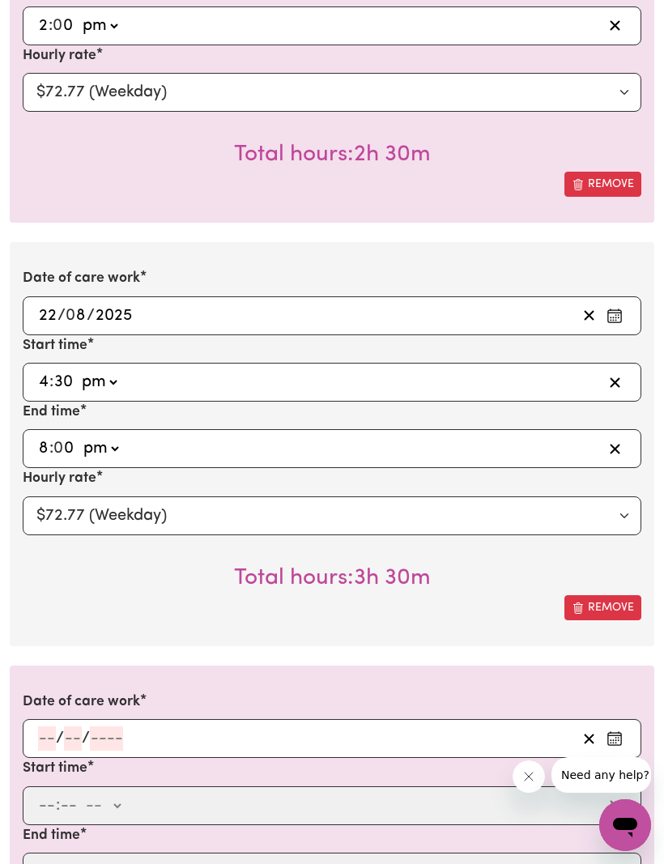
click at [44, 735] on input "number" at bounding box center [47, 738] width 18 height 24
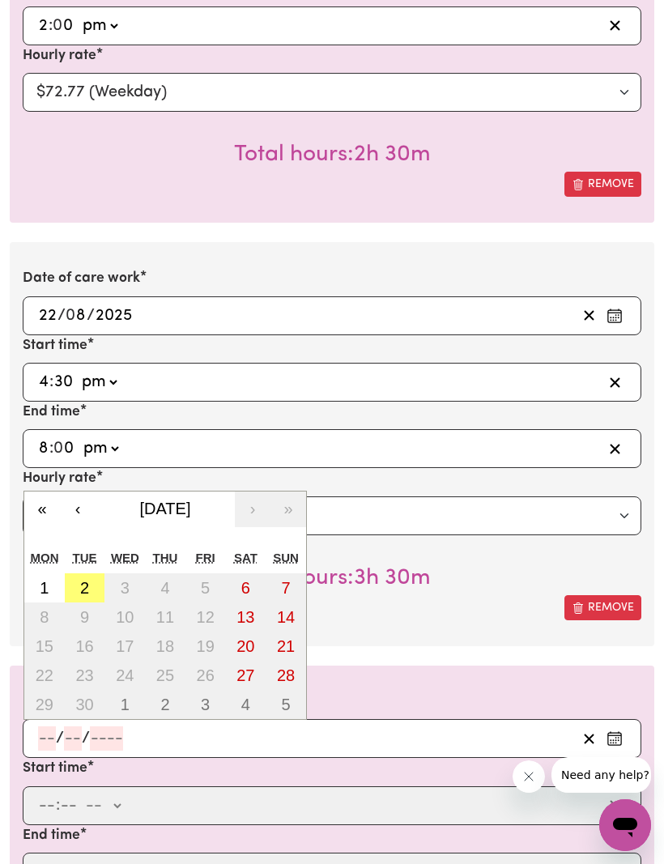
scroll to position [874, 0]
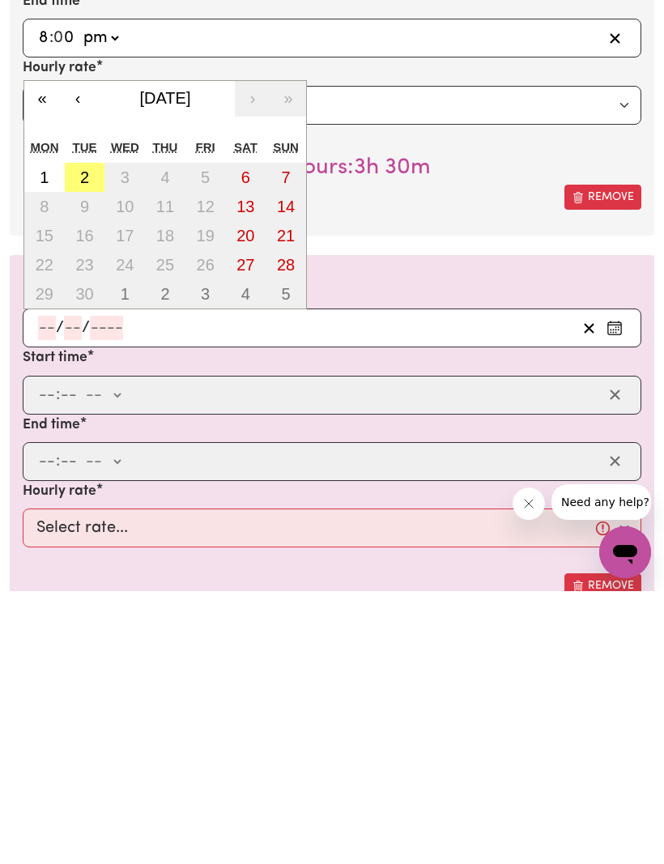
click at [85, 354] on button "‹" at bounding box center [78, 372] width 36 height 36
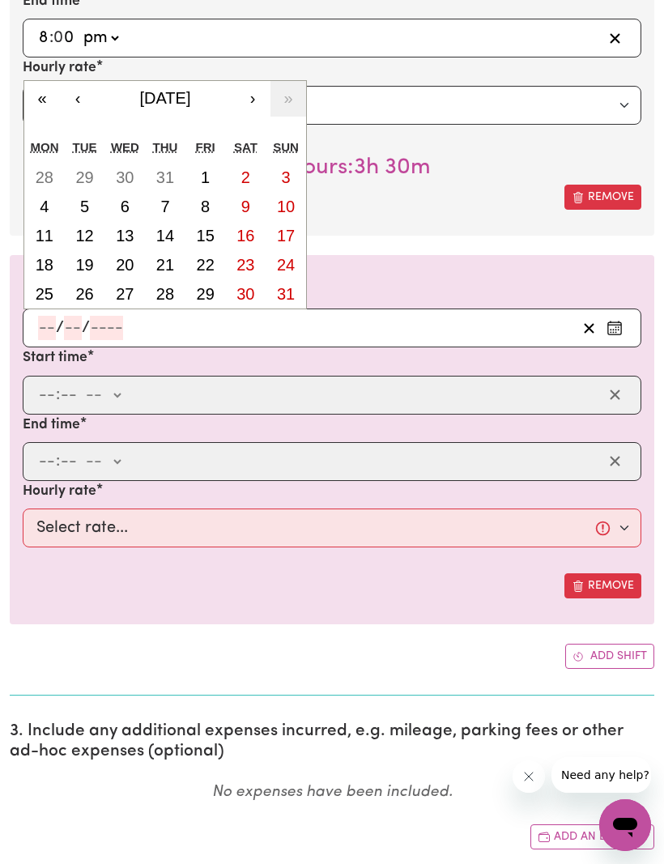
click at [92, 293] on abbr "26" at bounding box center [84, 294] width 18 height 18
type input "[DATE]"
type input "26"
type input "8"
type input "2025"
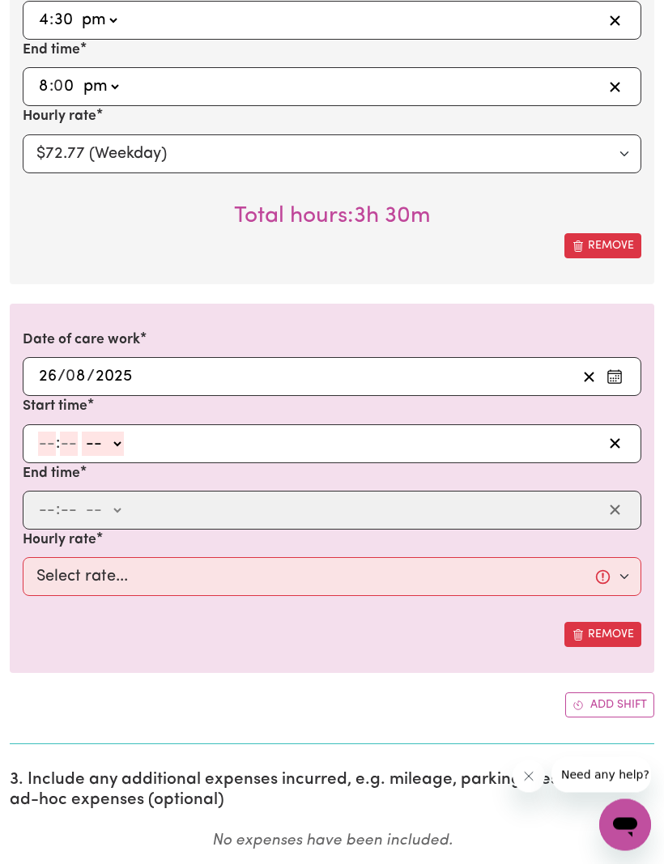
scroll to position [1098, 0]
click at [45, 448] on input "number" at bounding box center [47, 444] width 18 height 24
type input "11"
type input "30"
click at [121, 447] on select "-- am pm" at bounding box center [100, 444] width 42 height 24
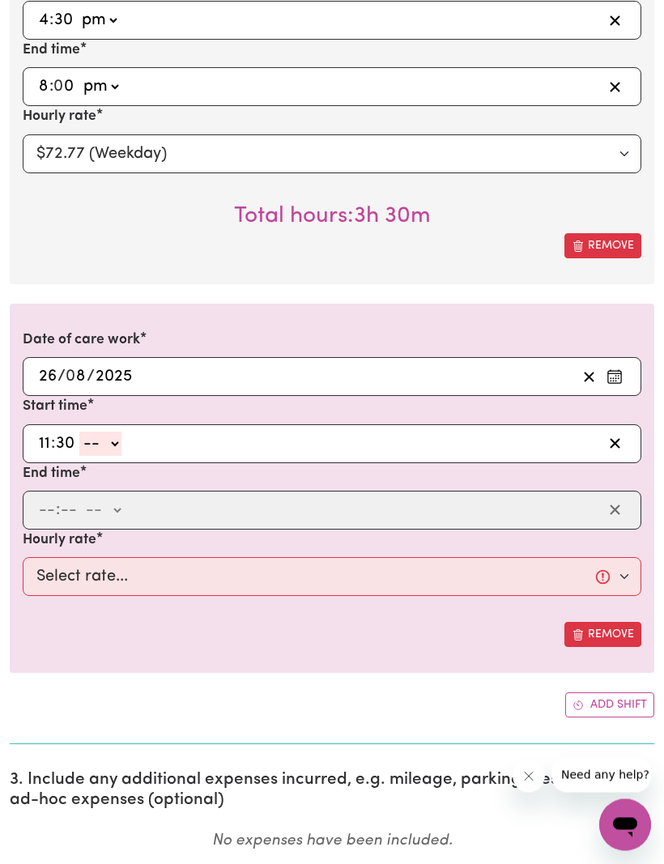
select select "am"
type input "11:30"
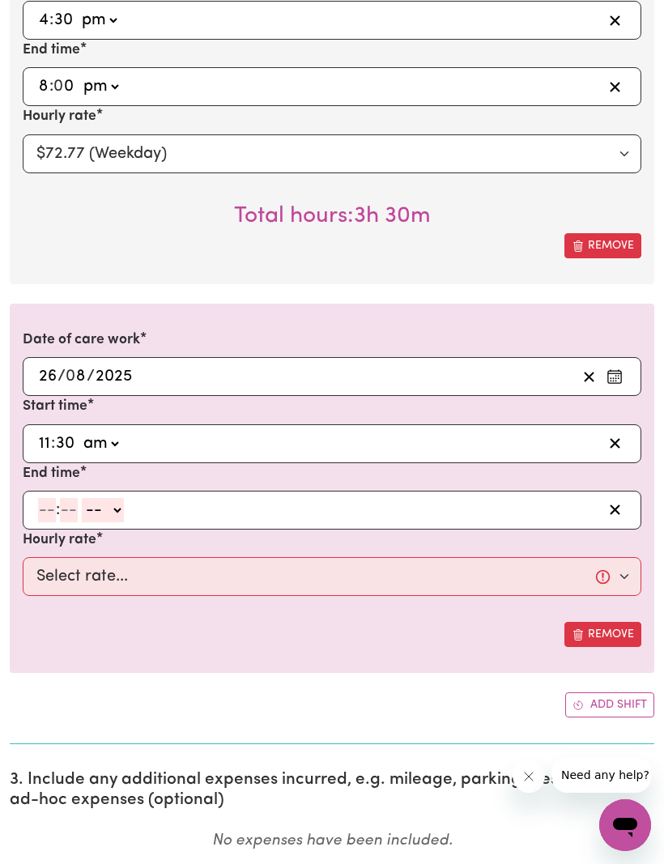
click at [42, 515] on input "number" at bounding box center [47, 510] width 18 height 24
type input "2"
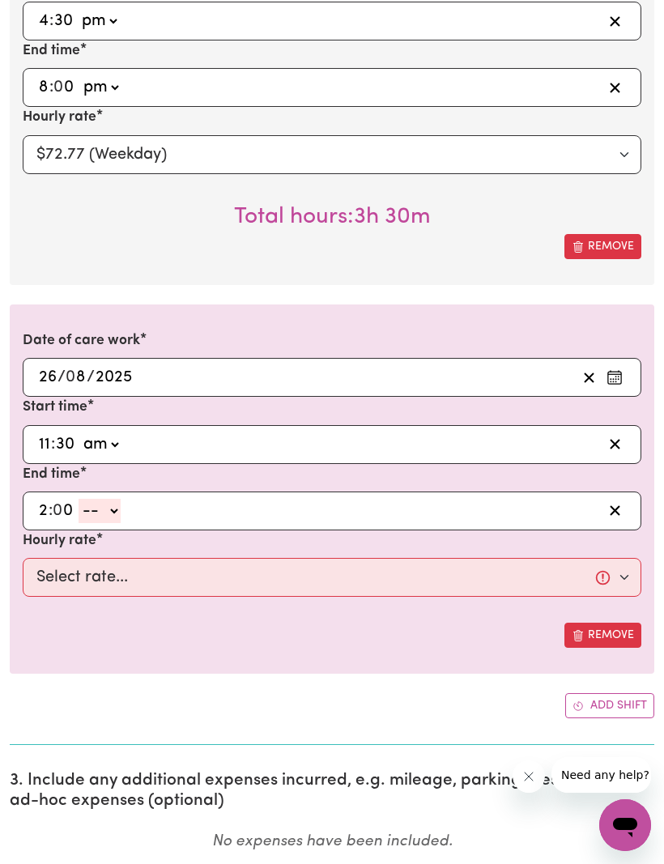
type input "0"
click at [118, 512] on select "-- am pm" at bounding box center [100, 511] width 42 height 24
select select "pm"
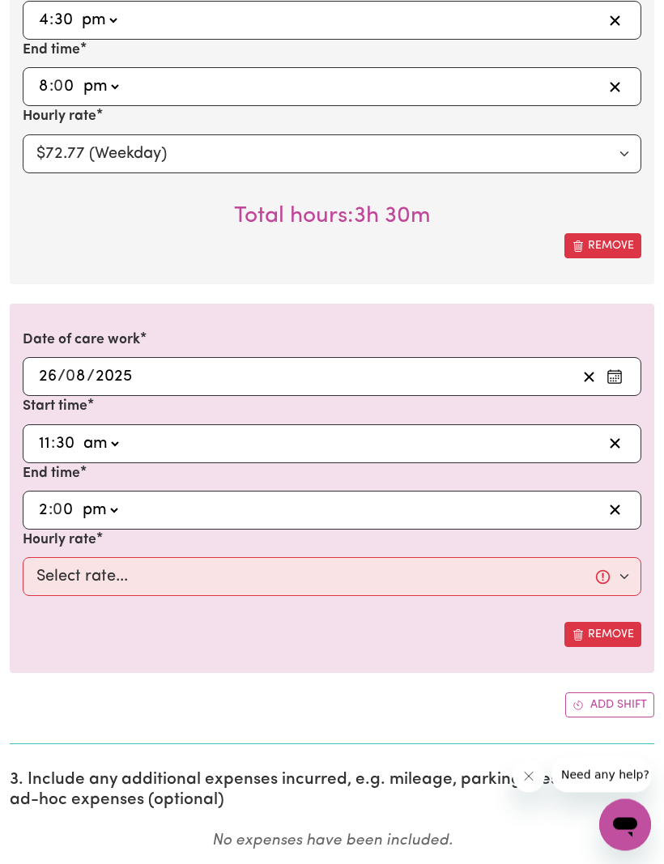
type input "14:00"
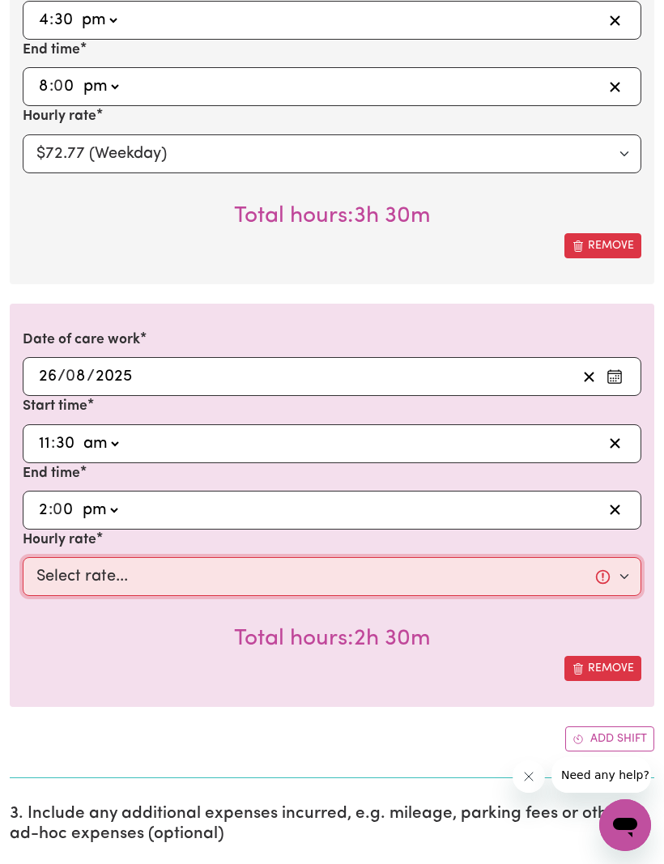
click at [619, 573] on select "Select rate... $72.77 (Weekday)" at bounding box center [332, 576] width 618 height 39
select select "72.77-Weekday"
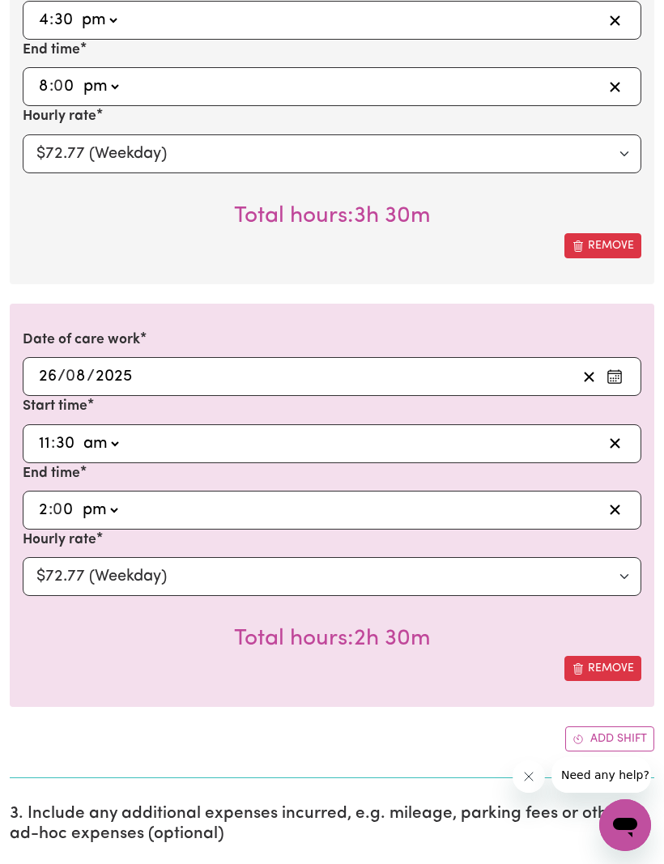
click at [579, 733] on icon "Add another shift" at bounding box center [577, 738] width 11 height 11
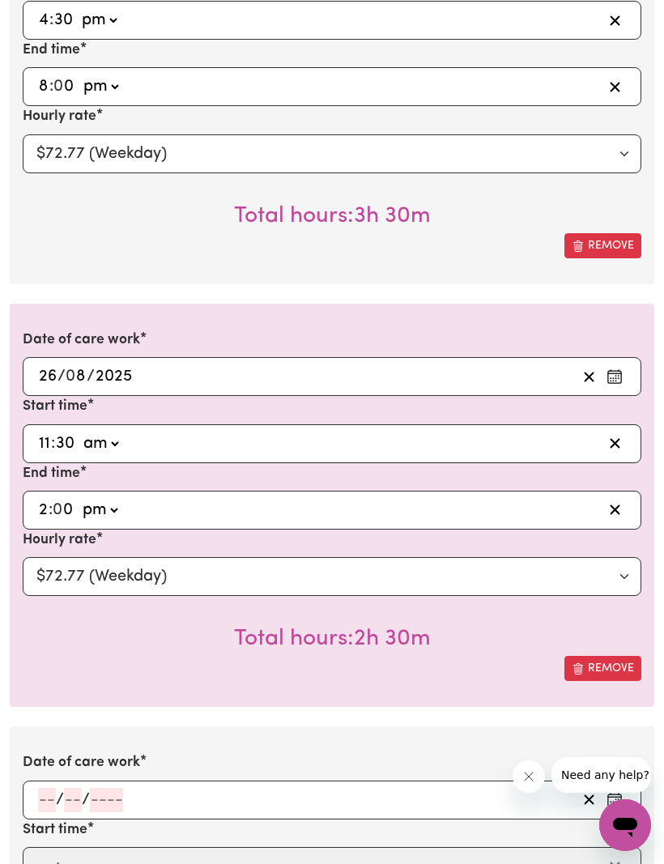
click at [53, 793] on input "number" at bounding box center [47, 800] width 18 height 24
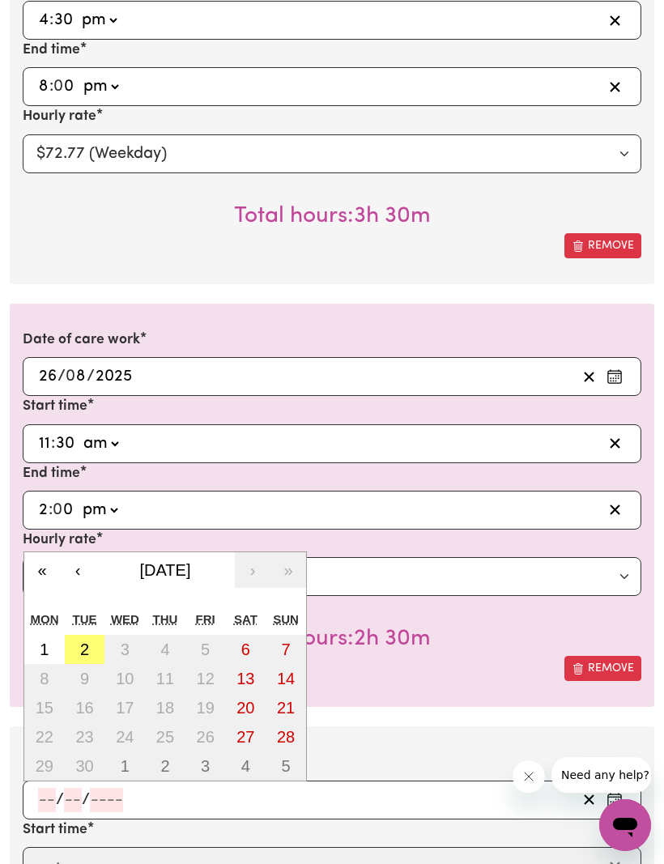
scroll to position [1296, 0]
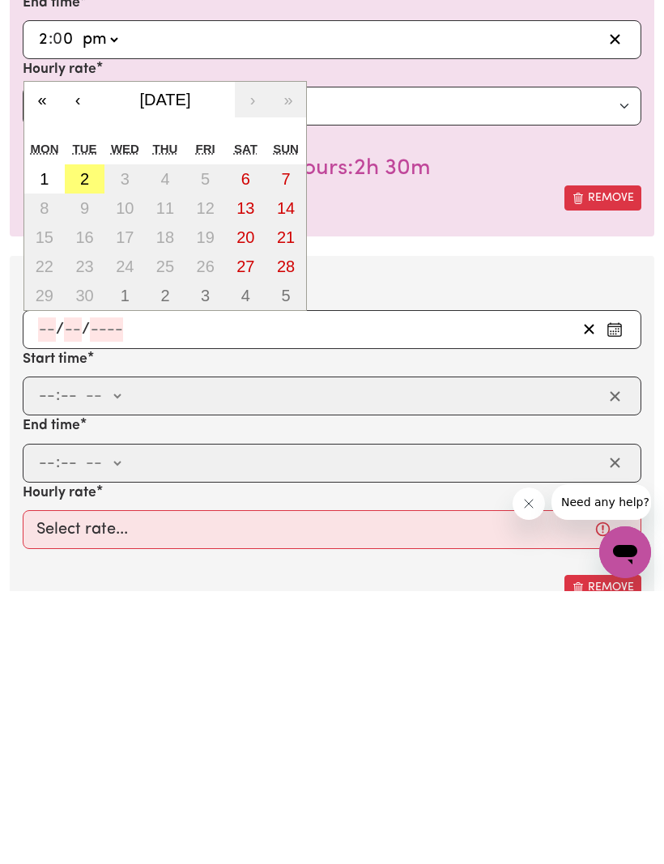
click at [81, 355] on button "‹" at bounding box center [78, 373] width 36 height 36
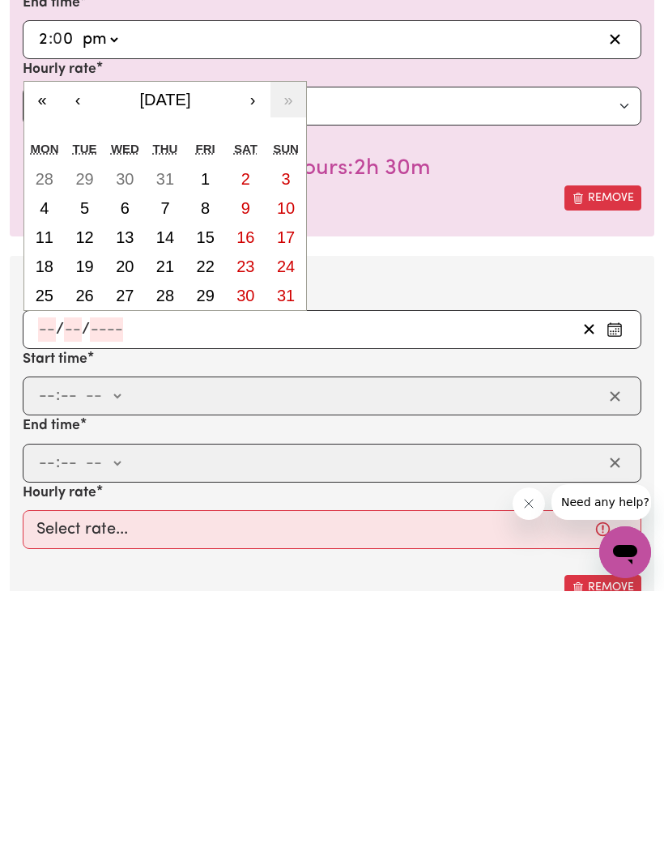
scroll to position [1569, 0]
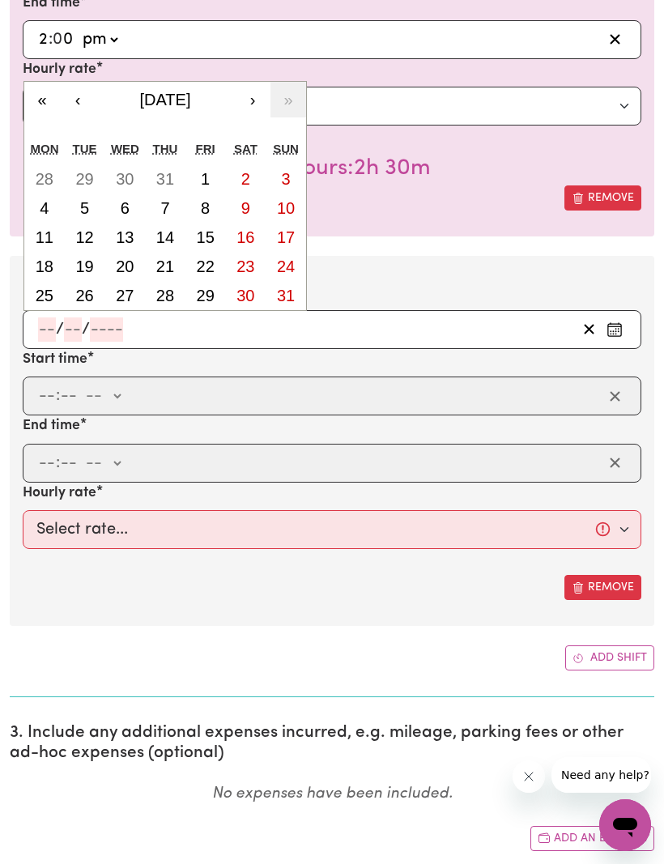
click at [206, 299] on button "29" at bounding box center [205, 295] width 40 height 29
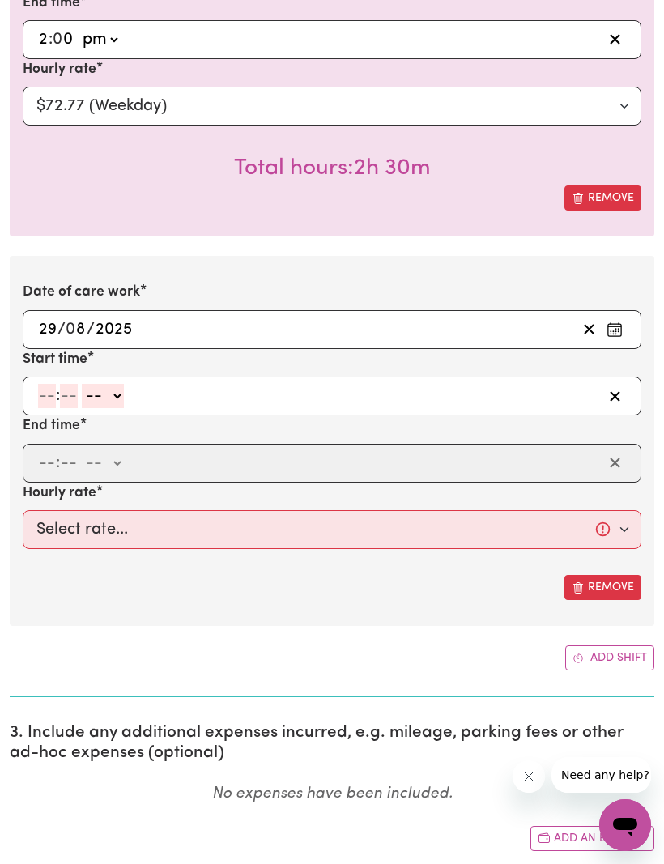
type input "[DATE]"
type input "29"
type input "8"
type input "2025"
click at [45, 397] on input "number" at bounding box center [47, 396] width 18 height 24
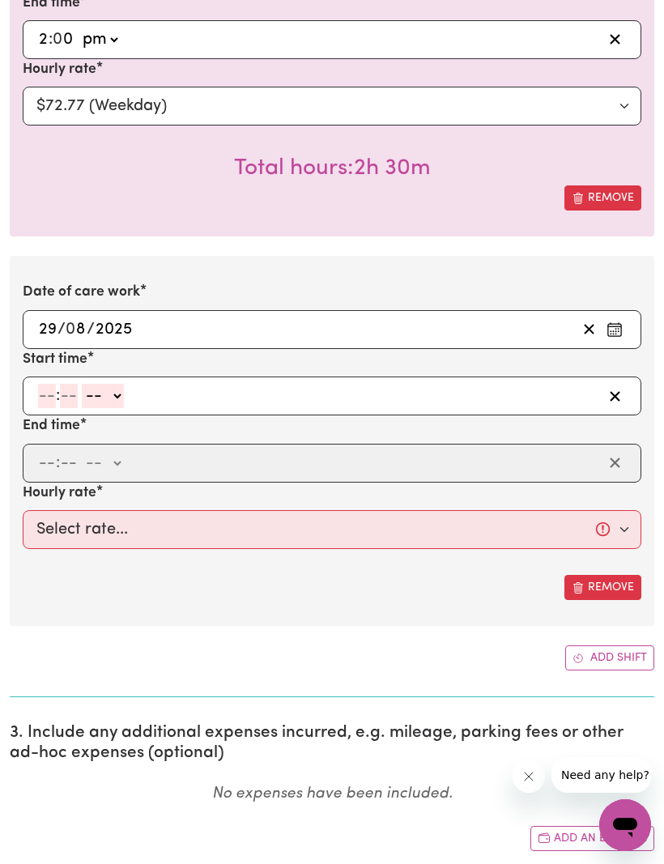
type input "4"
type input "30"
click at [106, 400] on select "-- am pm" at bounding box center [99, 396] width 42 height 24
select select "pm"
type input "16:30"
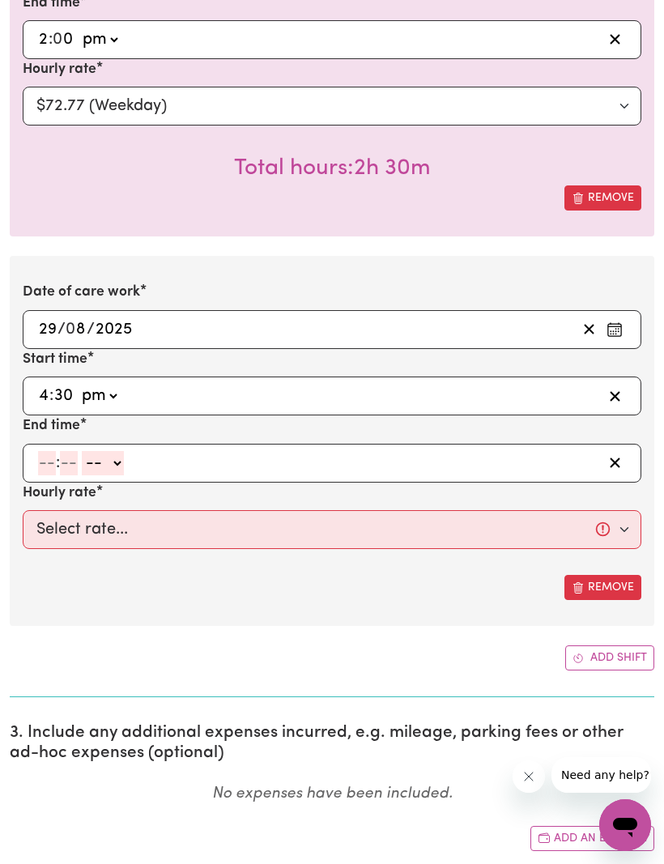
click at [53, 461] on input "number" at bounding box center [47, 463] width 18 height 24
type input "8"
type input "0"
click at [121, 451] on select "-- am pm" at bounding box center [100, 463] width 42 height 24
select select "pm"
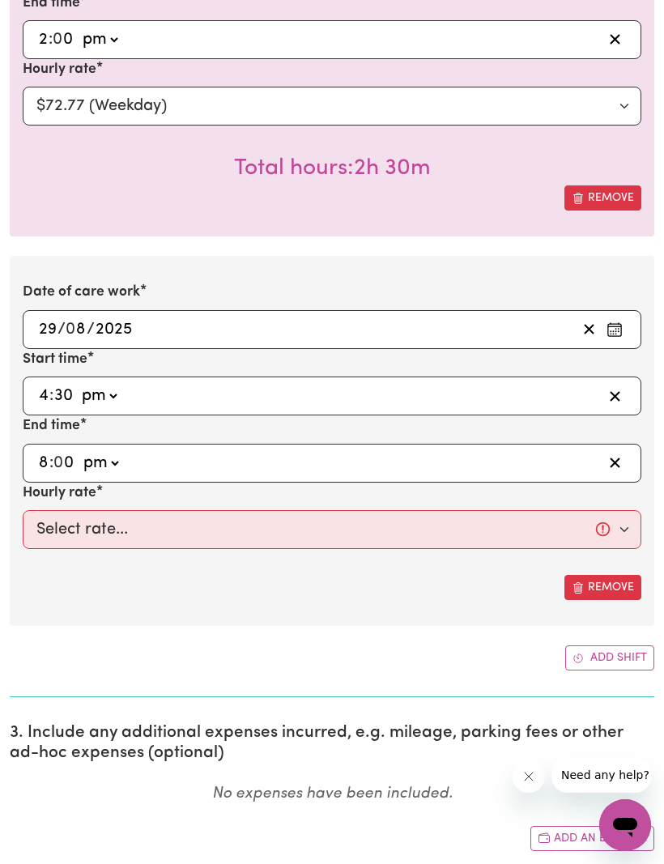
type input "20:00"
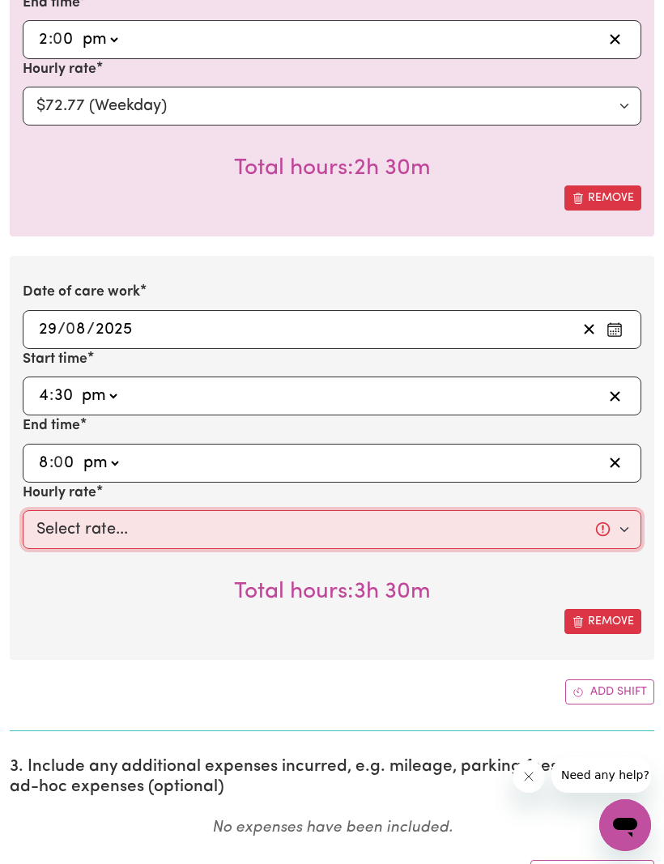
click at [624, 530] on select "Select rate... $72.77 (Weekday)" at bounding box center [332, 529] width 618 height 39
select select "72.77-Weekday"
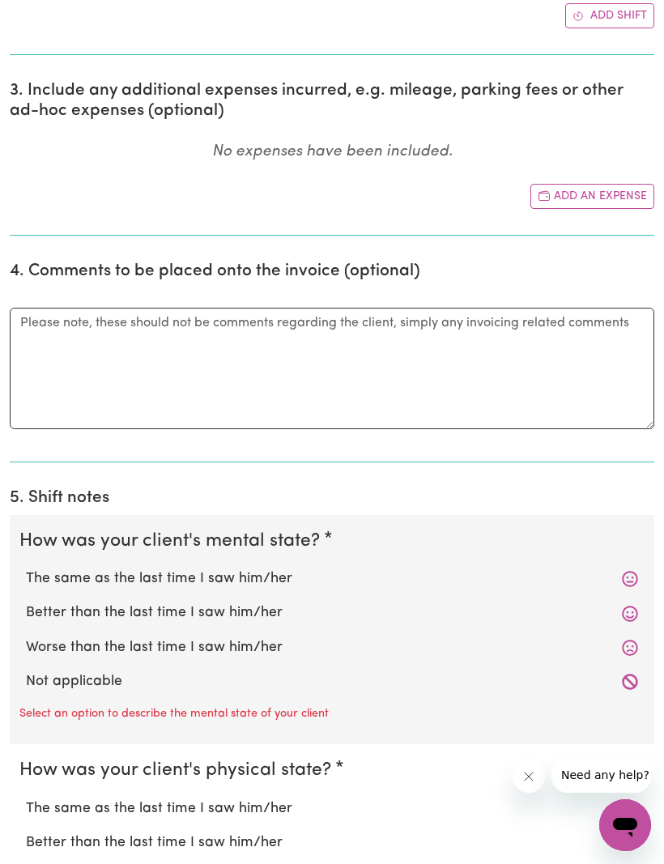
click at [618, 568] on label "The same as the last time I saw him/her" at bounding box center [332, 578] width 612 height 21
click at [26, 568] on input "The same as the last time I saw him/her" at bounding box center [25, 567] width 1 height 1
radio input "true"
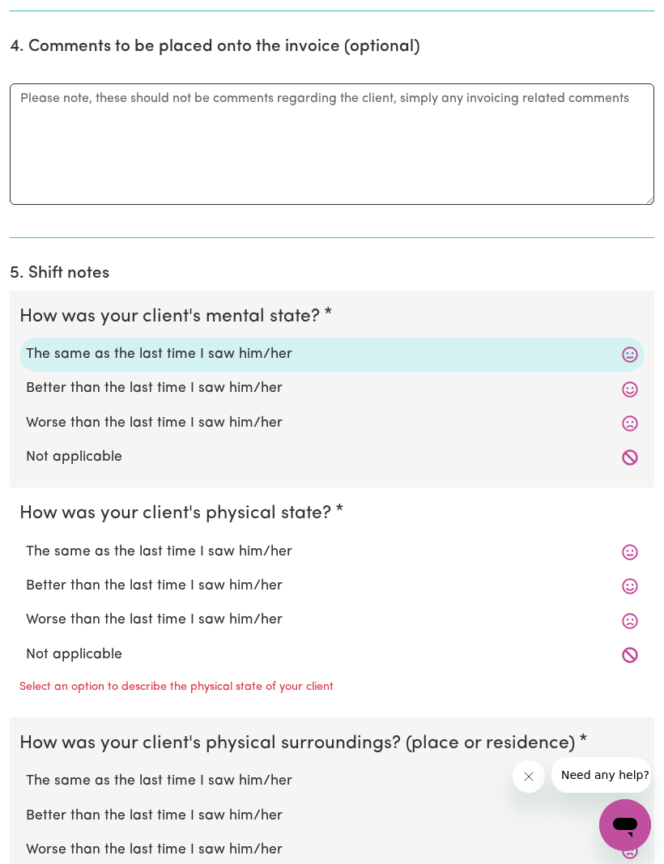
scroll to position [2469, 0]
click at [614, 546] on label "The same as the last time I saw him/her" at bounding box center [332, 551] width 612 height 21
click at [26, 541] on input "The same as the last time I saw him/her" at bounding box center [25, 540] width 1 height 1
radio input "true"
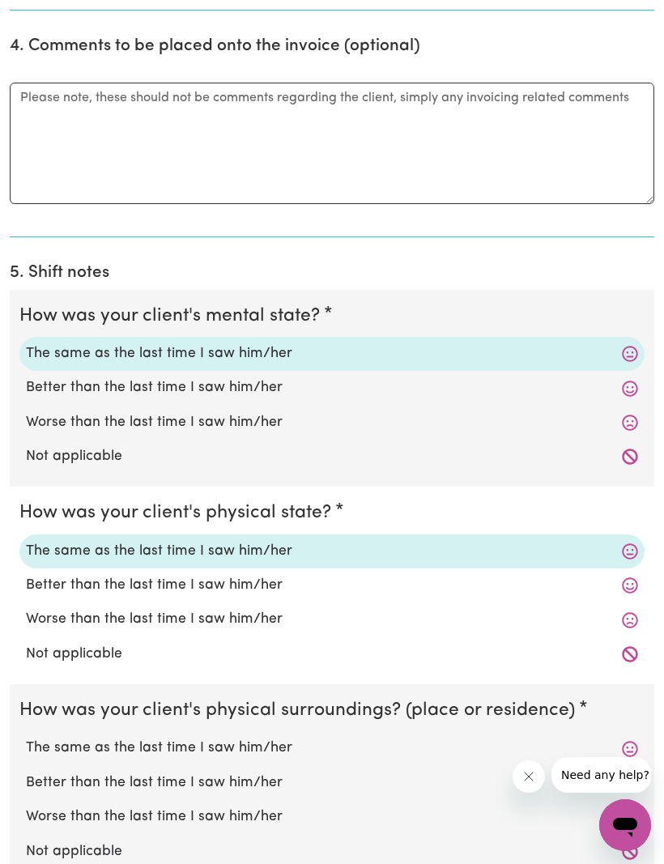
click at [614, 738] on label "The same as the last time I saw him/her" at bounding box center [332, 747] width 612 height 21
click at [26, 737] on input "The same as the last time I saw him/her" at bounding box center [25, 737] width 1 height 1
radio input "true"
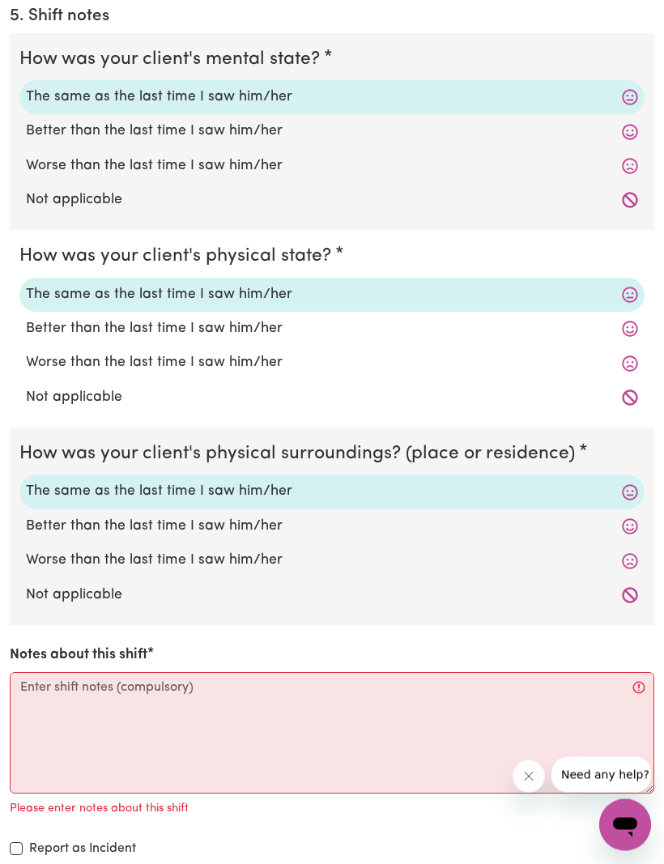
scroll to position [2741, 0]
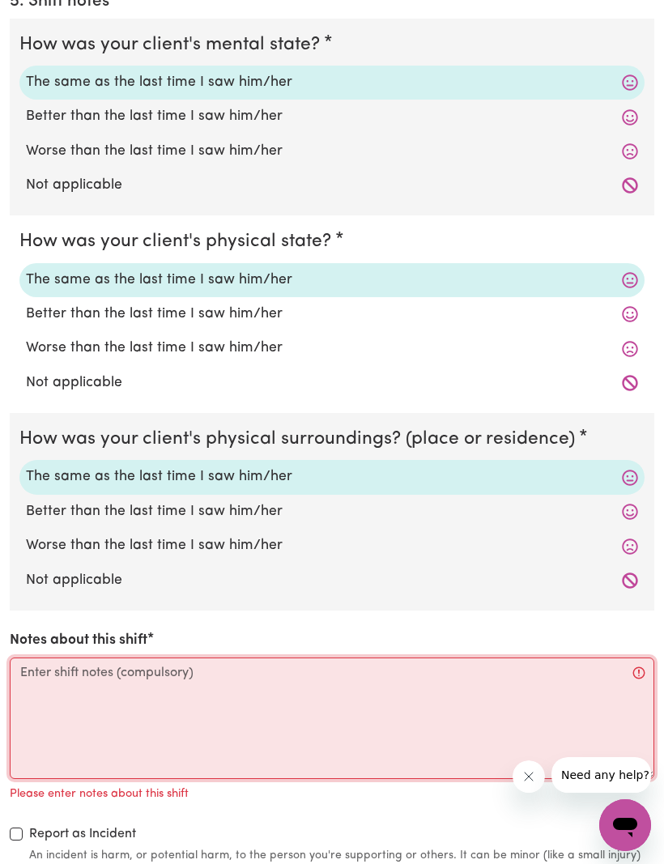
click at [39, 657] on textarea "Notes about this shift" at bounding box center [332, 717] width 644 height 121
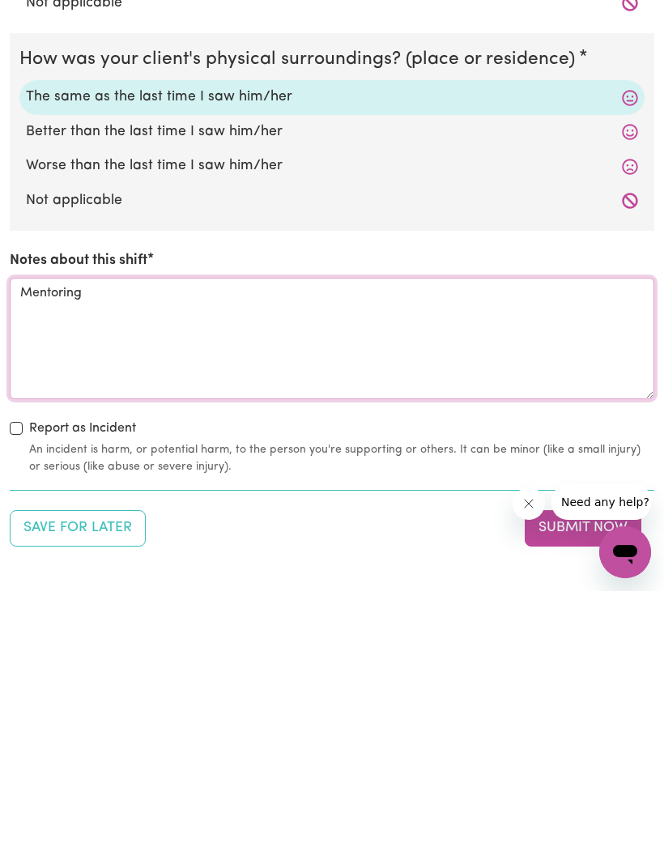
type textarea "Mentoring"
click at [560, 783] on button "Submit Now" at bounding box center [582, 801] width 117 height 36
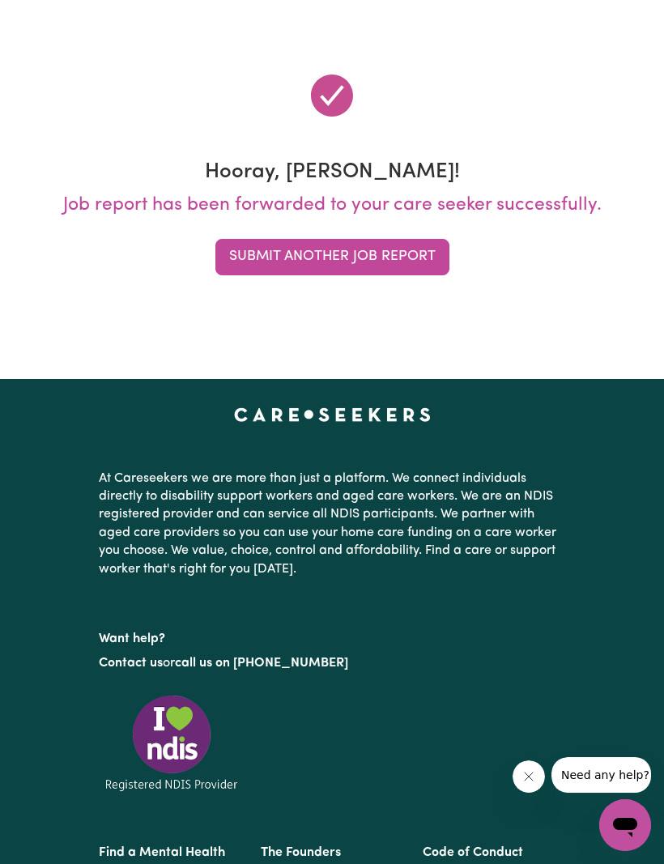
scroll to position [0, 0]
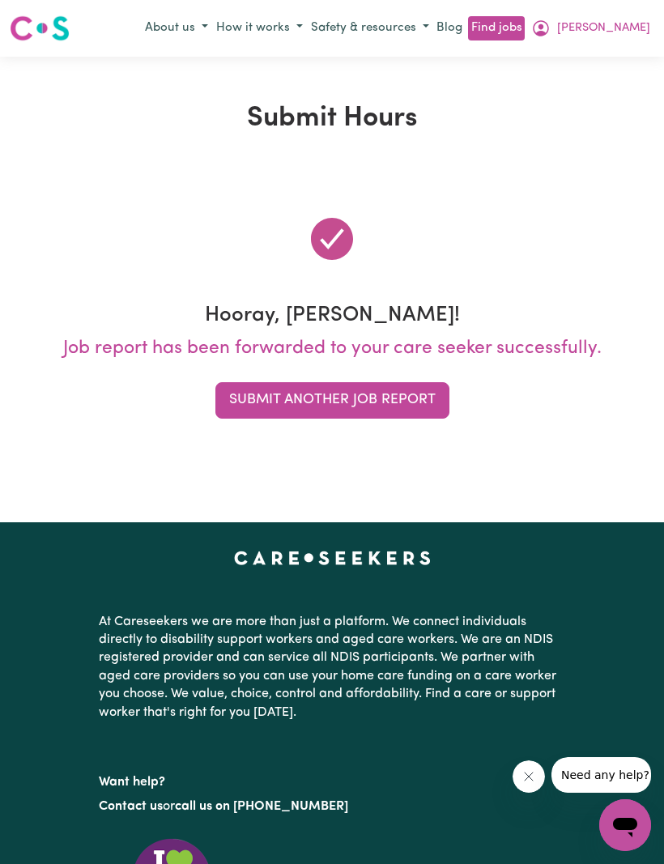
click at [652, 37] on button "[PERSON_NAME]" at bounding box center [590, 29] width 127 height 28
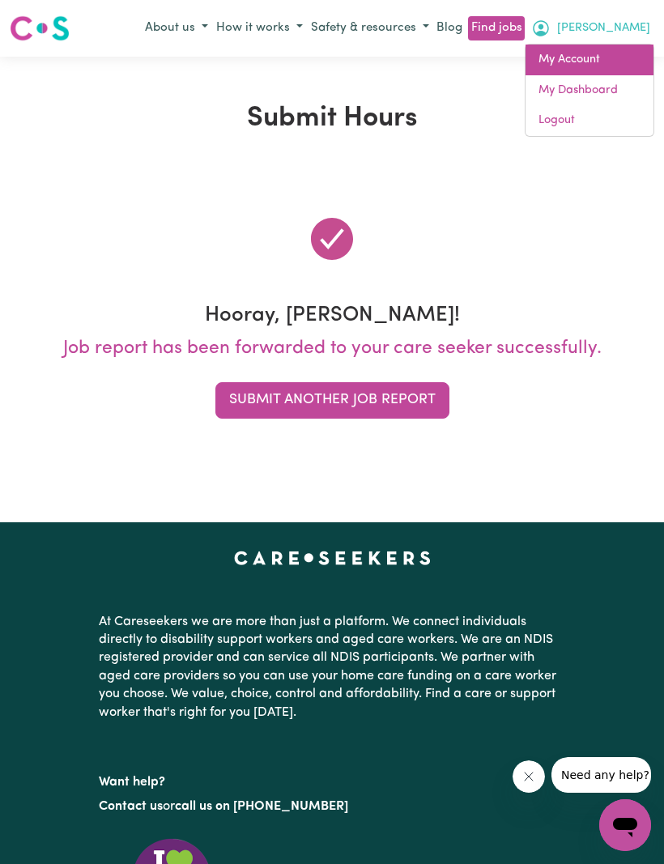
click at [541, 67] on link "My Account" at bounding box center [589, 60] width 128 height 31
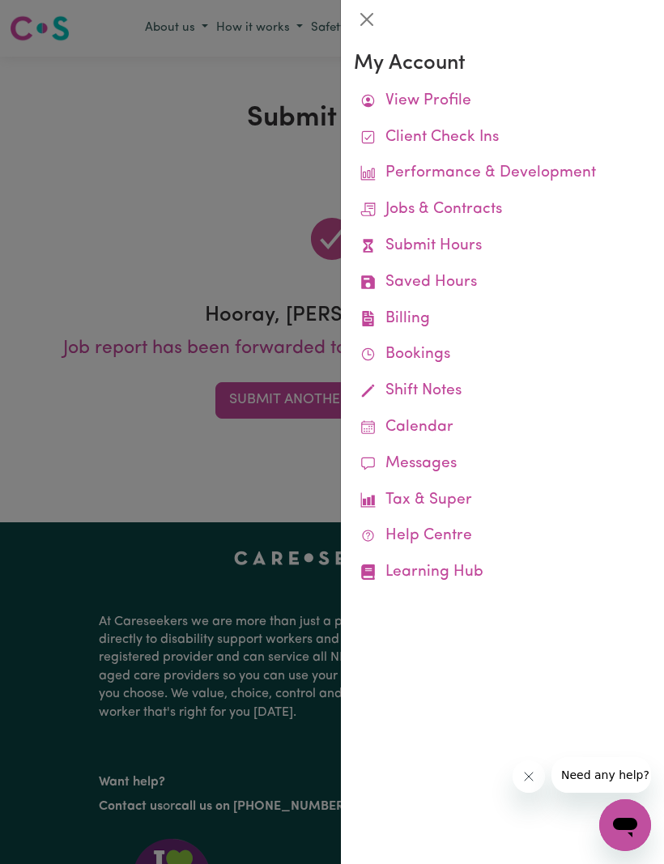
click at [0, 0] on link "Job Reports" at bounding box center [0, 0] width 0 height 0
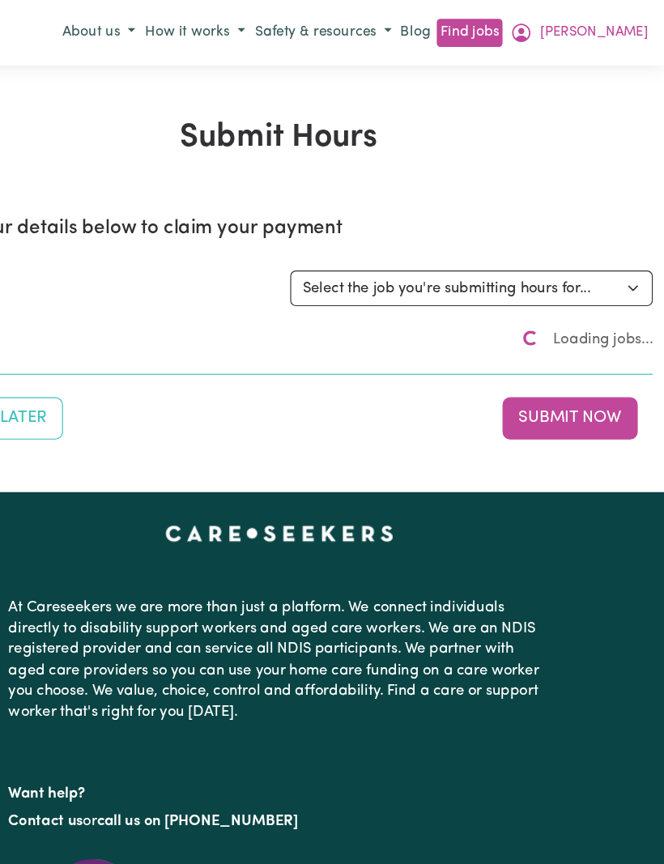
scroll to position [54, 0]
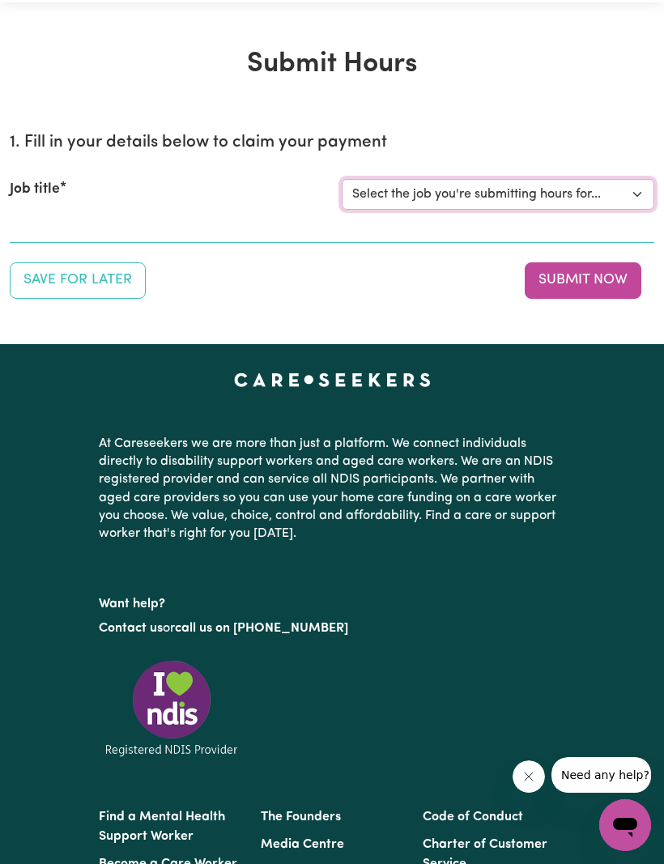
click at [625, 193] on select "Select the job you're submitting hours for... [[PERSON_NAME]] (Weekday) Assista…" at bounding box center [498, 194] width 312 height 31
select select "9573"
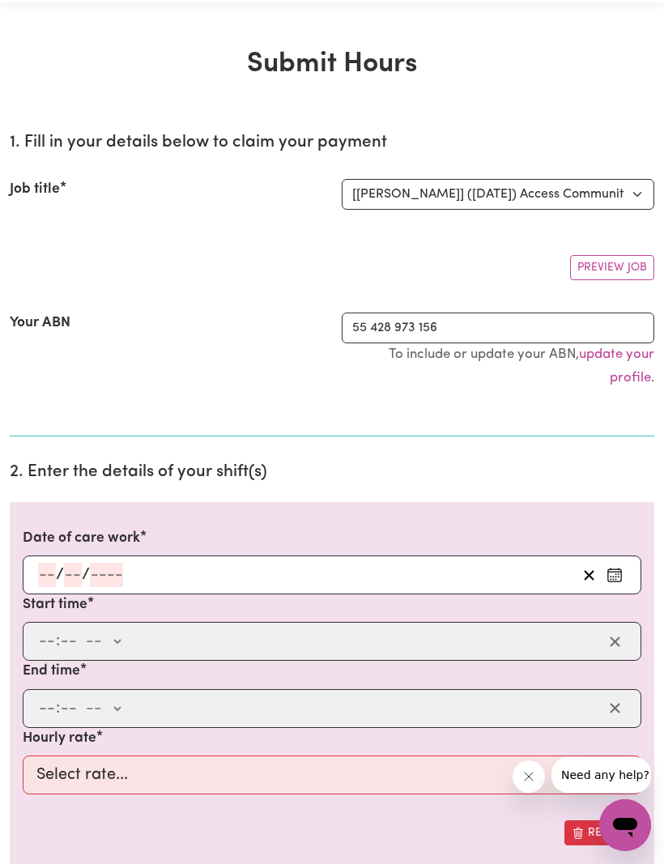
click at [51, 571] on input "number" at bounding box center [47, 575] width 18 height 24
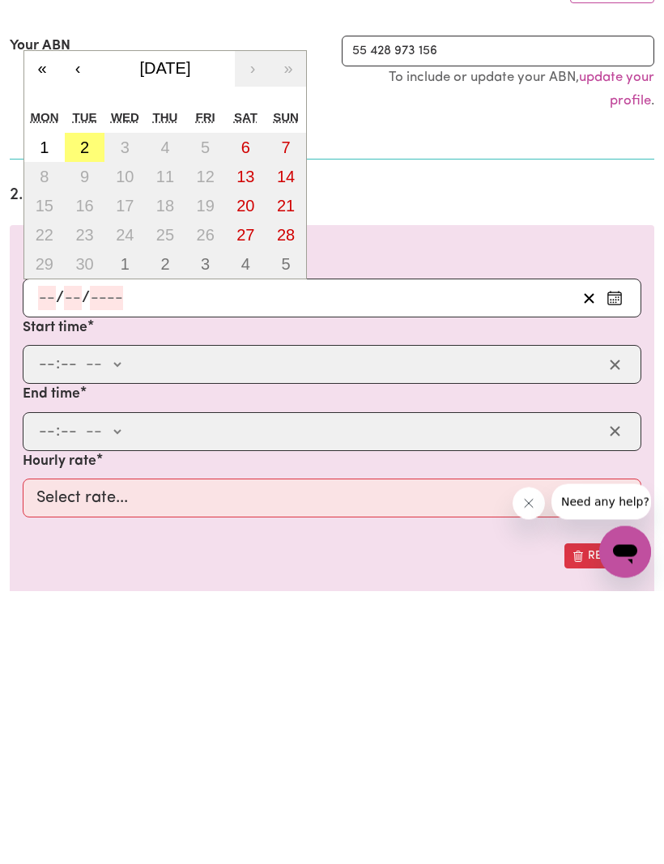
click at [80, 325] on button "‹" at bounding box center [78, 343] width 36 height 36
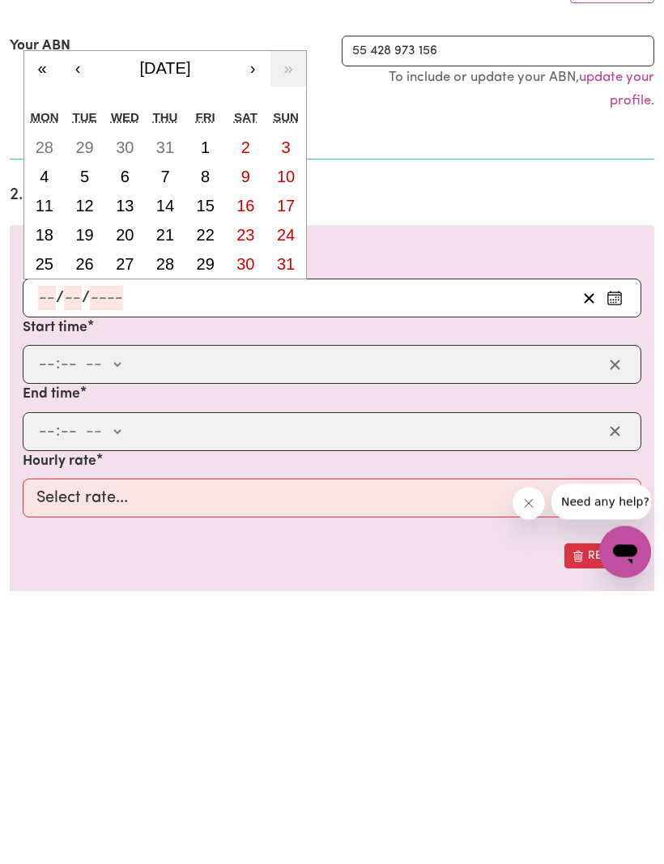
scroll to position [331, 0]
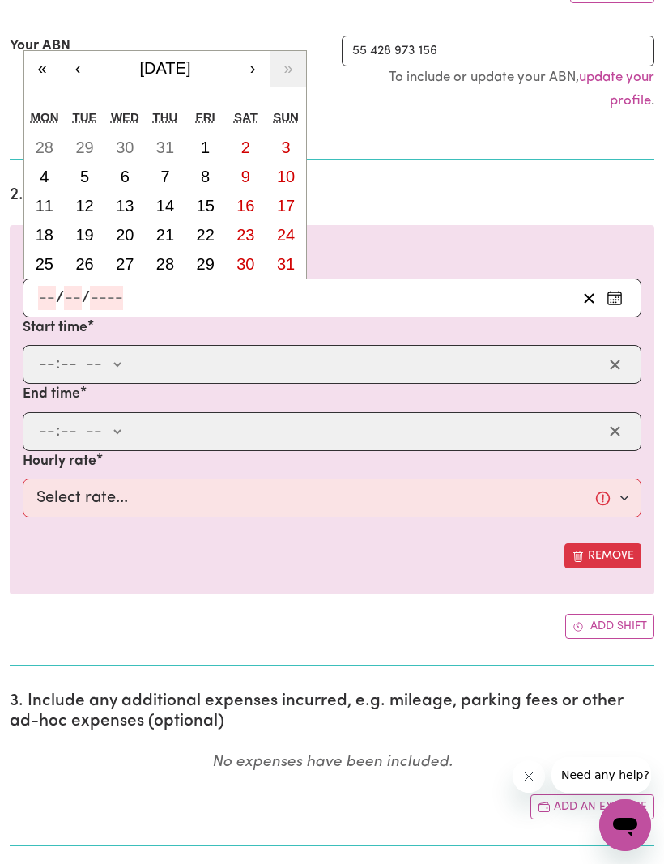
click at [244, 266] on abbr "30" at bounding box center [245, 264] width 18 height 18
type input "[DATE]"
type input "30"
type input "8"
type input "2025"
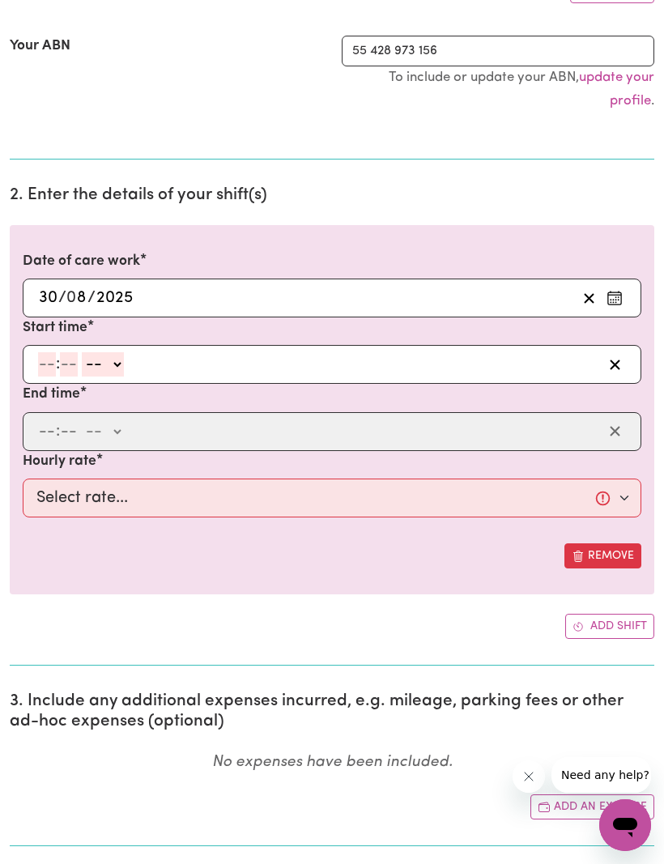
click at [53, 367] on input "number" at bounding box center [47, 364] width 18 height 24
type input "8"
type input "30"
click at [120, 368] on select "-- am pm" at bounding box center [99, 365] width 42 height 24
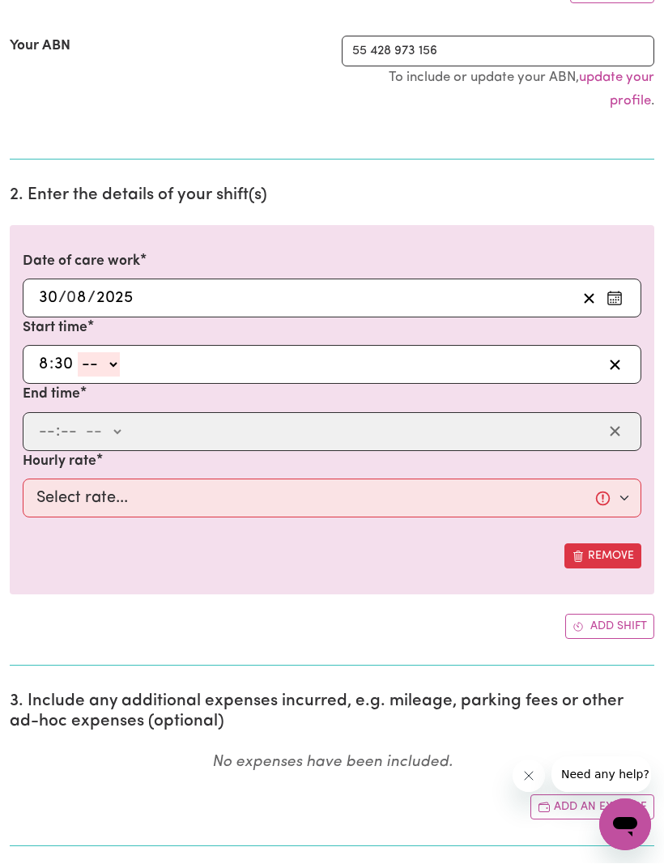
select select "am"
type input "08:30"
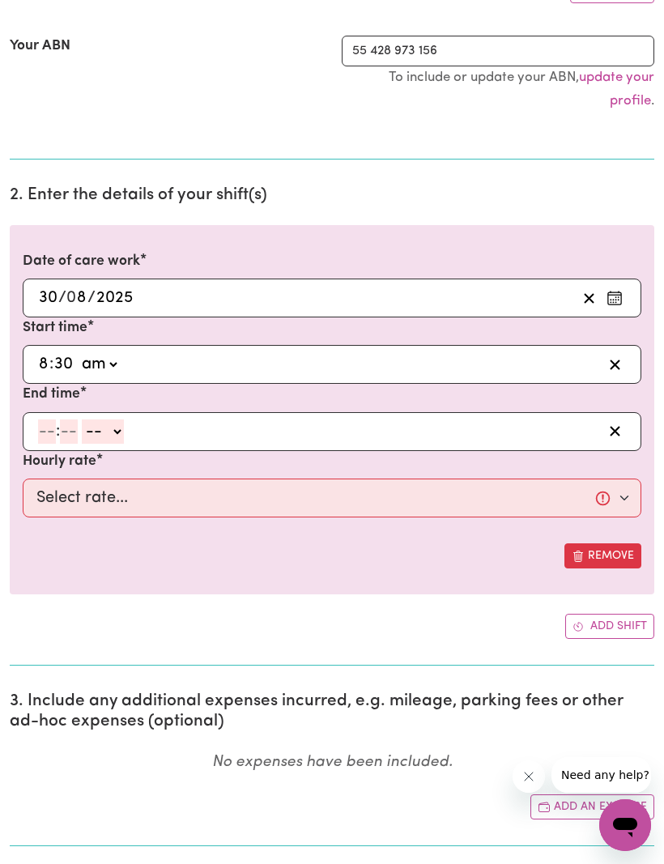
click at [53, 433] on input "number" at bounding box center [47, 431] width 18 height 24
type input "11"
type input "30"
click at [121, 435] on select "-- am pm" at bounding box center [100, 432] width 42 height 24
select select "am"
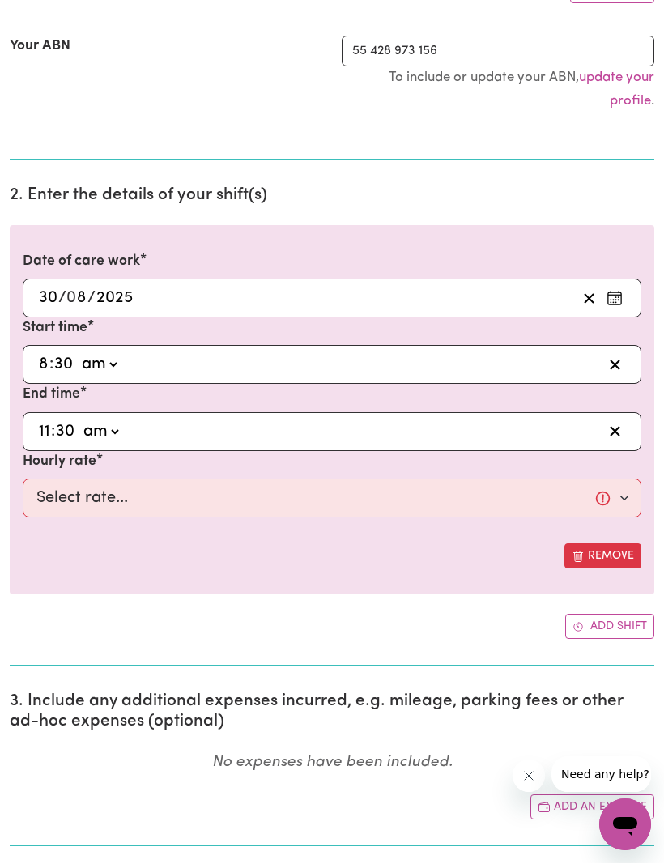
type input "11:30"
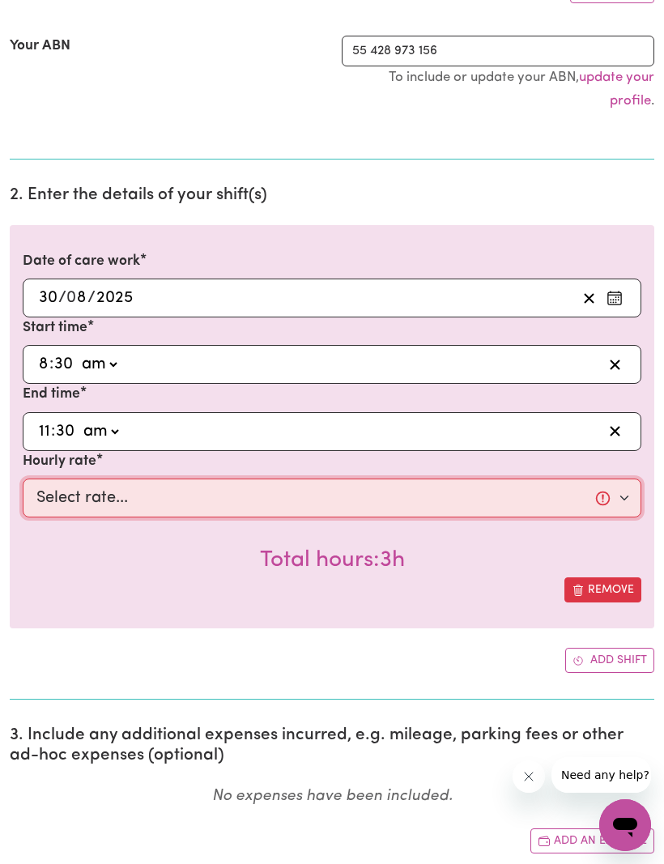
click at [626, 500] on select "Select rate... $88.36 ([DATE])" at bounding box center [332, 497] width 618 height 39
select select "88.36-[DATE]"
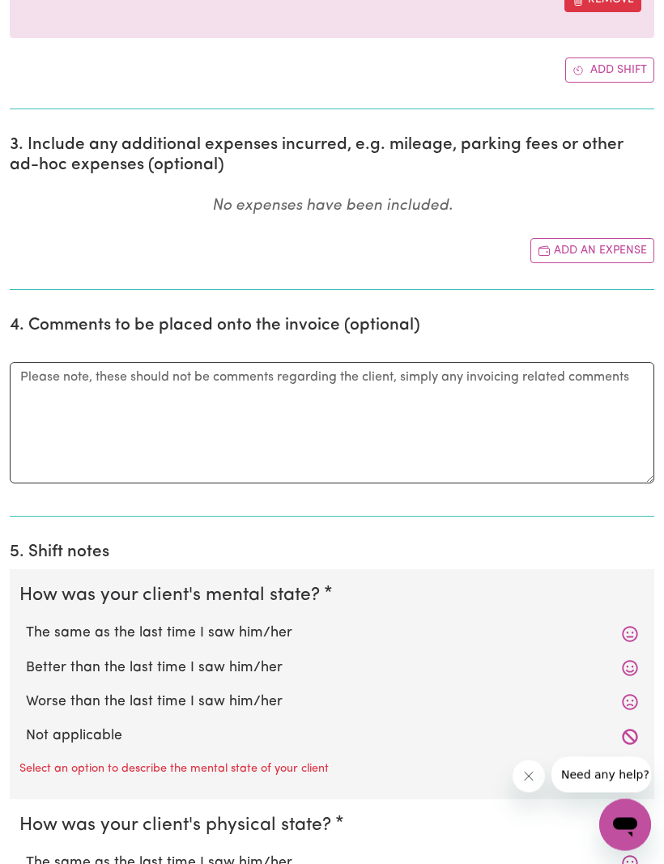
scroll to position [921, 0]
click at [614, 635] on label "The same as the last time I saw him/her" at bounding box center [332, 632] width 612 height 21
click at [26, 622] on input "The same as the last time I saw him/her" at bounding box center [25, 622] width 1 height 1
radio input "true"
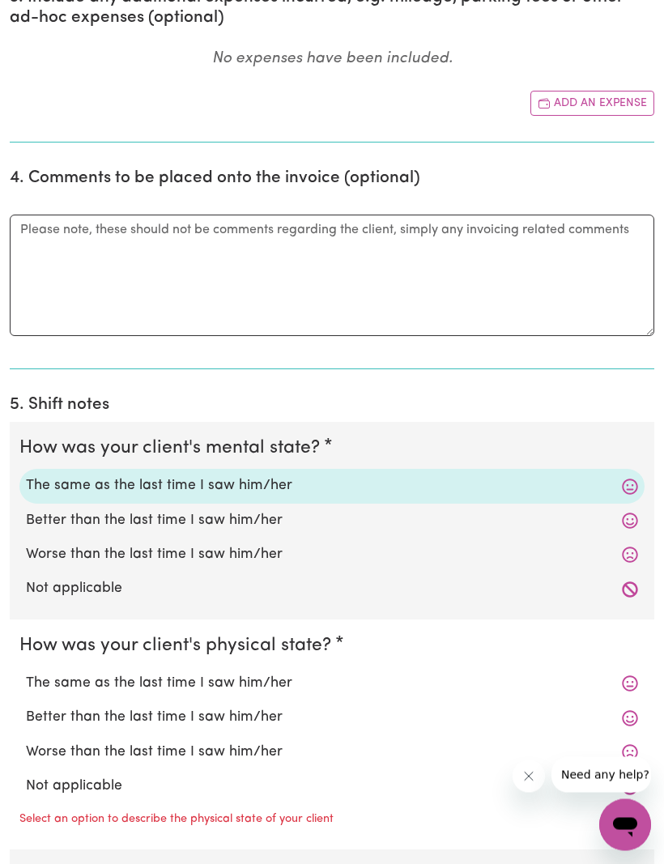
scroll to position [1081, 0]
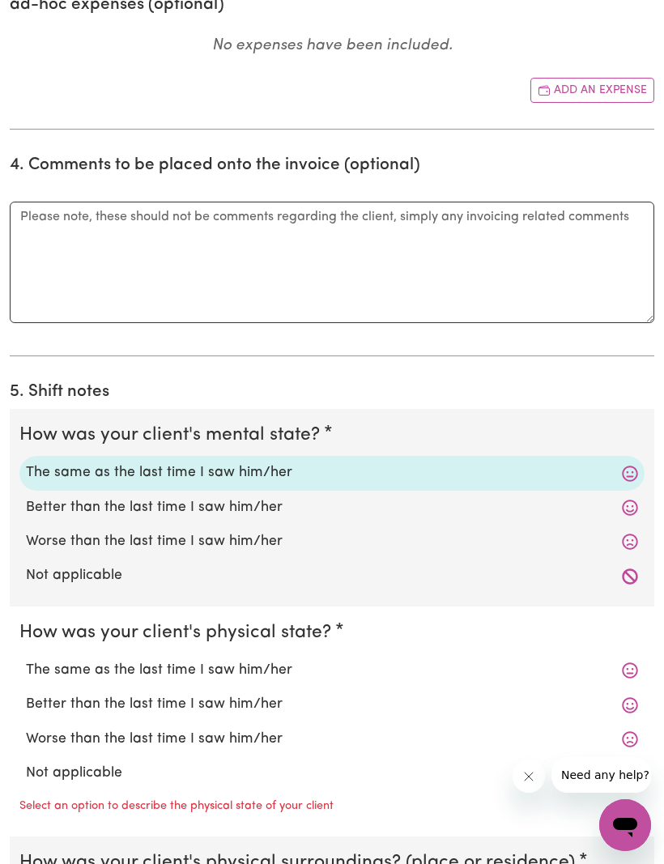
click at [601, 669] on label "The same as the last time I saw him/her" at bounding box center [332, 670] width 612 height 21
click at [26, 660] on input "The same as the last time I saw him/her" at bounding box center [25, 659] width 1 height 1
radio input "true"
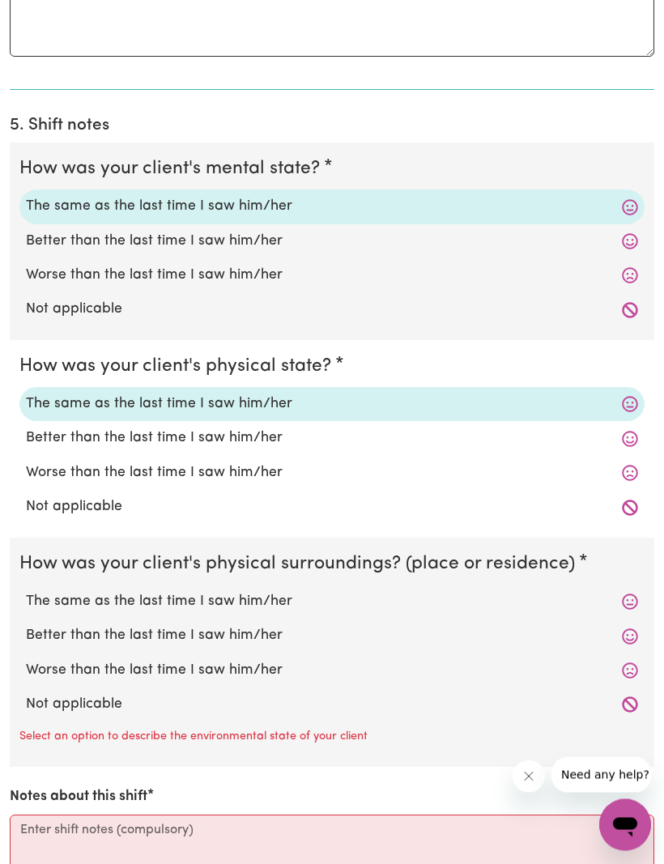
scroll to position [1348, 0]
click at [604, 592] on label "The same as the last time I saw him/her" at bounding box center [332, 601] width 612 height 21
click at [26, 591] on input "The same as the last time I saw him/her" at bounding box center [25, 590] width 1 height 1
radio input "true"
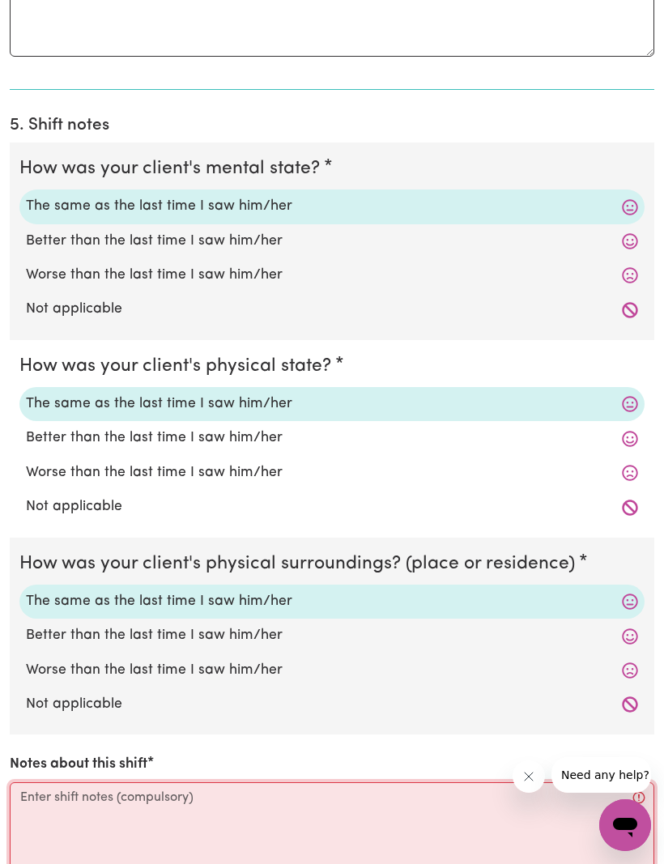
click at [36, 804] on textarea "Notes about this shift" at bounding box center [332, 842] width 644 height 121
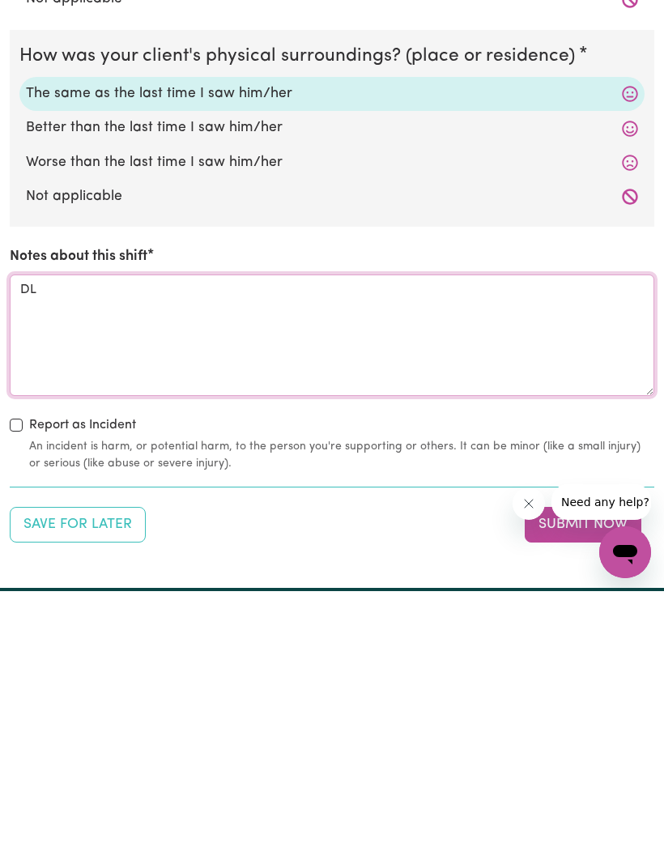
type textarea "DL"
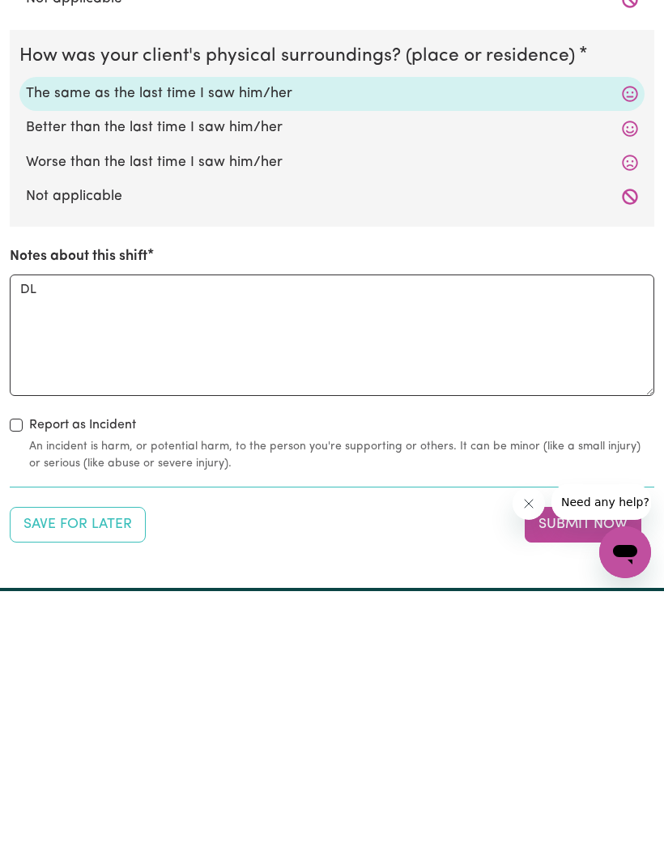
click at [559, 779] on button "Submit Now" at bounding box center [582, 797] width 117 height 36
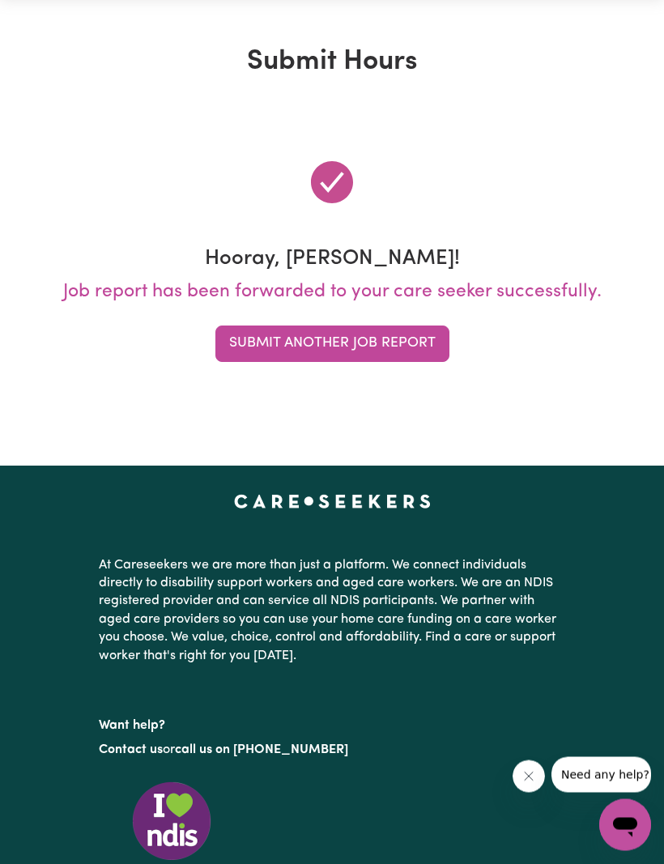
scroll to position [0, 0]
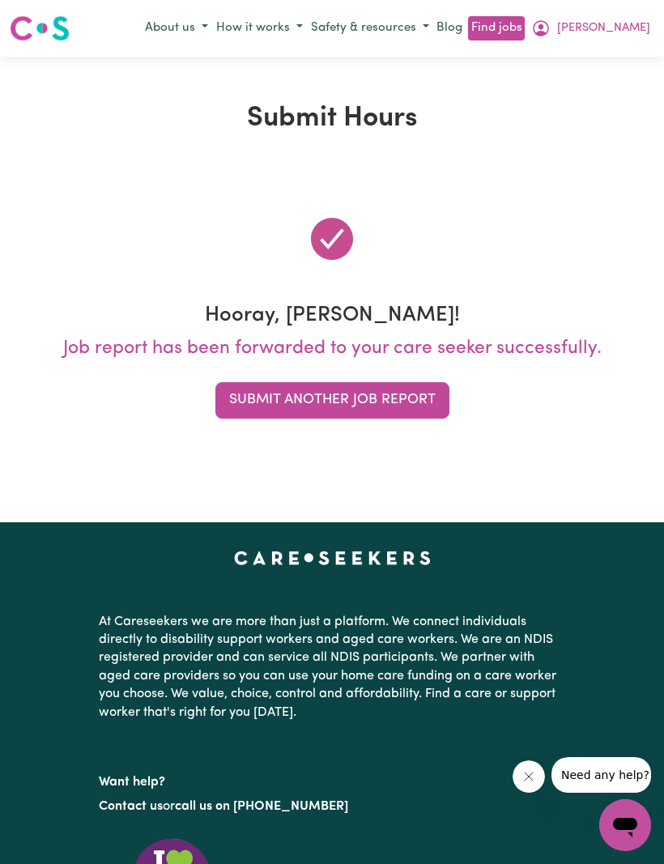
click at [635, 31] on button "[PERSON_NAME]" at bounding box center [590, 29] width 127 height 28
click at [549, 75] on link "My Dashboard" at bounding box center [589, 90] width 128 height 31
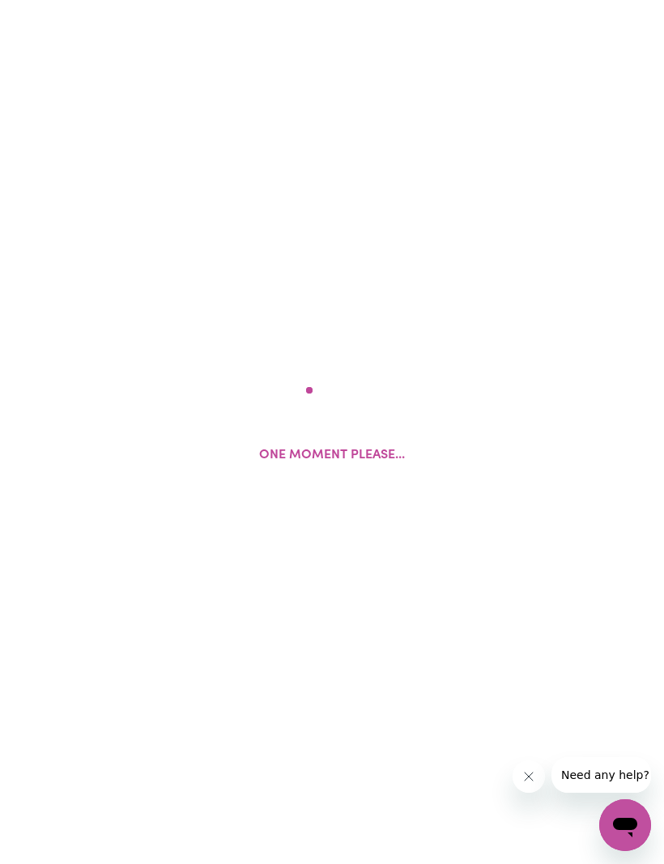
scroll to position [1, 0]
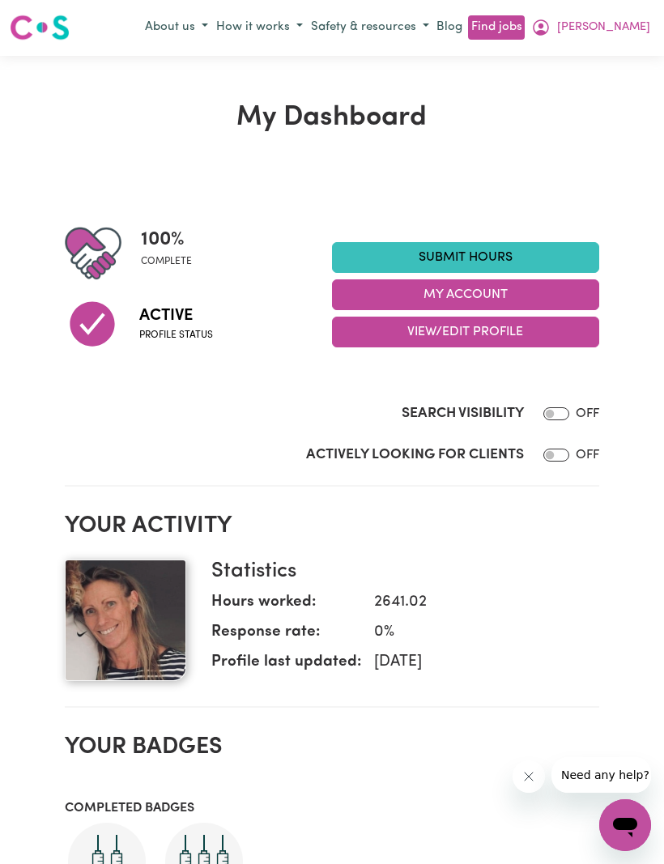
click at [643, 34] on span "[PERSON_NAME]" at bounding box center [603, 28] width 93 height 18
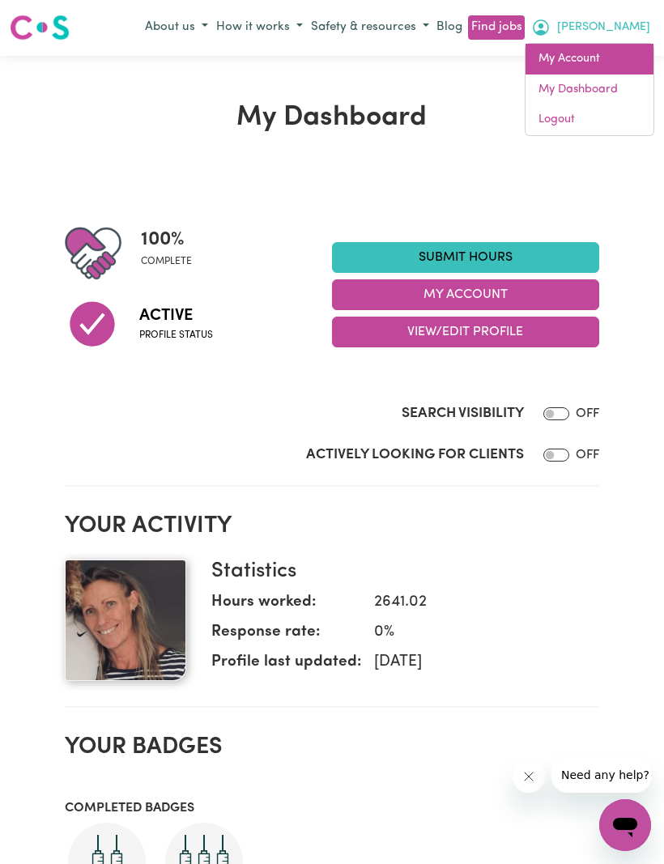
click at [539, 65] on link "My Account" at bounding box center [589, 59] width 128 height 31
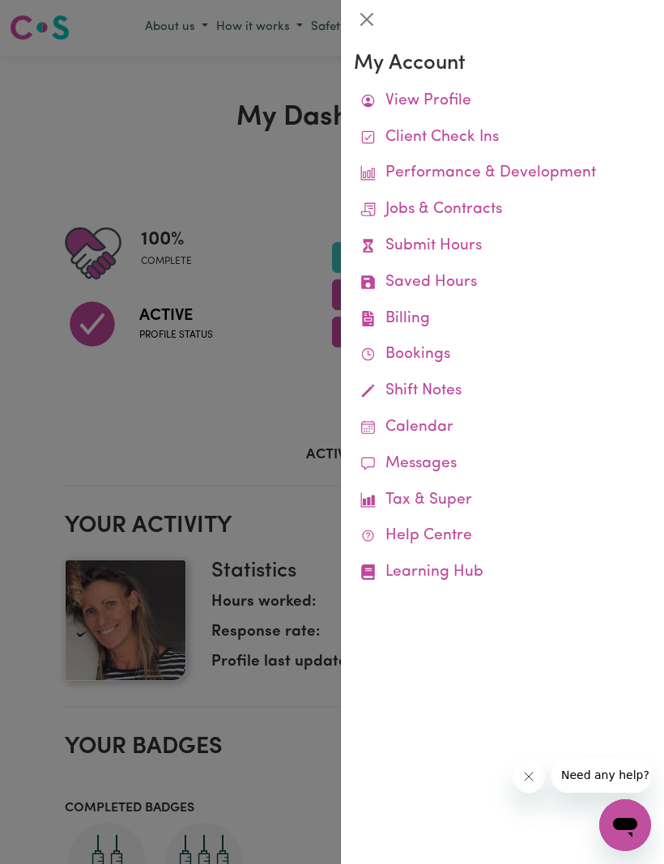
click at [0, 0] on link "Job Reports" at bounding box center [0, 0] width 0 height 0
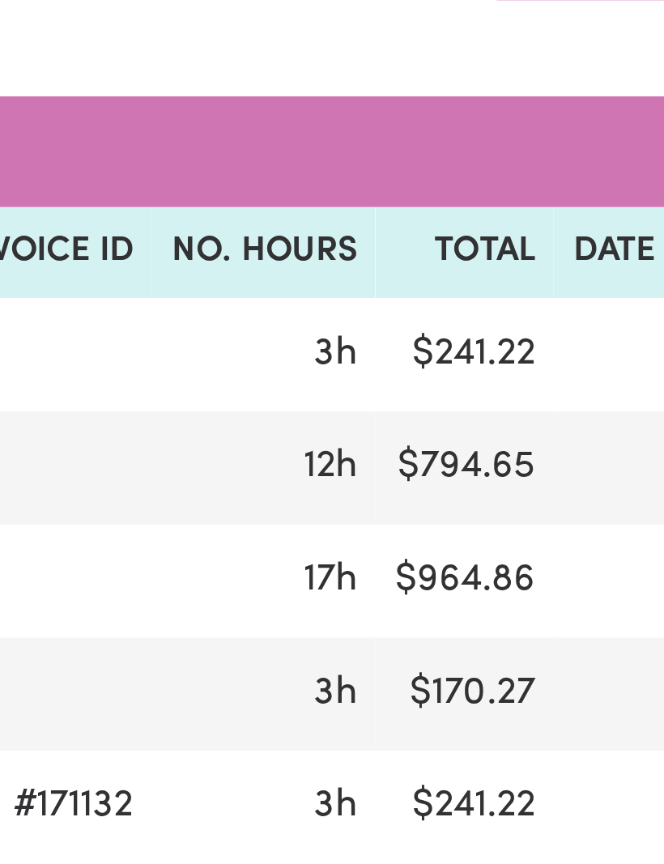
scroll to position [0, 120]
